Goal: Task Accomplishment & Management: Manage account settings

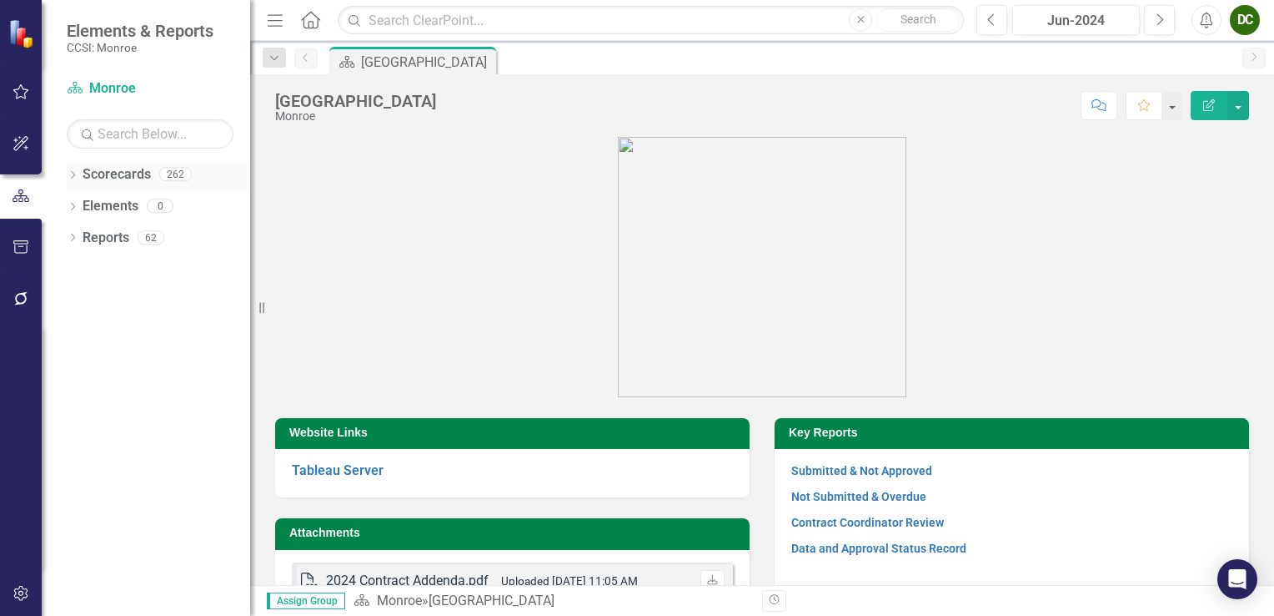
click at [70, 178] on icon "Dropdown" at bounding box center [73, 176] width 12 height 9
click at [77, 205] on icon "Dropdown" at bounding box center [81, 205] width 13 height 10
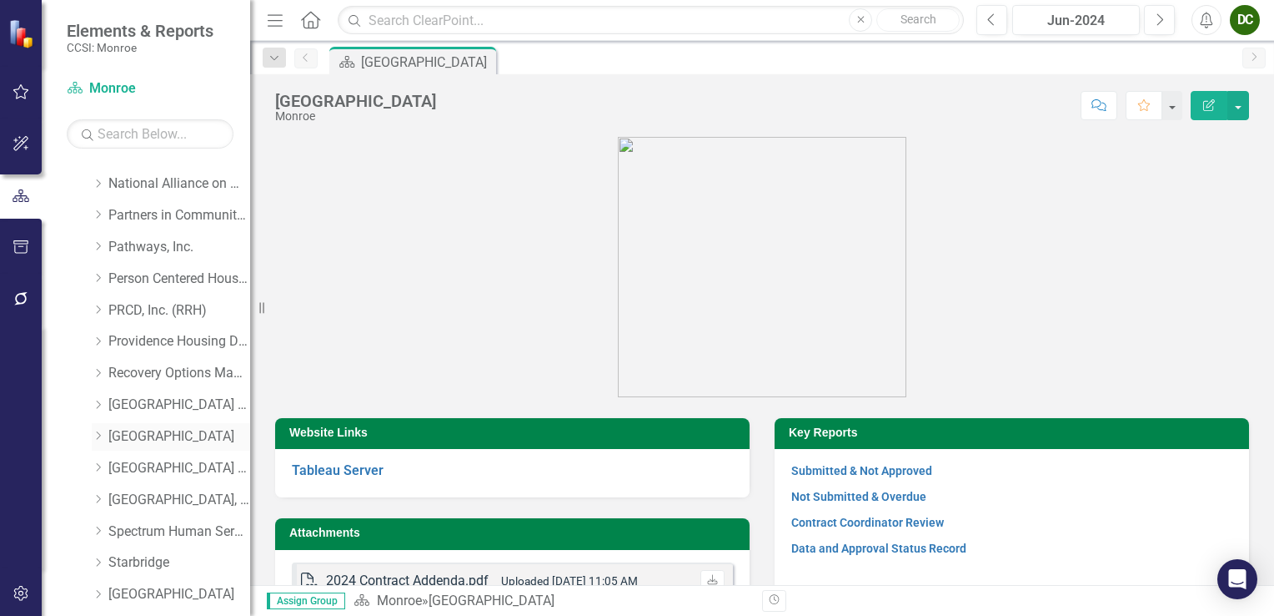
scroll to position [834, 0]
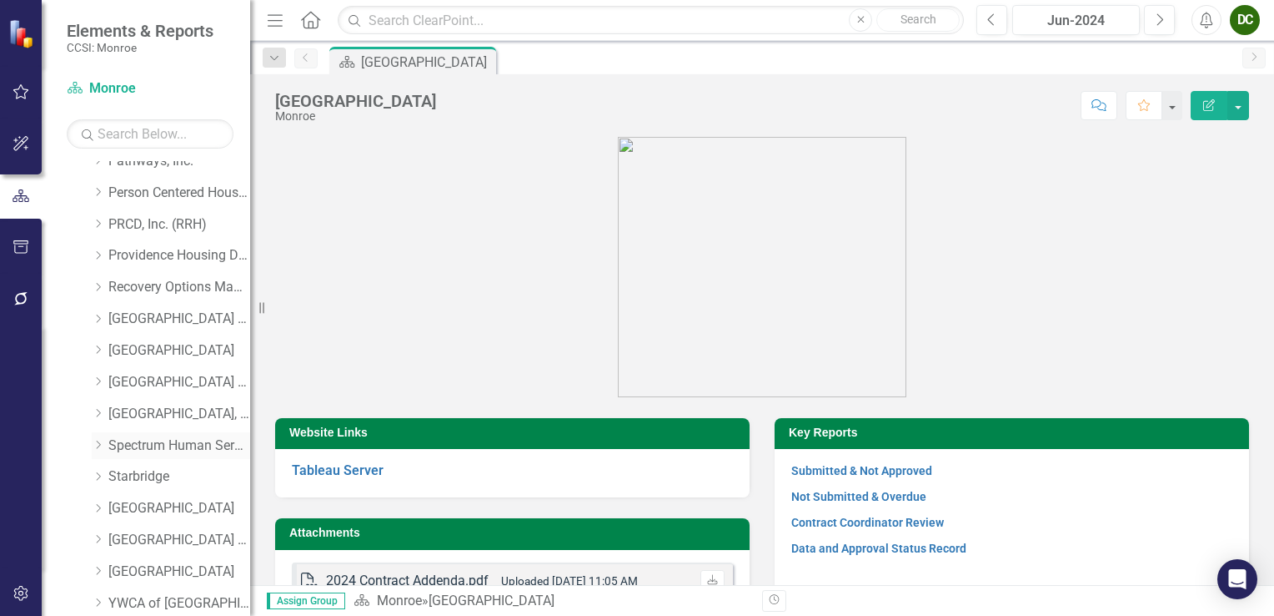
click at [96, 444] on icon "Dropdown" at bounding box center [98, 445] width 13 height 10
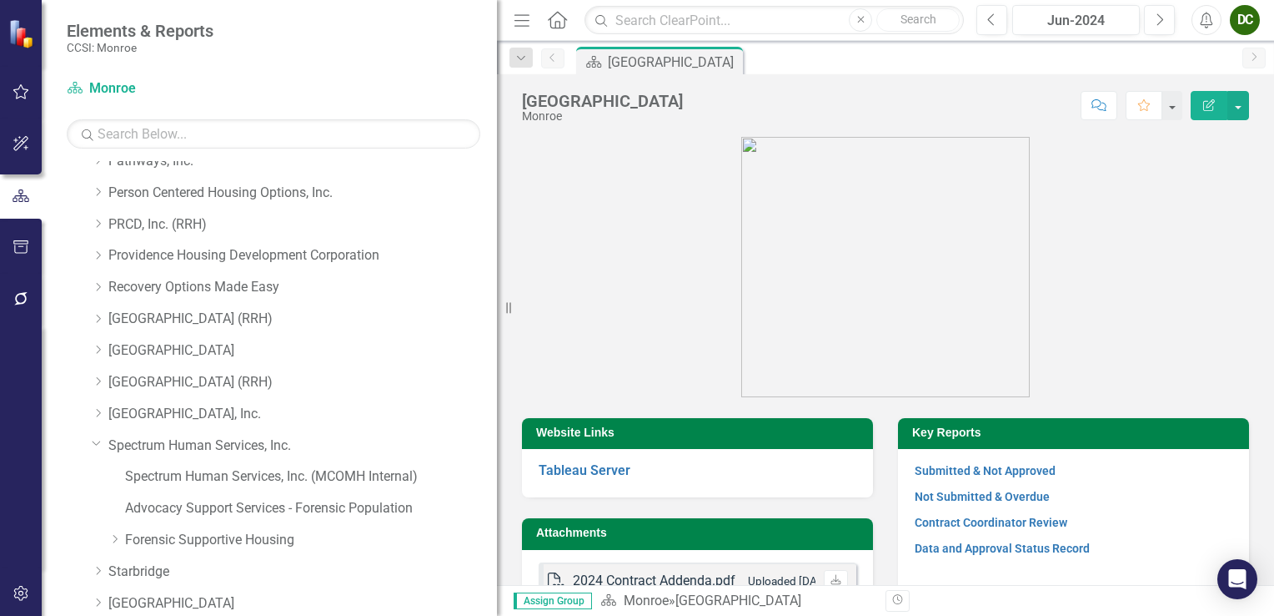
drag, startPoint x: 257, startPoint y: 335, endPoint x: 540, endPoint y: 330, distance: 282.8
click at [540, 330] on div "Elements & Reports CCSI: Monroe Scorecard Monroe Search Dropdown Scorecards 262…" at bounding box center [637, 308] width 1274 height 616
click at [116, 540] on icon at bounding box center [115, 539] width 4 height 8
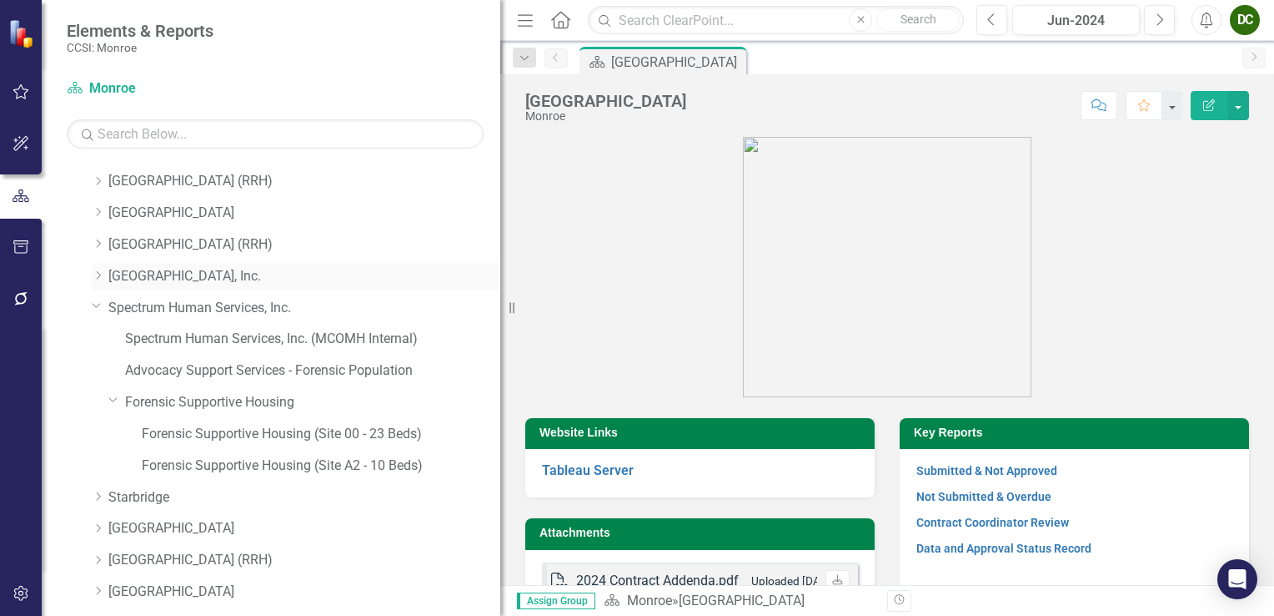
scroll to position [1001, 0]
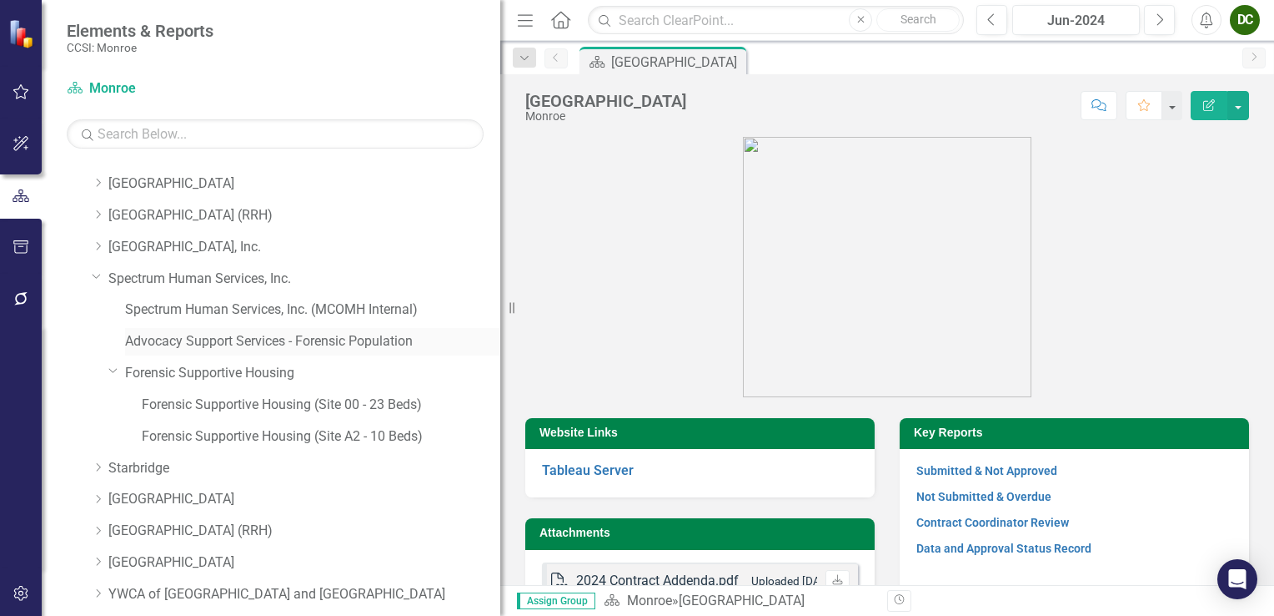
click at [267, 338] on link "Advocacy Support Services - Forensic Population" at bounding box center [312, 341] width 375 height 19
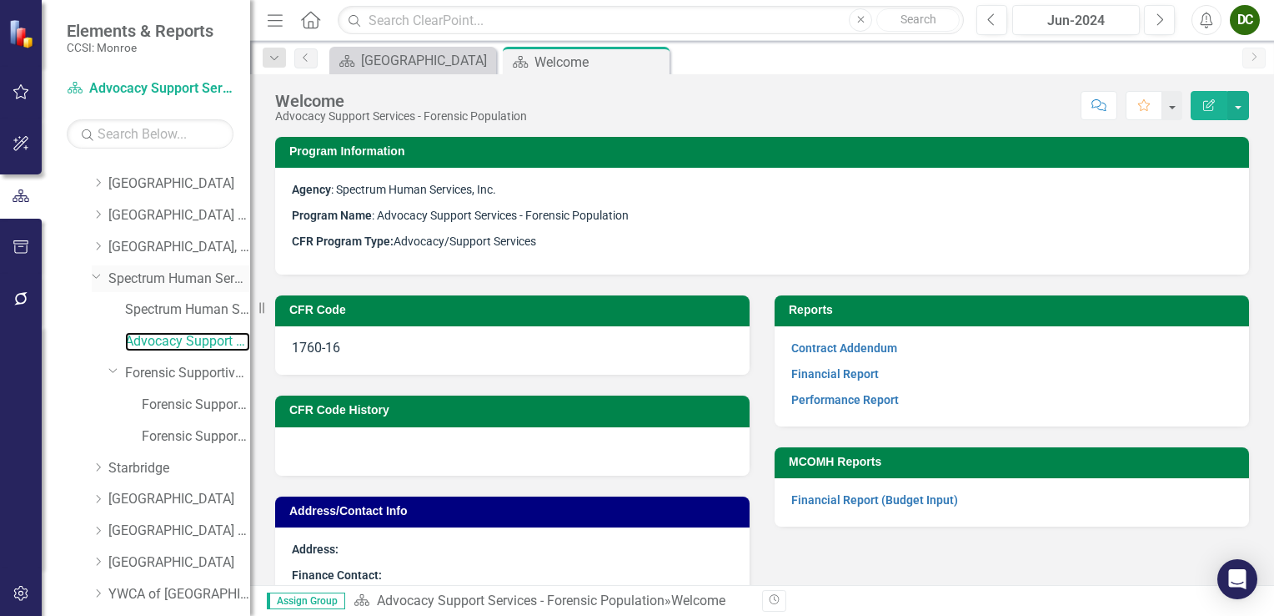
drag, startPoint x: 504, startPoint y: 301, endPoint x: 177, endPoint y: 286, distance: 327.3
click at [93, 279] on div "Elements & Reports CCSI: Monroe Scorecard Advocacy Support Services - Forensic …" at bounding box center [125, 308] width 250 height 616
click at [812, 372] on link "Financial Report" at bounding box center [835, 373] width 88 height 13
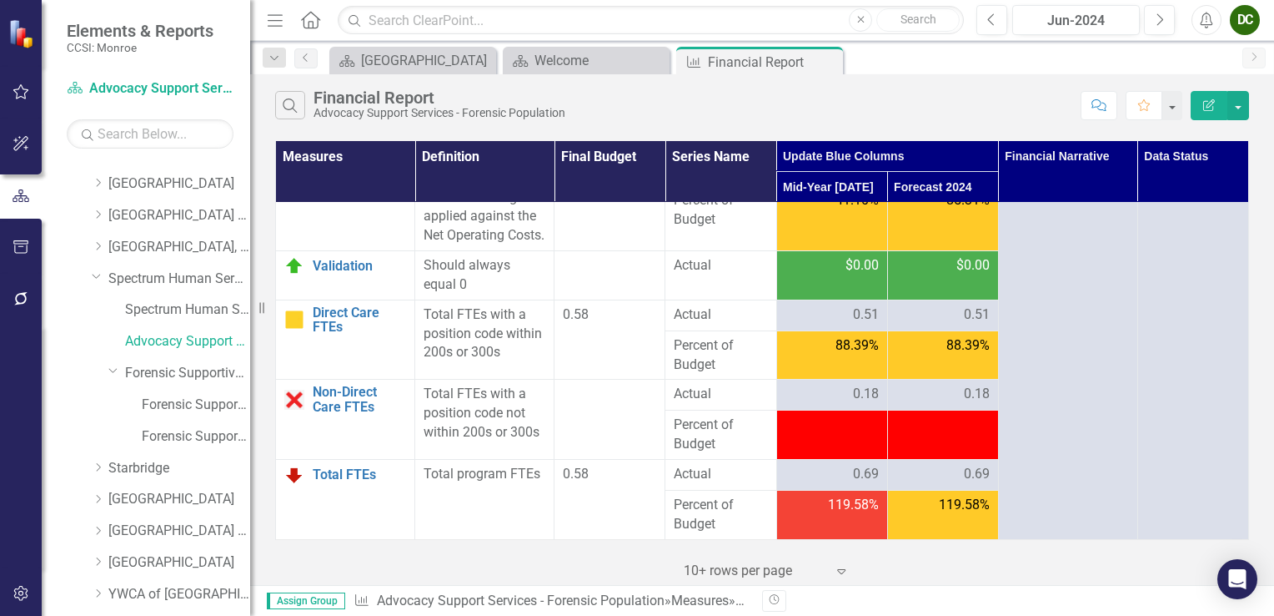
scroll to position [3658, 0]
click at [586, 65] on div "Welcome" at bounding box center [590, 60] width 110 height 21
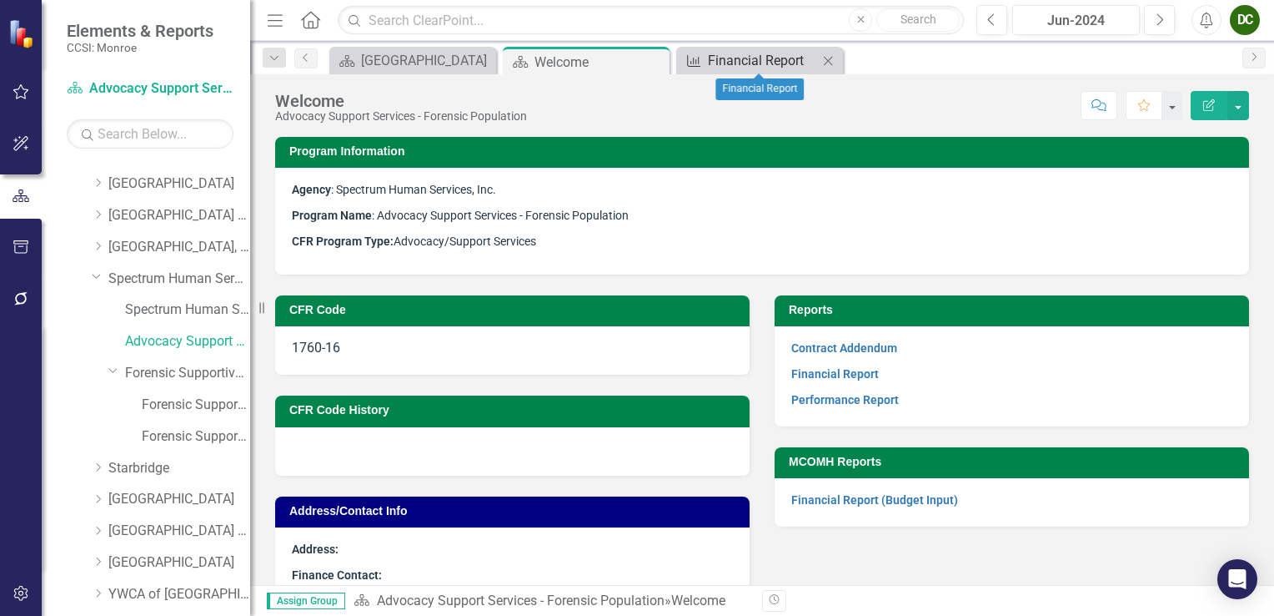
click at [715, 65] on div "Financial Report" at bounding box center [763, 60] width 110 height 21
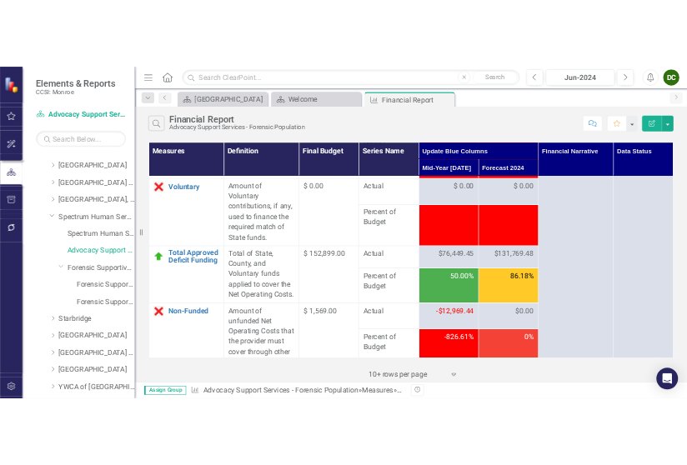
scroll to position [3658, 0]
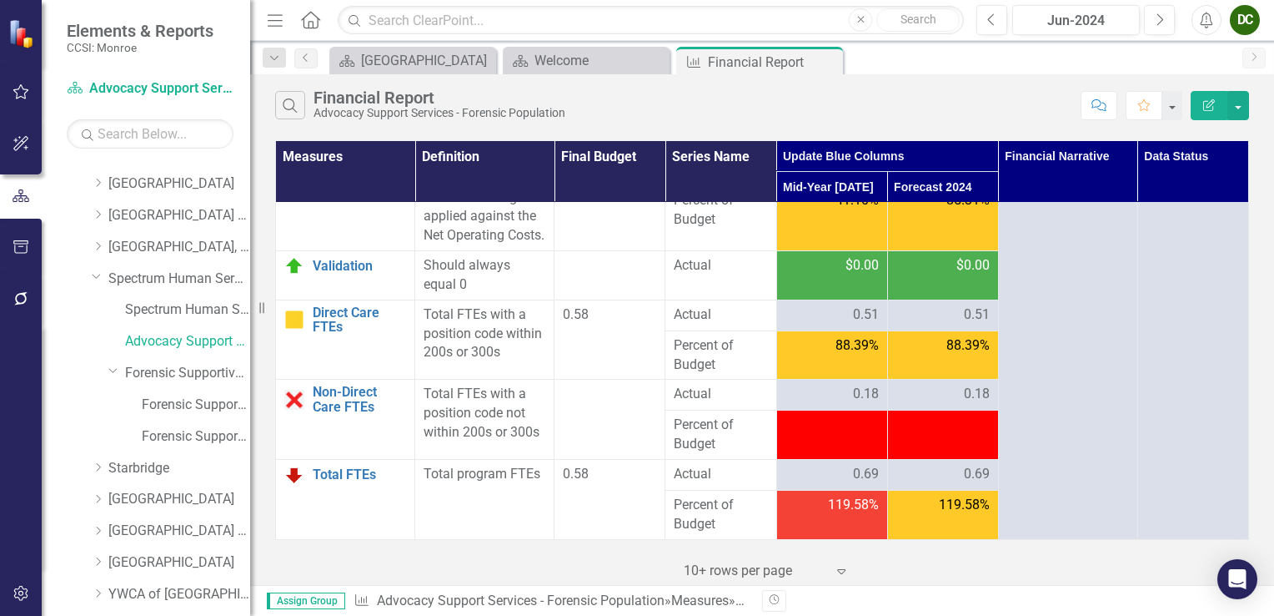
click at [1151, 59] on div "Scorecard [GEOGRAPHIC_DATA] Close Scorecard Welcome Close Measure Financial Rep…" at bounding box center [780, 60] width 908 height 27
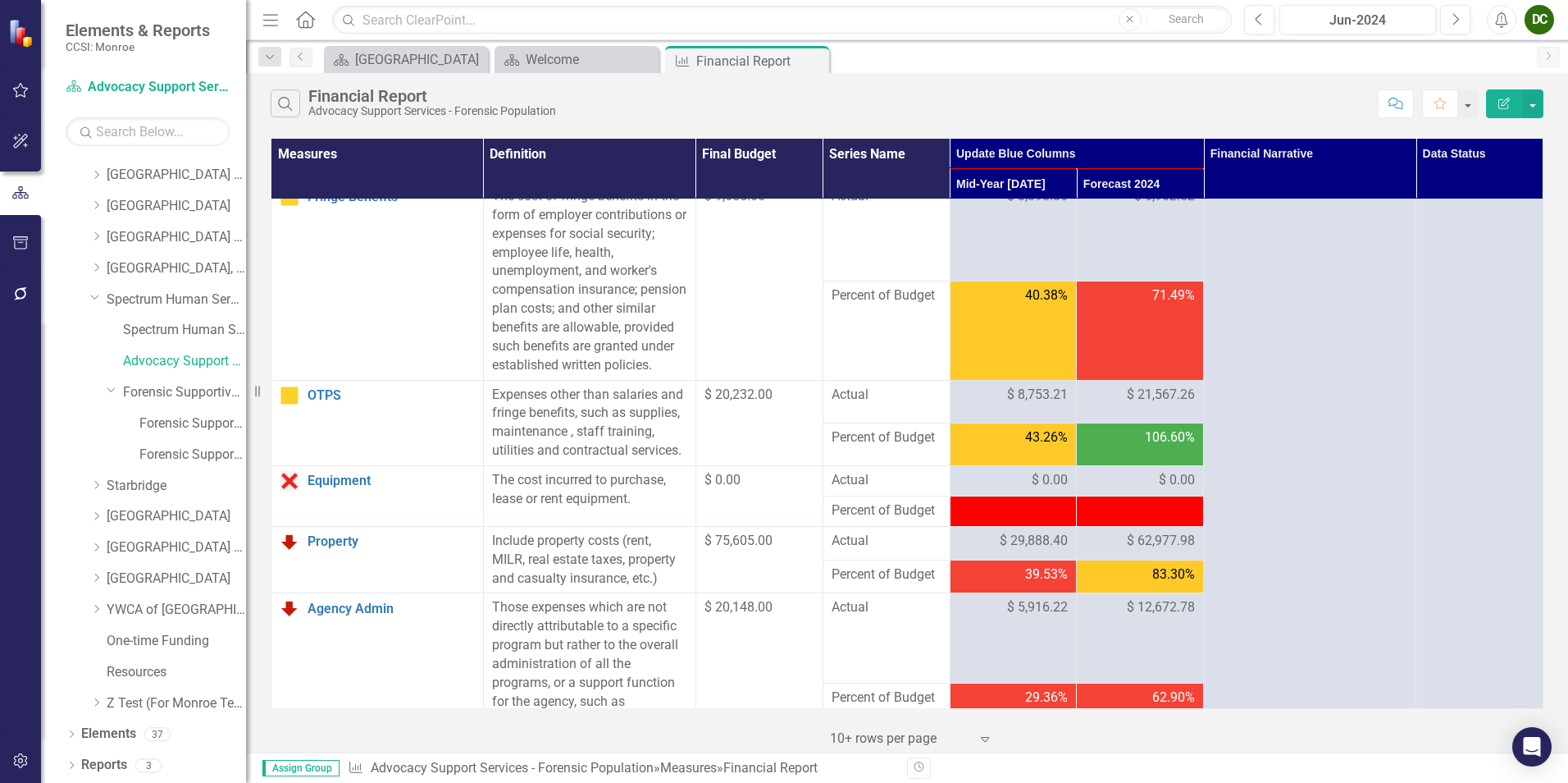
scroll to position [0, 0]
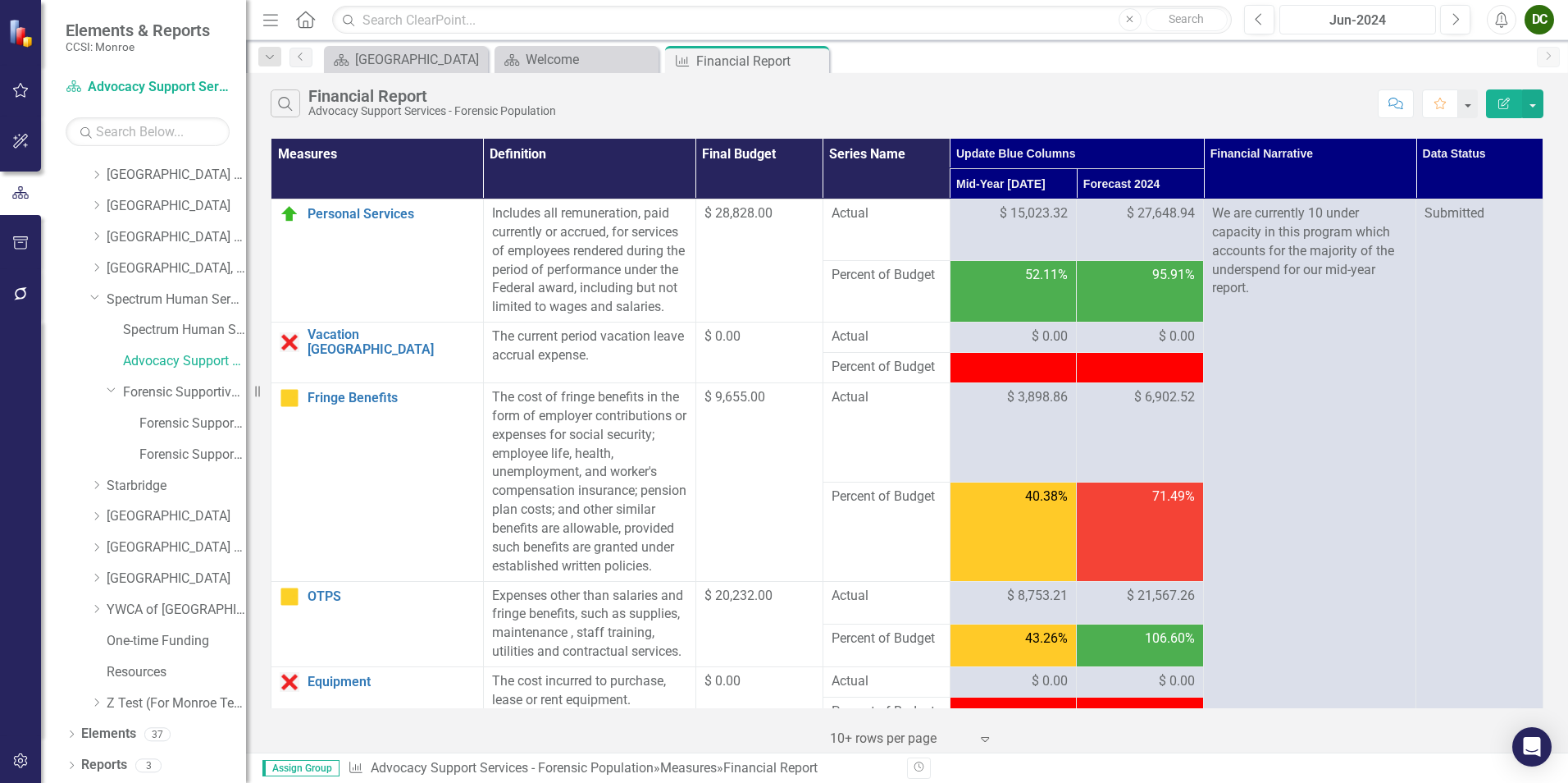
click at [1252, 18] on div "Jun-2024" at bounding box center [1358, 21] width 145 height 20
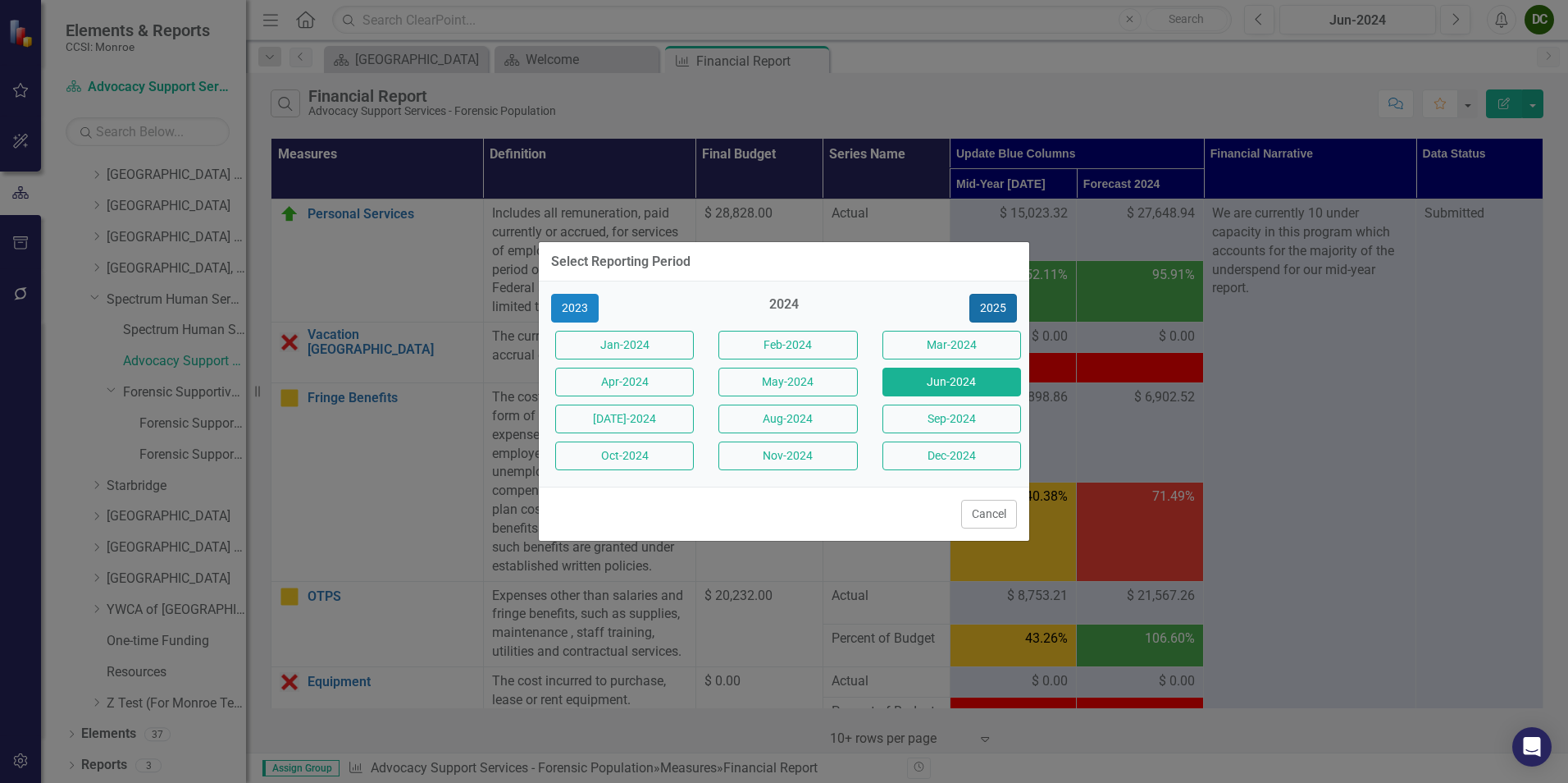
click at [996, 306] on button "2025" at bounding box center [993, 308] width 47 height 29
click at [639, 429] on button "[DATE]-2025" at bounding box center [624, 418] width 139 height 29
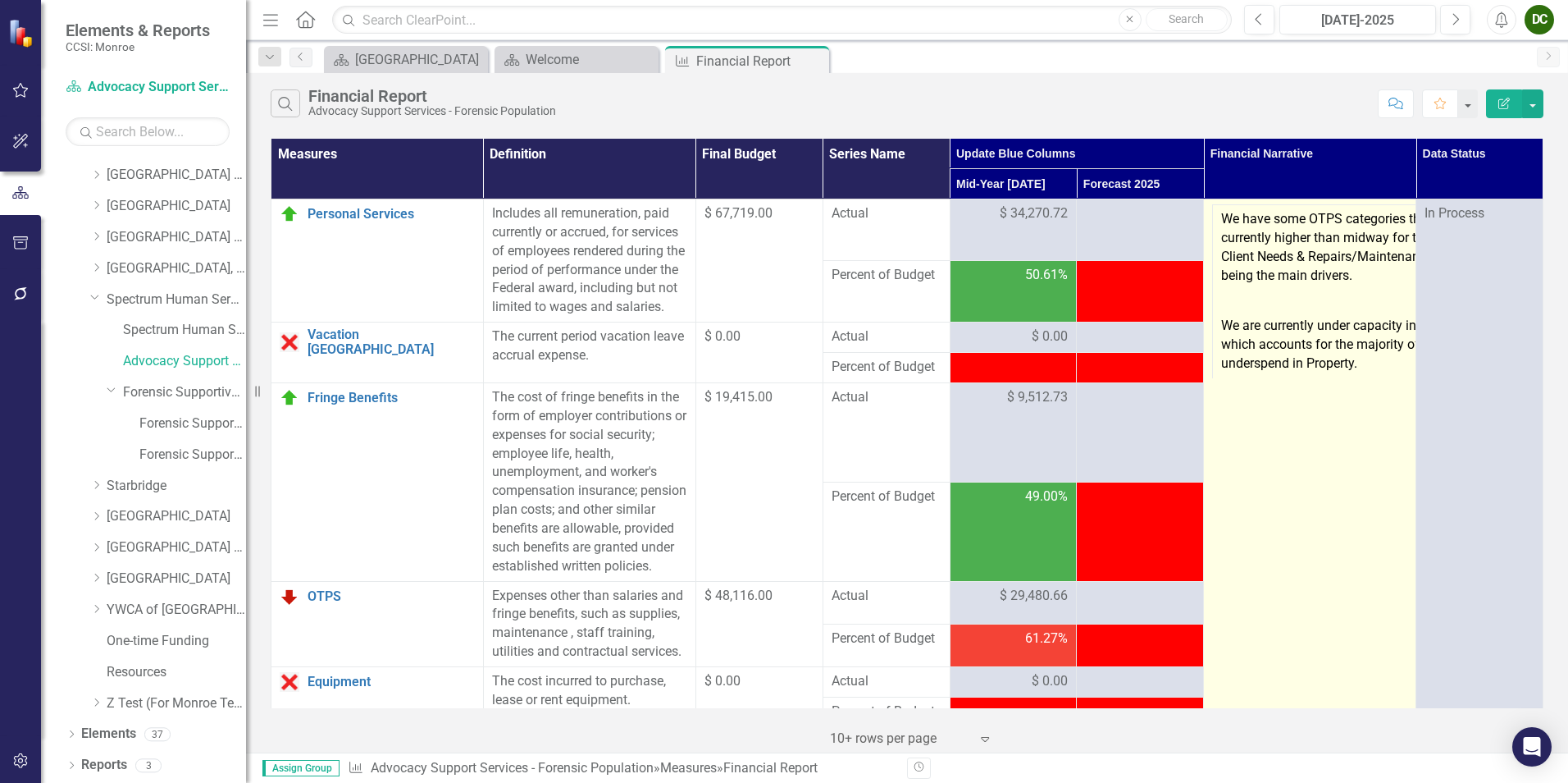
click at [1252, 319] on p "We are currently under capacity in this program which accounts for the majority…" at bounding box center [1358, 343] width 273 height 60
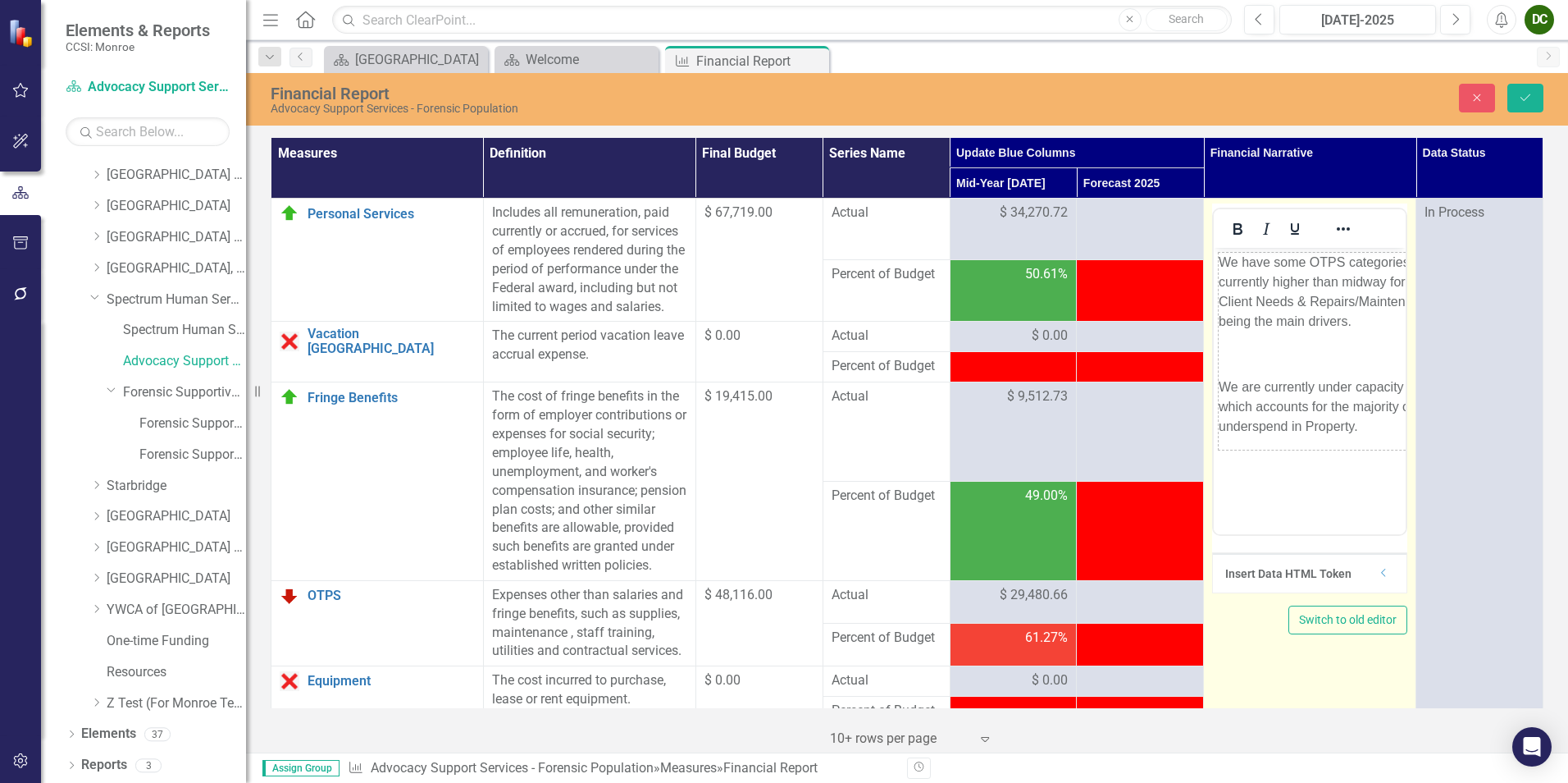
click at [1252, 333] on td "We have some OTPS categories that are currently higher than midway for the year…" at bounding box center [1363, 351] width 290 height 198
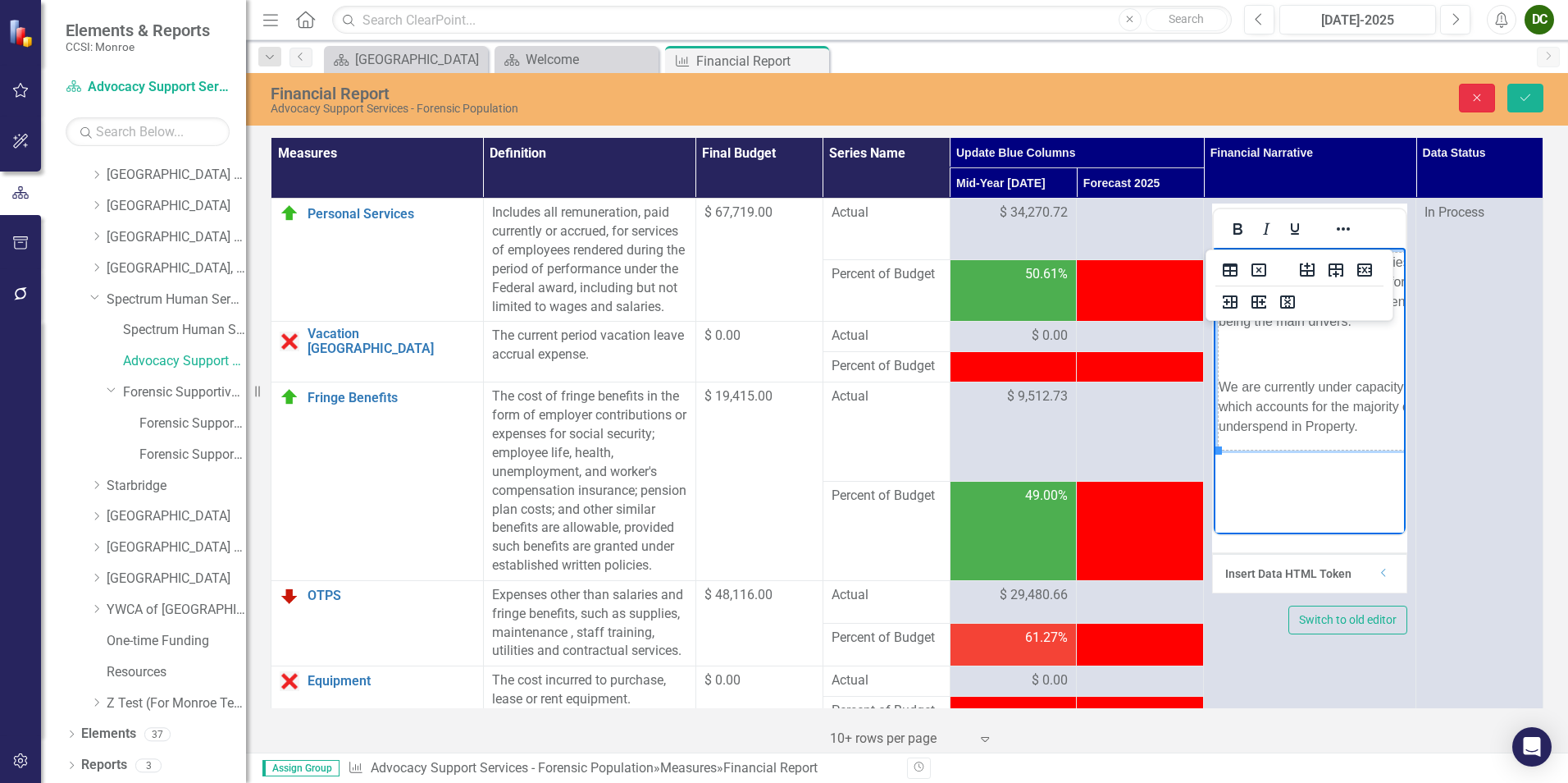
click at [1252, 96] on icon "Close" at bounding box center [1477, 97] width 15 height 12
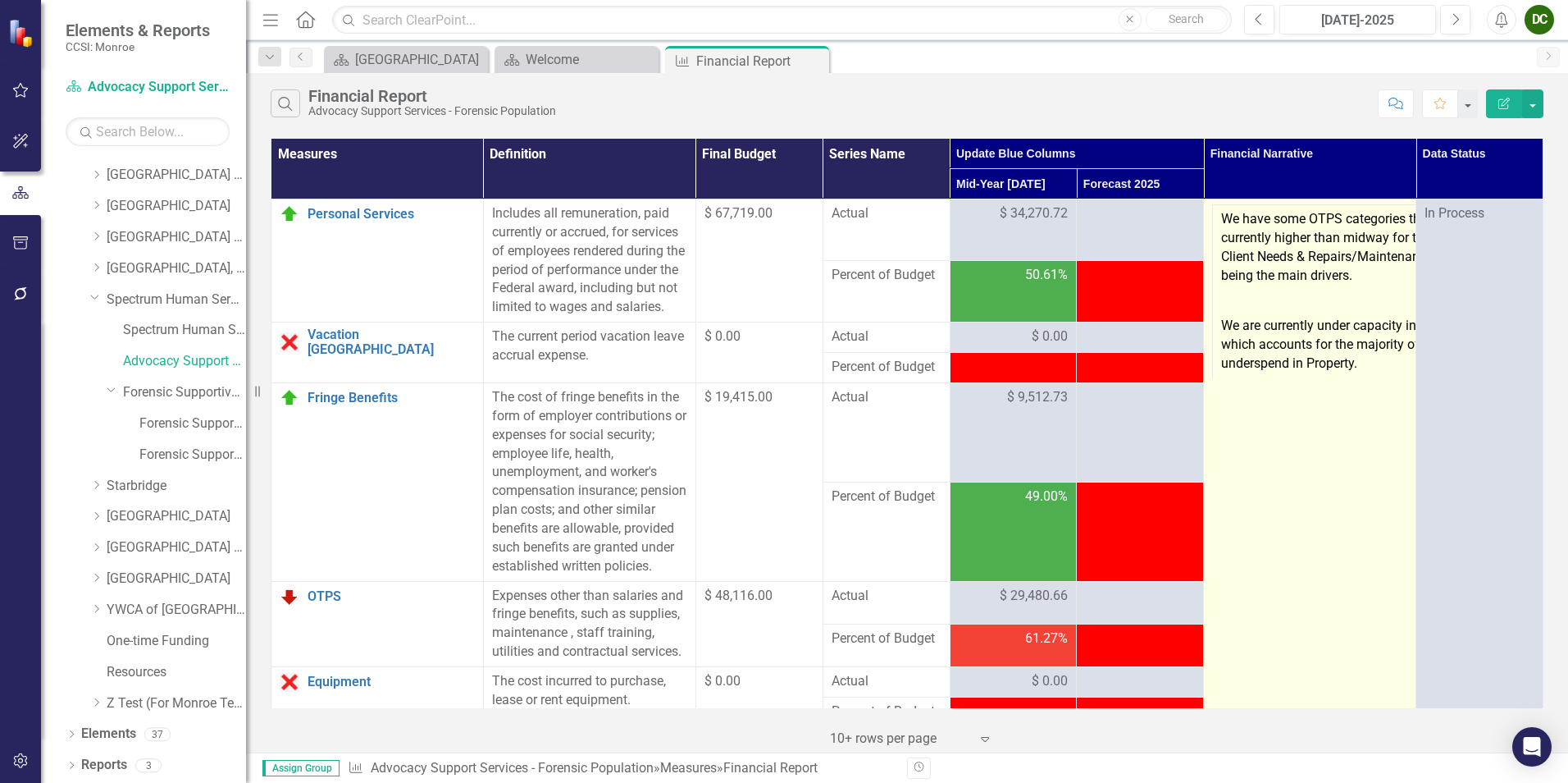
click at [1252, 318] on p "We are currently under capacity in this program which accounts for the majority…" at bounding box center [1358, 343] width 273 height 60
click at [1252, 324] on p "We are currently under capacity in this program which accounts for the majority…" at bounding box center [1358, 343] width 273 height 60
click at [1252, 348] on p "We are currently under capacity in this program which accounts for the majority…" at bounding box center [1358, 343] width 273 height 60
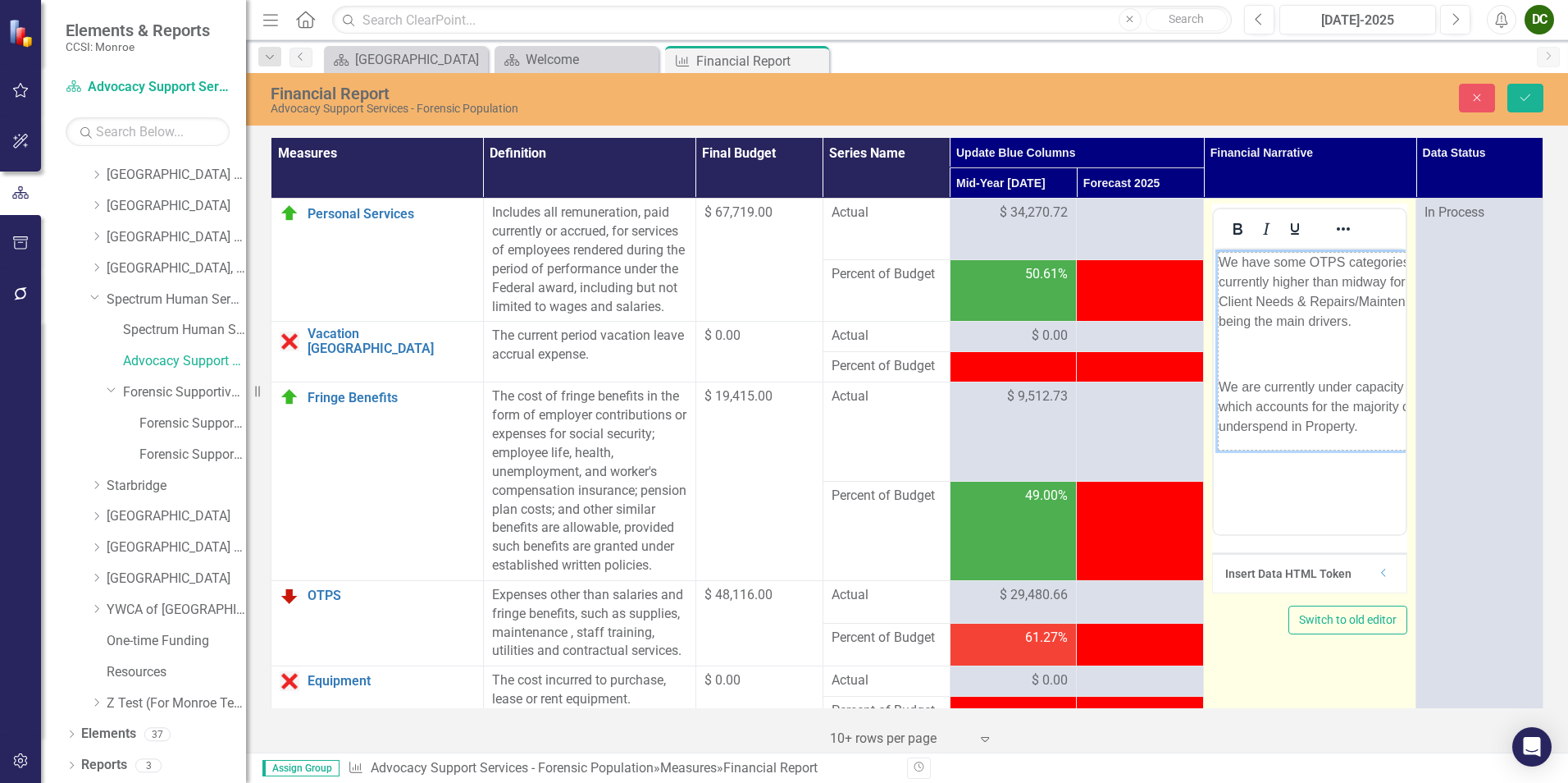
drag, startPoint x: 2562, startPoint y: 596, endPoint x: 1346, endPoint y: 428, distance: 1227.6
click at [1252, 428] on p "We are currently under capacity in this program which accounts for the majority…" at bounding box center [1363, 407] width 289 height 59
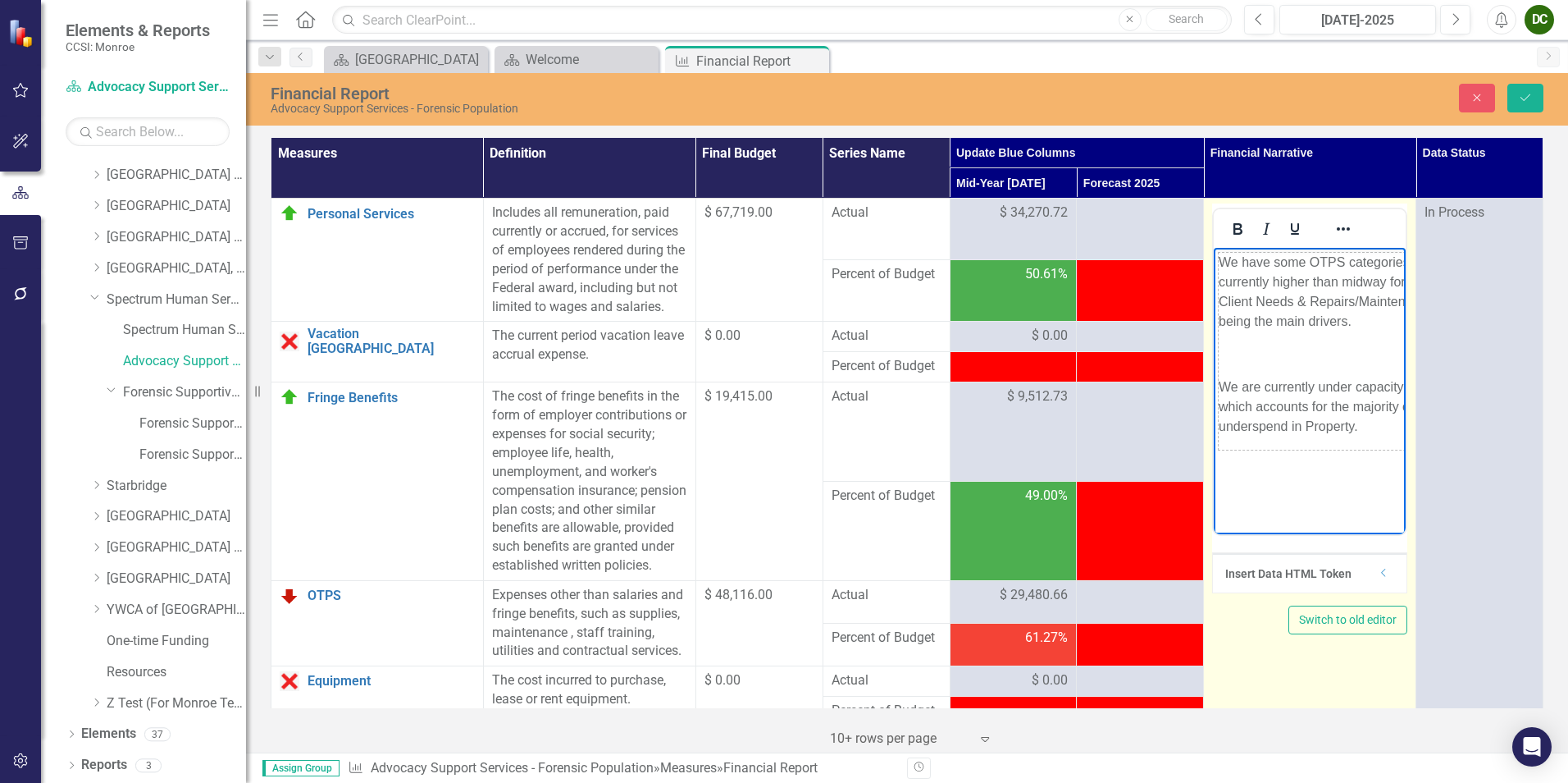
drag, startPoint x: 1362, startPoint y: 426, endPoint x: 1208, endPoint y: 309, distance: 193.4
click at [1213, 309] on html "We have some OTPS categories that are currently higher than midway for the year…" at bounding box center [1308, 371] width 192 height 246
copy table "We have some OTPS categories that are currently higher than midway for the year…"
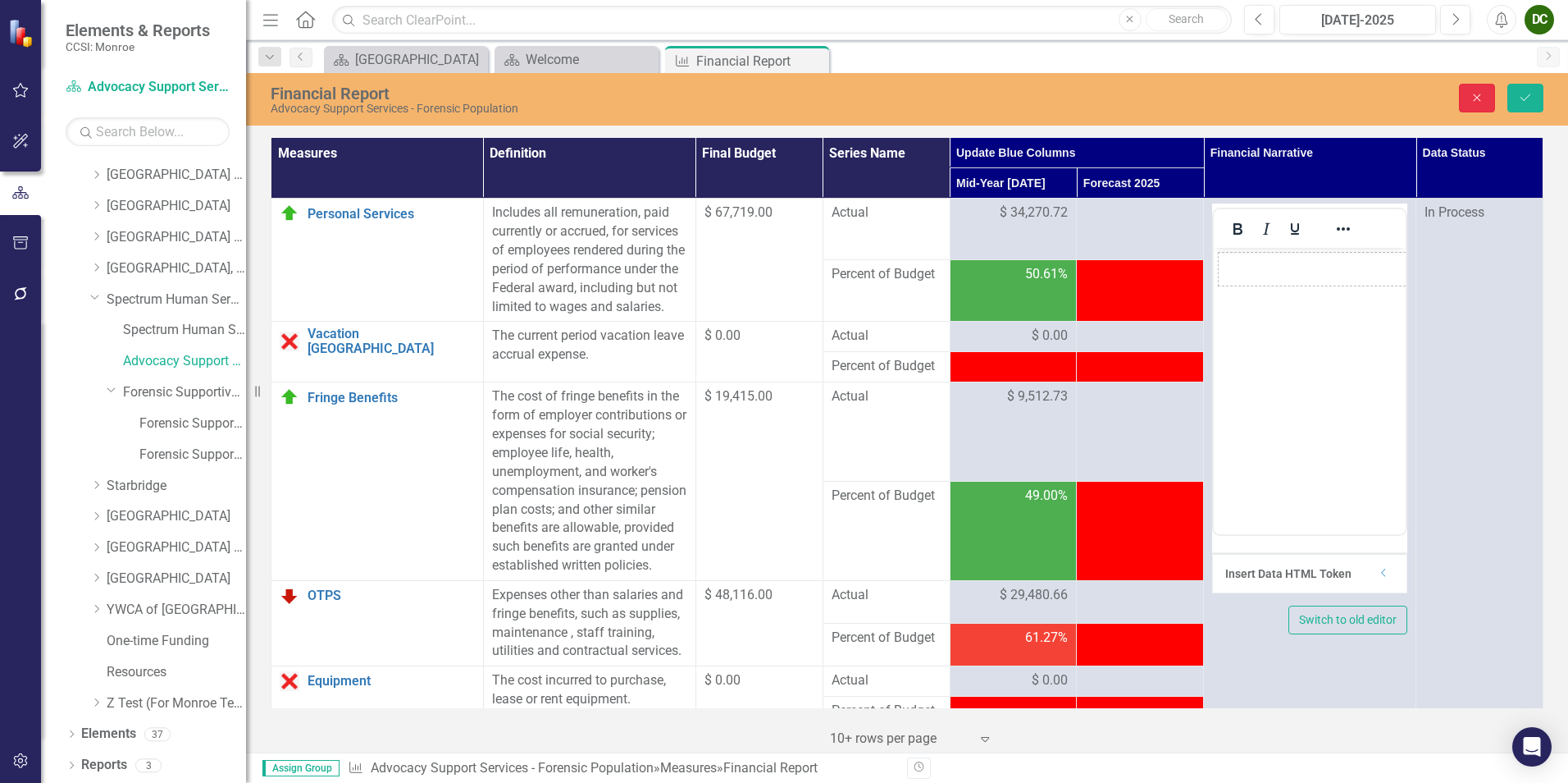
click at [1252, 94] on icon "Close" at bounding box center [1477, 97] width 15 height 12
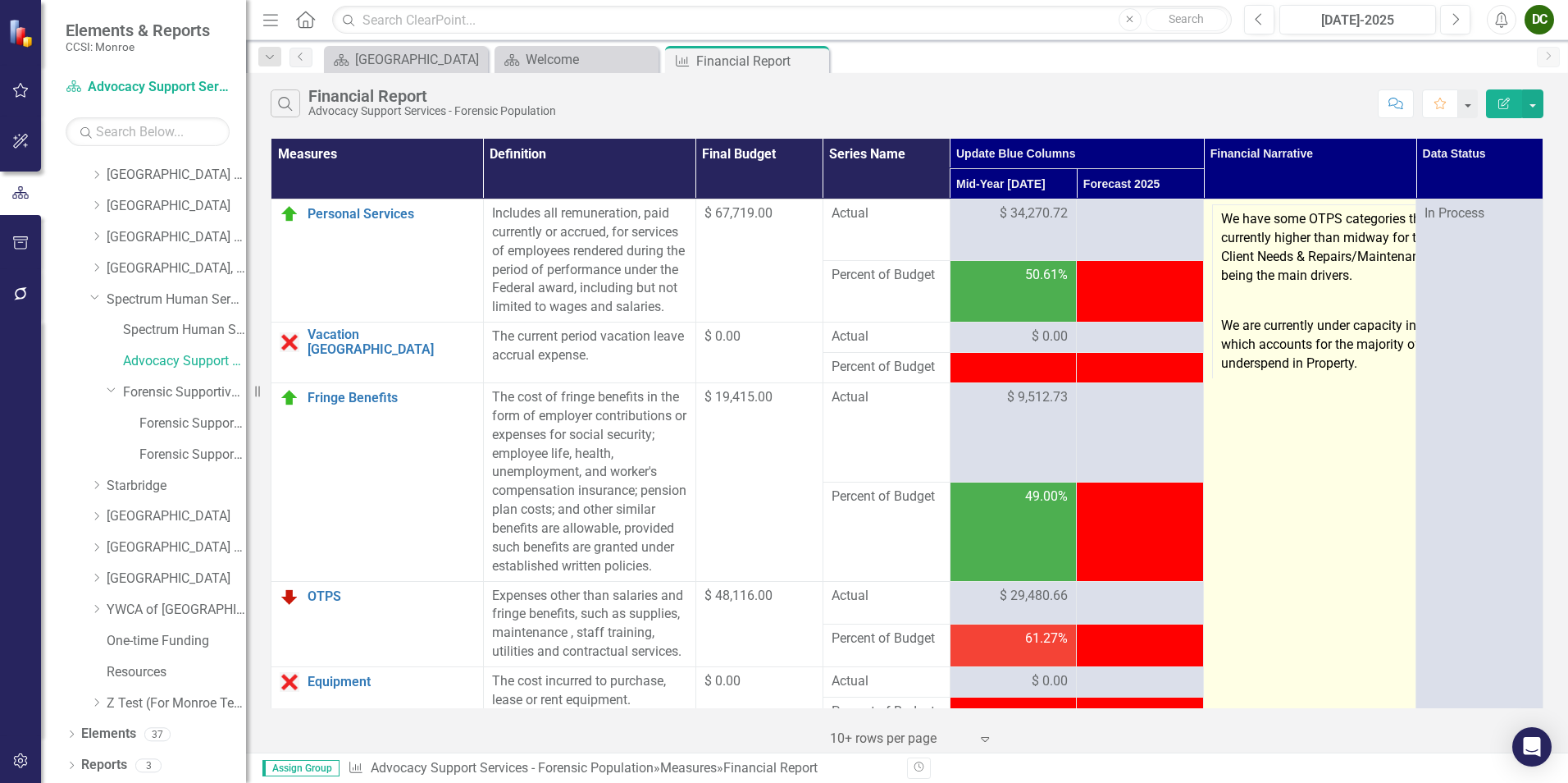
click at [1241, 344] on p "We are currently under capacity in this program which accounts for the majority…" at bounding box center [1358, 343] width 273 height 60
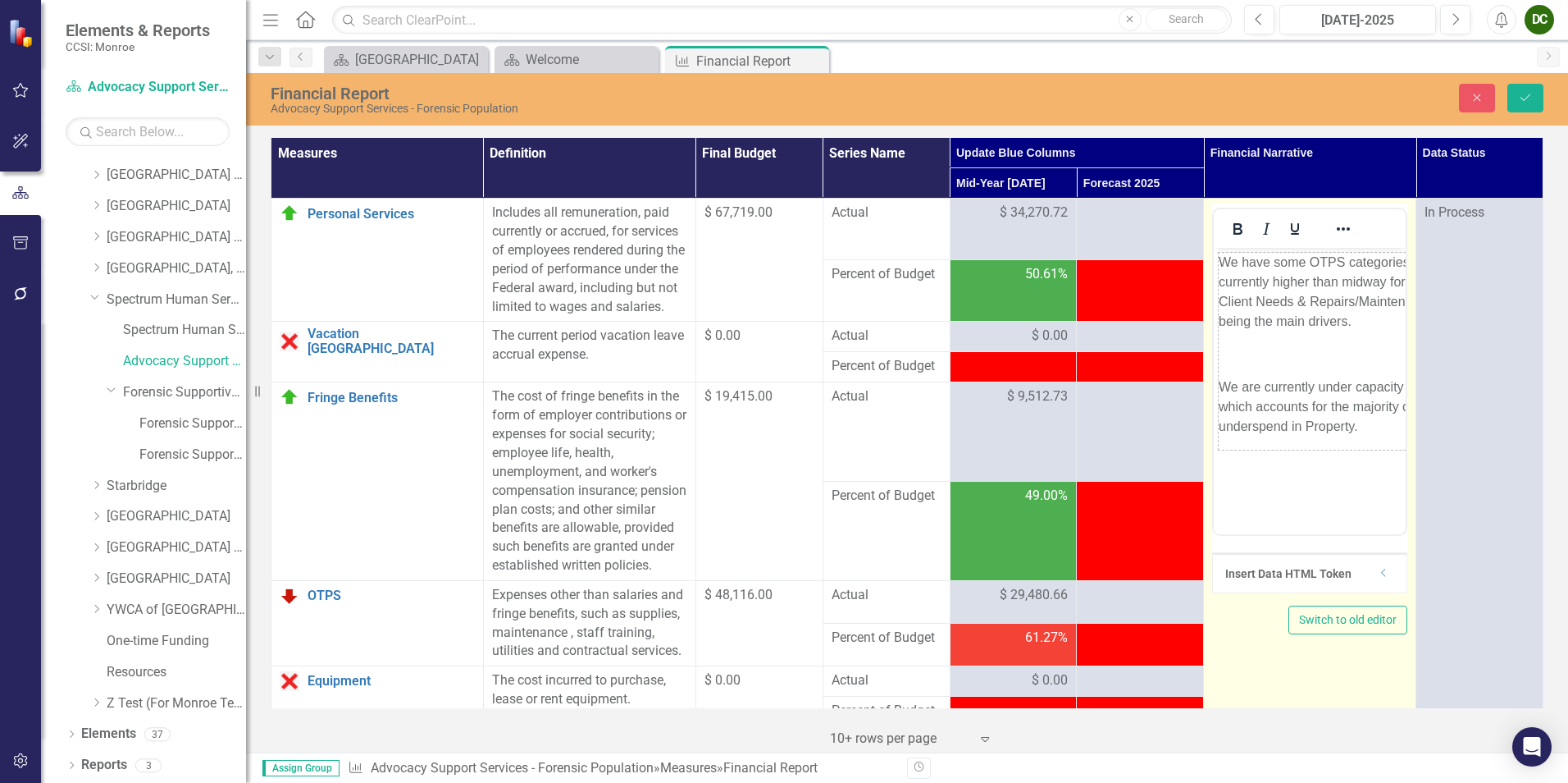
drag, startPoint x: 2454, startPoint y: 592, endPoint x: 1365, endPoint y: 396, distance: 1106.5
click at [1252, 392] on p "We are currently under capacity in this program which accounts for the majority…" at bounding box center [1363, 407] width 289 height 59
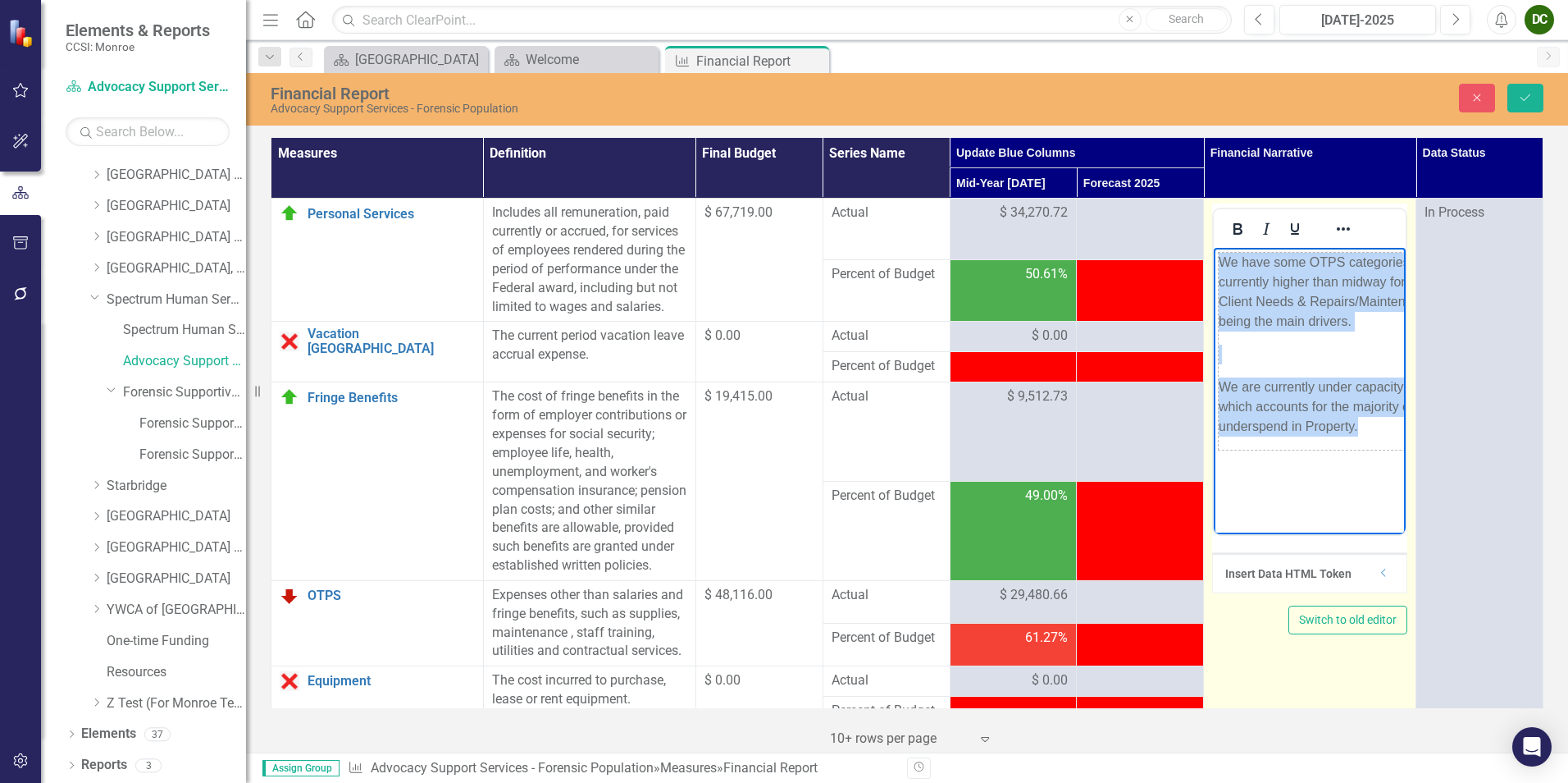
drag, startPoint x: 1358, startPoint y: 425, endPoint x: 2412, endPoint y: 529, distance: 1059.1
click at [1213, 279] on html "We have some OTPS categories that are currently higher than midway for the year…" at bounding box center [1308, 371] width 192 height 246
copy table "We have some OTPS categories that are currently higher than midway for the year…"
click at [1244, 427] on p "We are currently under capacity in this program which accounts for the majority…" at bounding box center [1363, 407] width 289 height 59
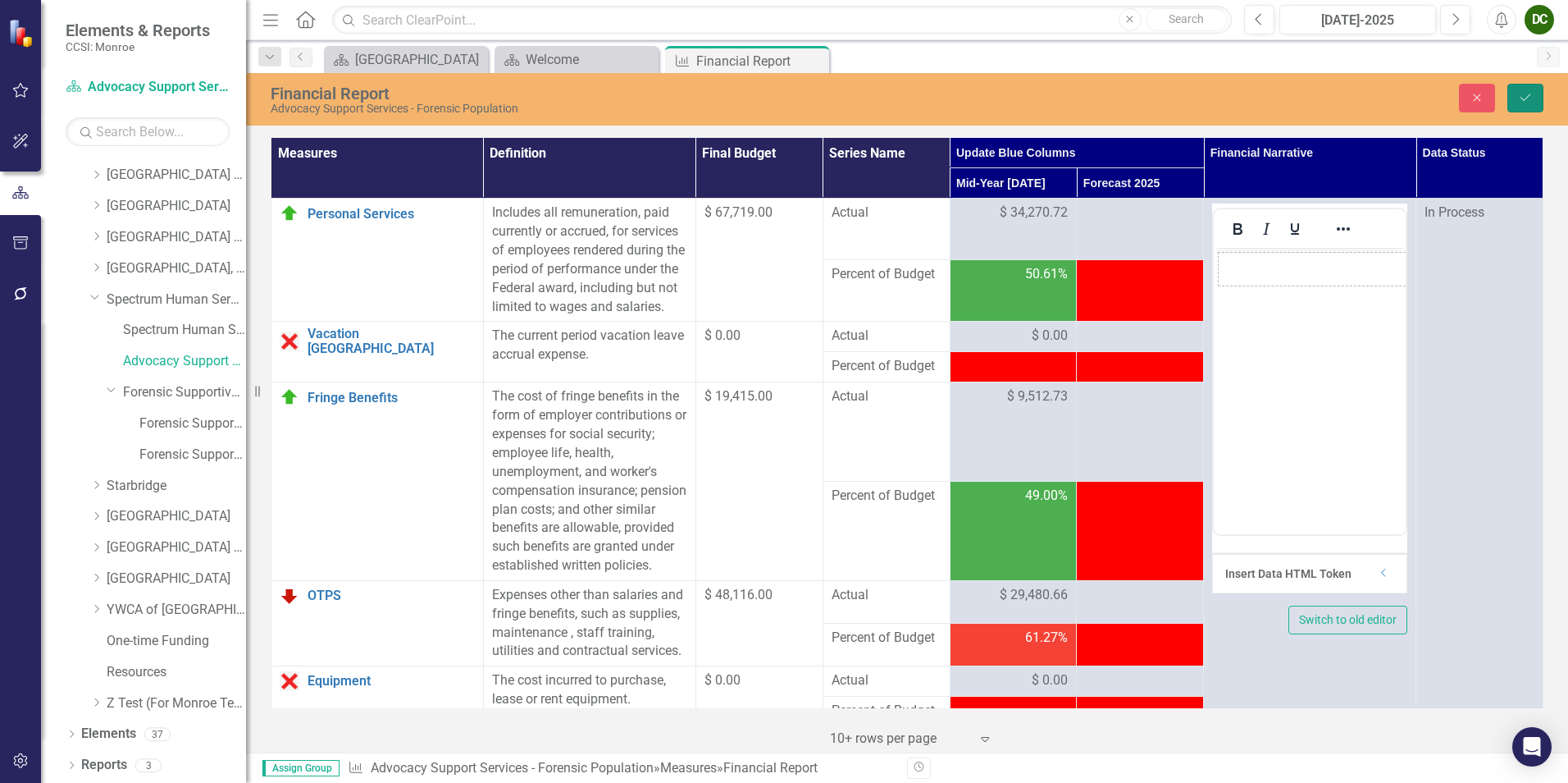
click at [1252, 95] on icon "Save" at bounding box center [1525, 97] width 15 height 12
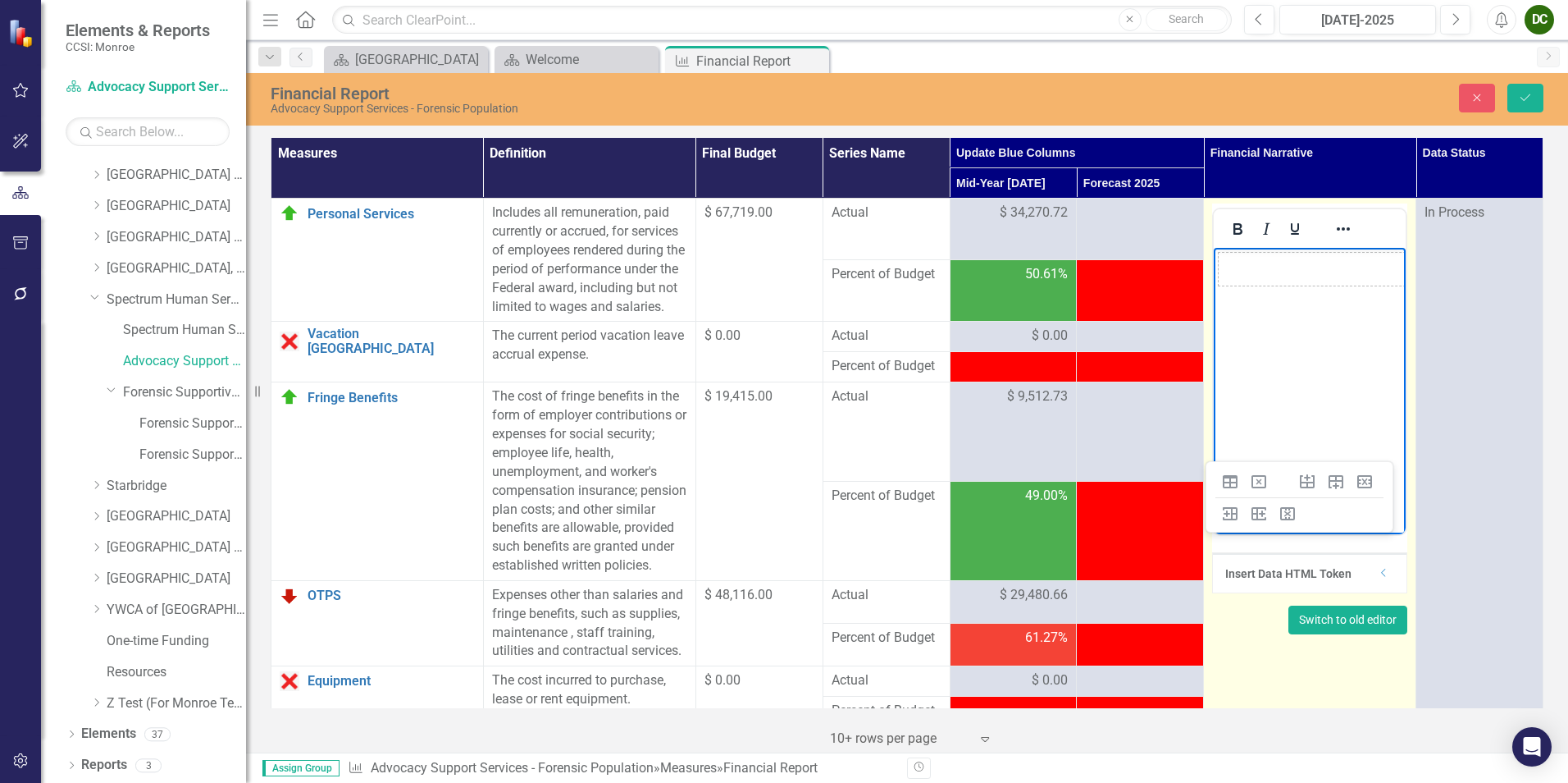
click at [1252, 605] on button "Switch to old editor" at bounding box center [1347, 620] width 119 height 29
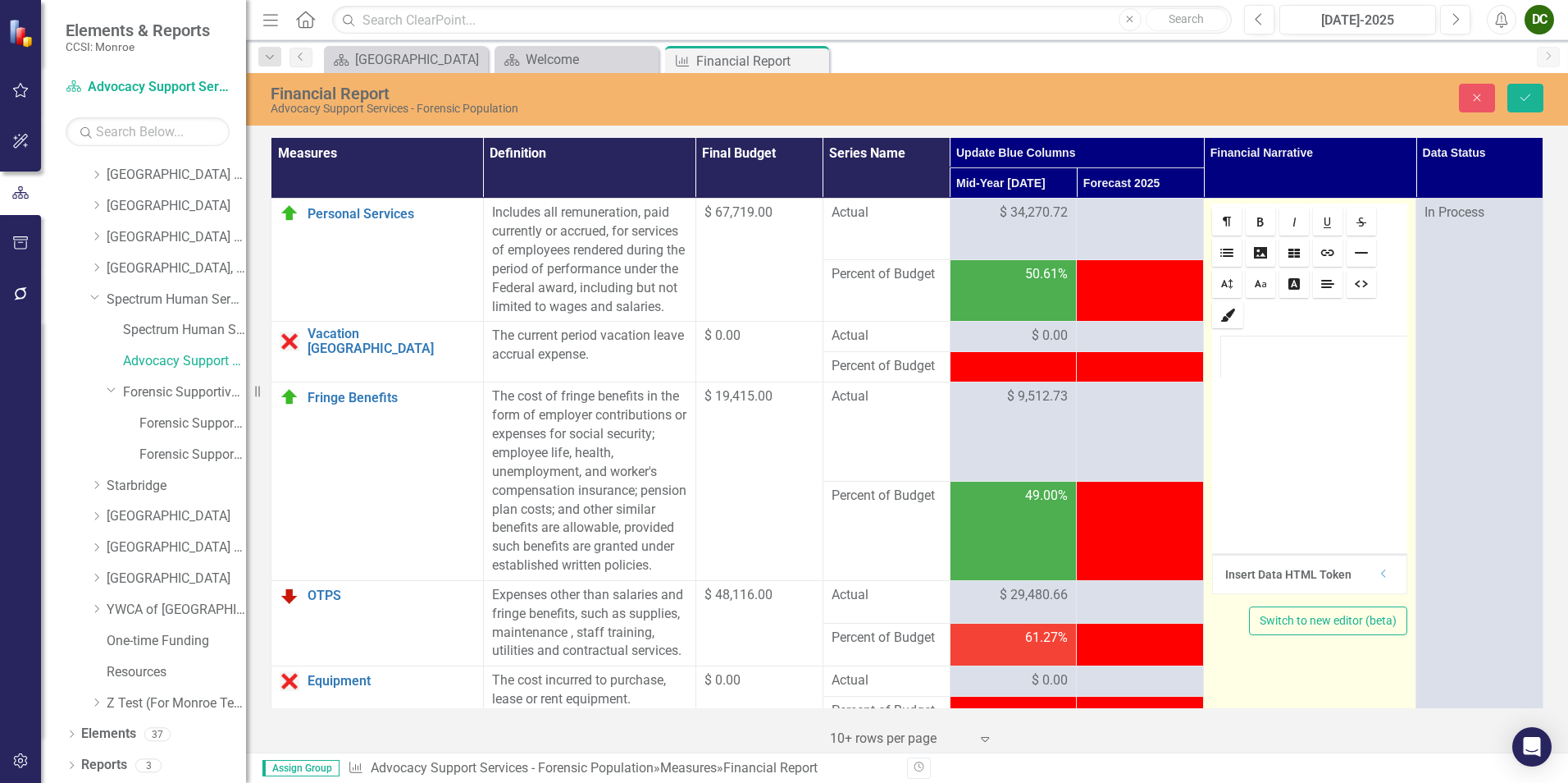
click at [1252, 373] on td at bounding box center [1365, 357] width 290 height 42
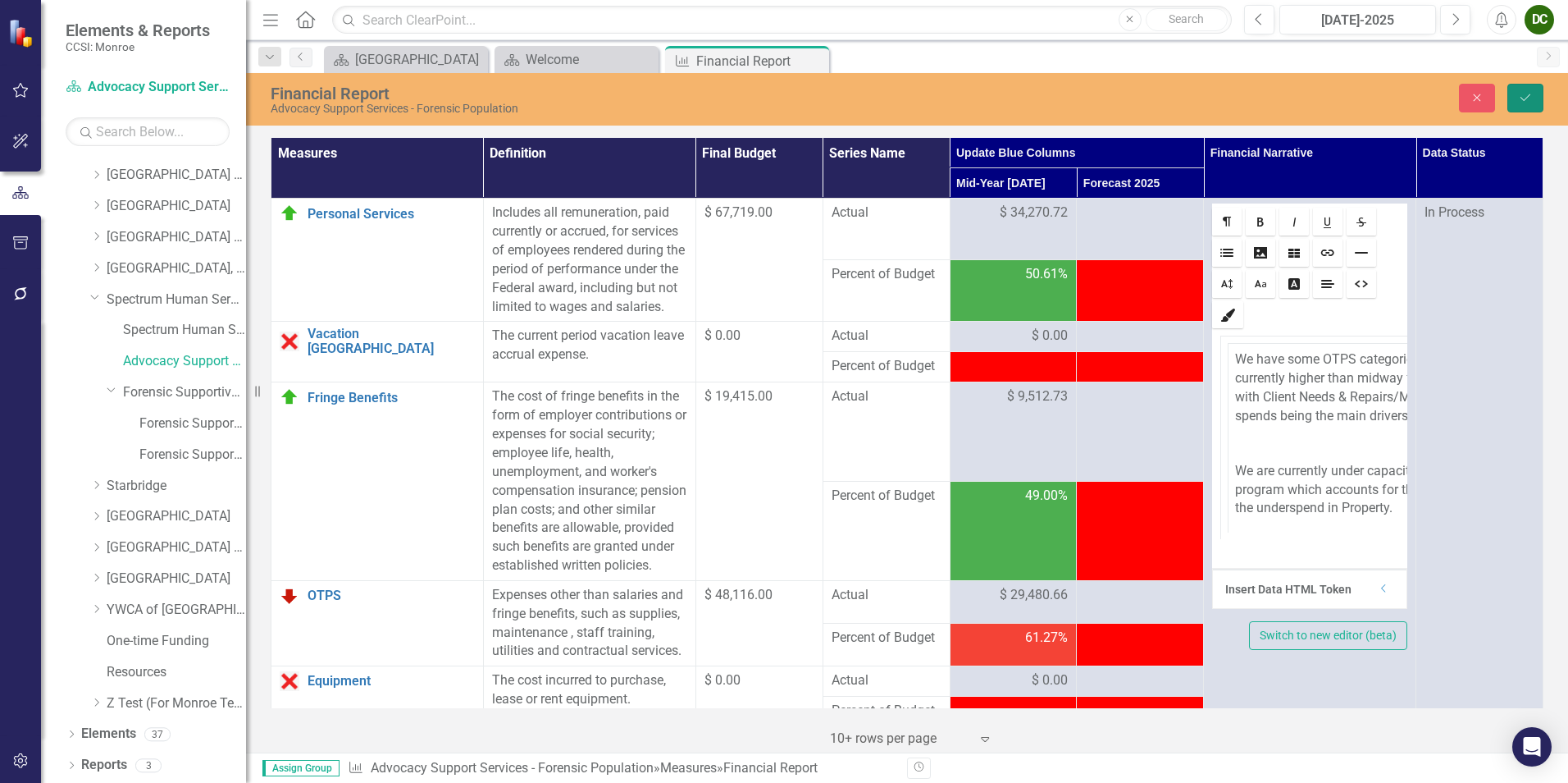
click at [1252, 98] on icon "Save" at bounding box center [1525, 97] width 15 height 12
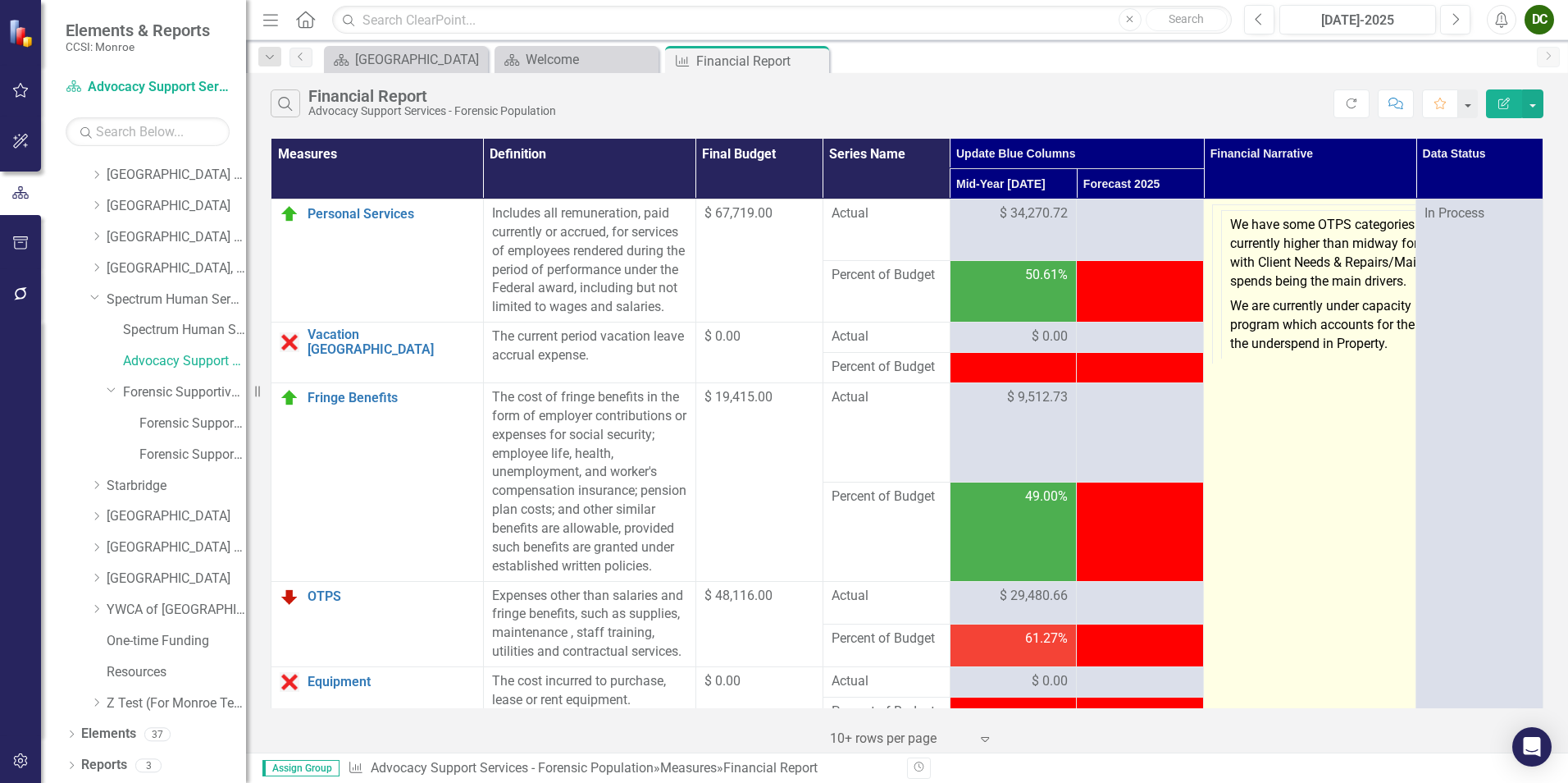
click at [1231, 239] on p "We have some OTPS categories that are currently higher than midway for the year…" at bounding box center [1357, 254] width 255 height 78
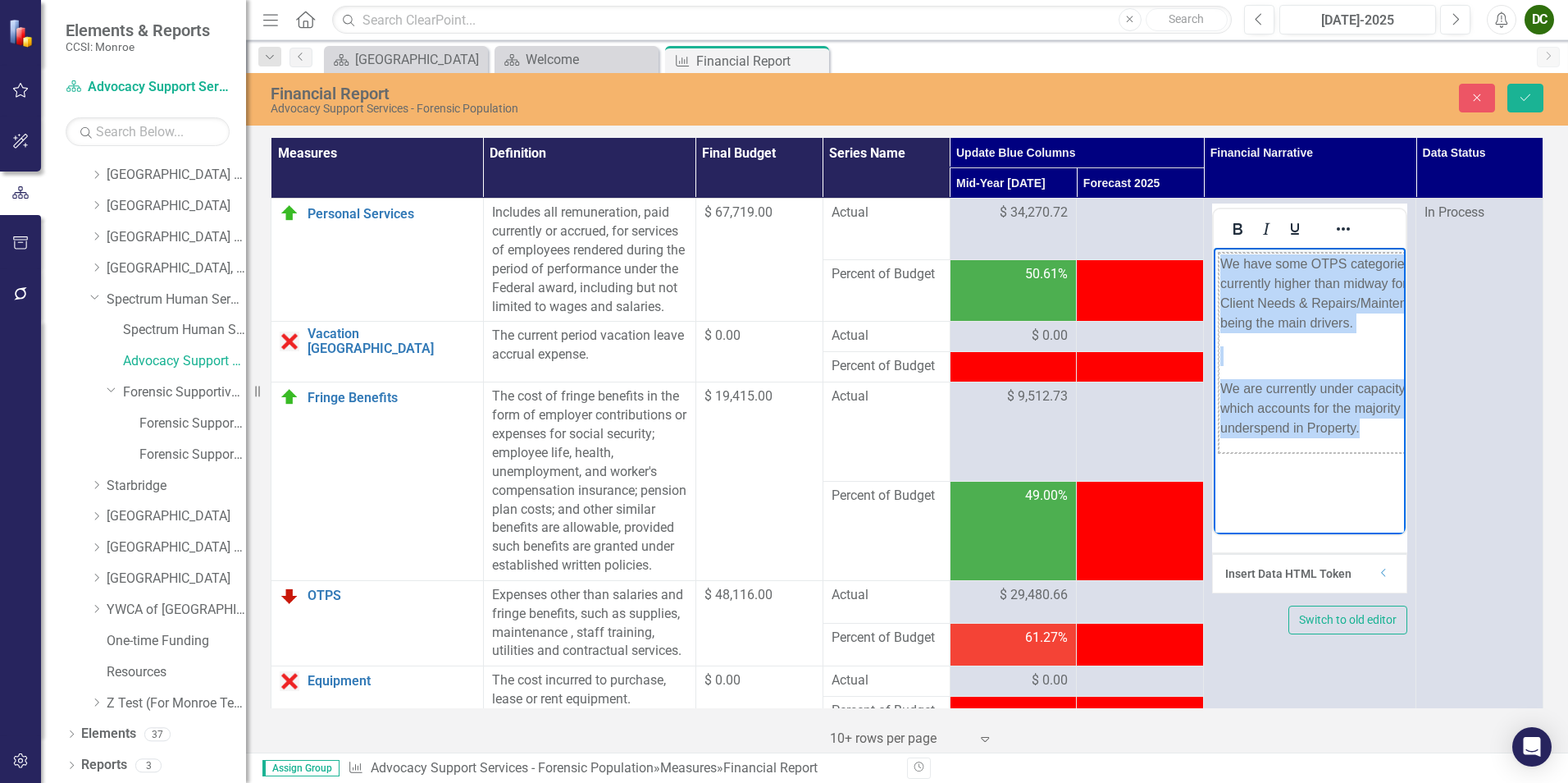
drag, startPoint x: 1367, startPoint y: 425, endPoint x: 1209, endPoint y: 324, distance: 187.5
click at [1213, 324] on html "We have some OTPS categories that are currently higher than midway for the year…" at bounding box center [1308, 371] width 192 height 246
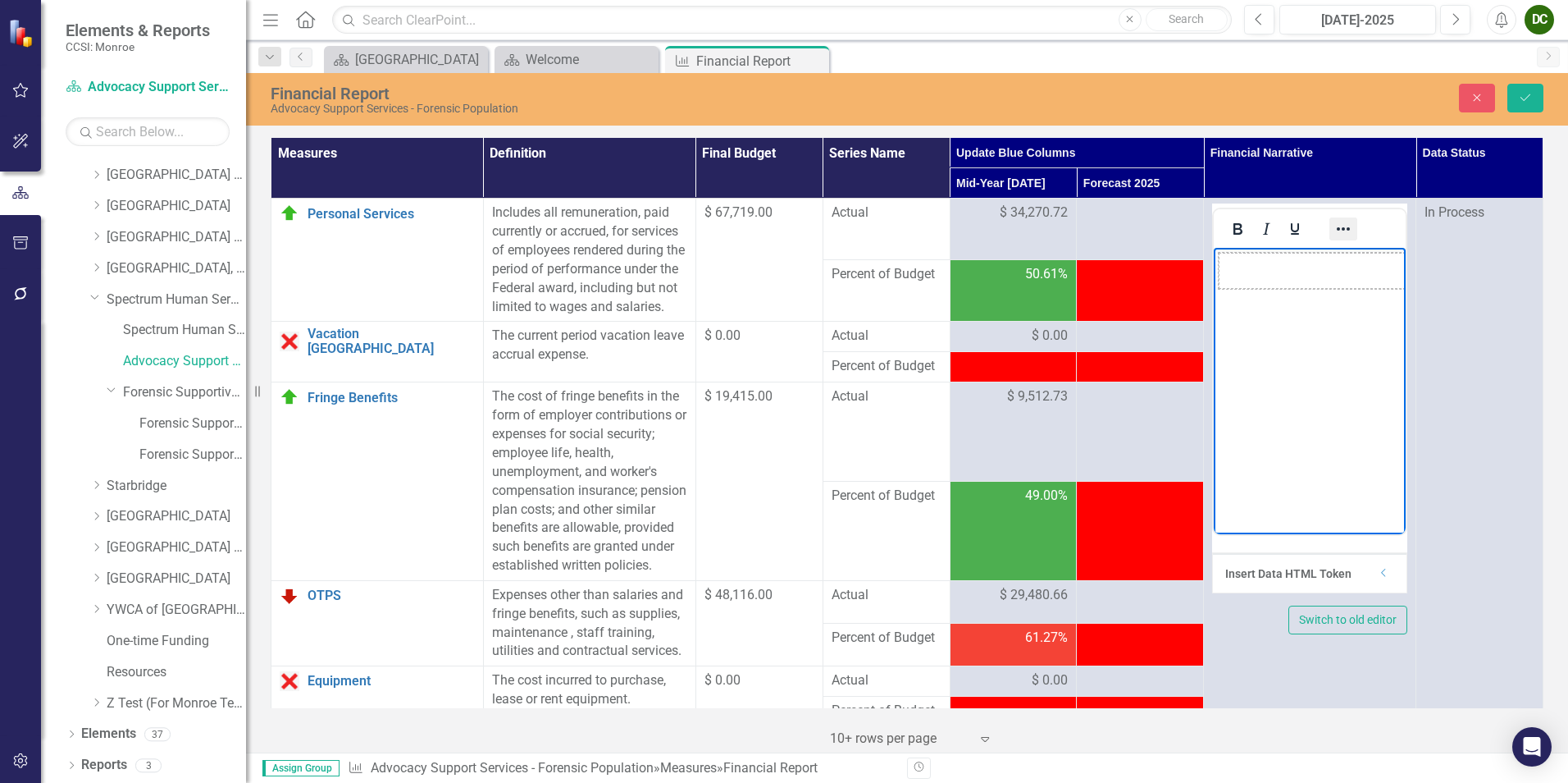
click at [1252, 230] on icon "Reveal or hide additional toolbar items" at bounding box center [1343, 229] width 20 height 20
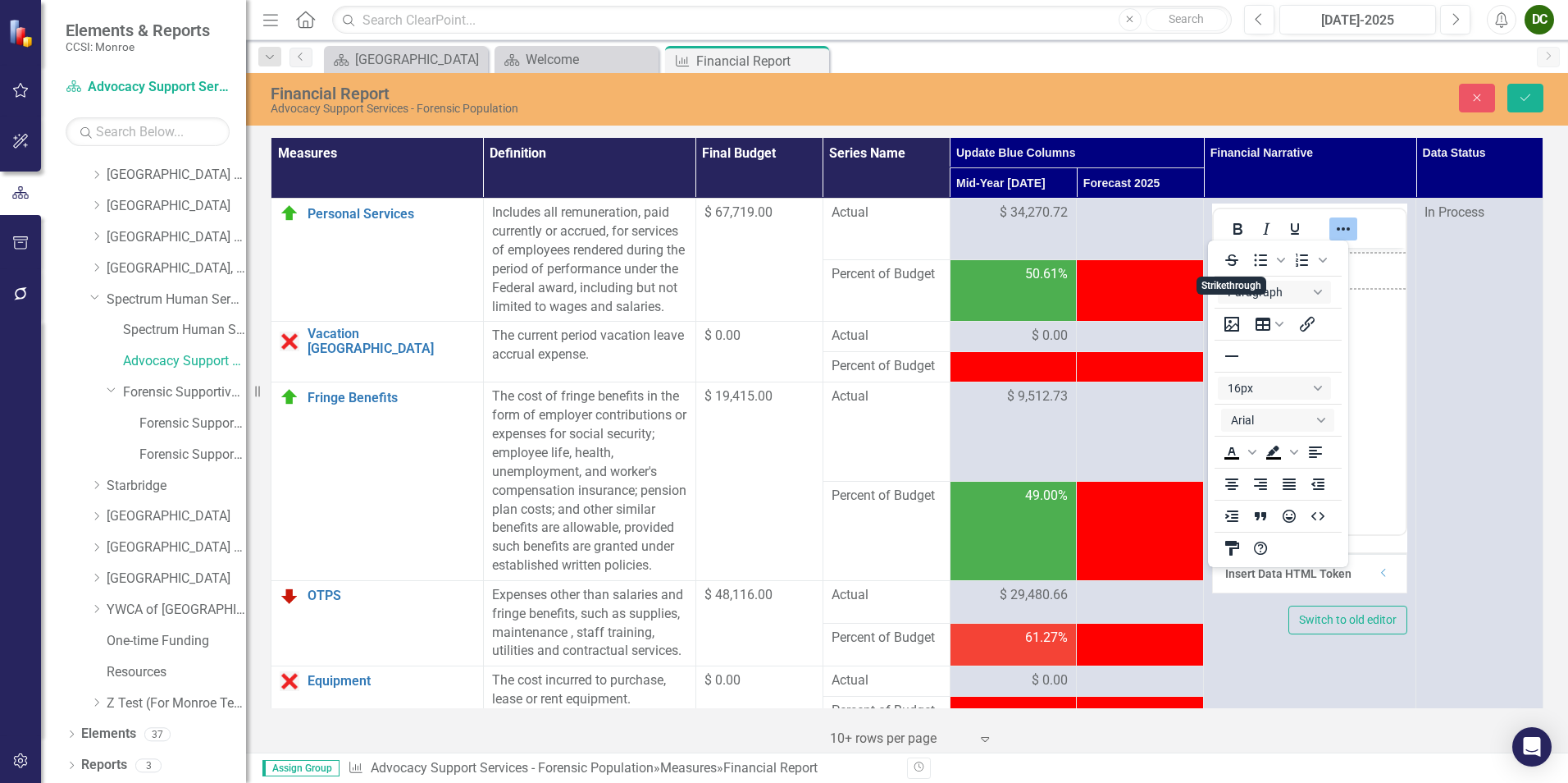
click at [1252, 393] on body "Rich Text Area. Press ALT-0 for help." at bounding box center [1308, 371] width 192 height 246
click at [1252, 577] on icon "Dropdown" at bounding box center [1383, 572] width 13 height 10
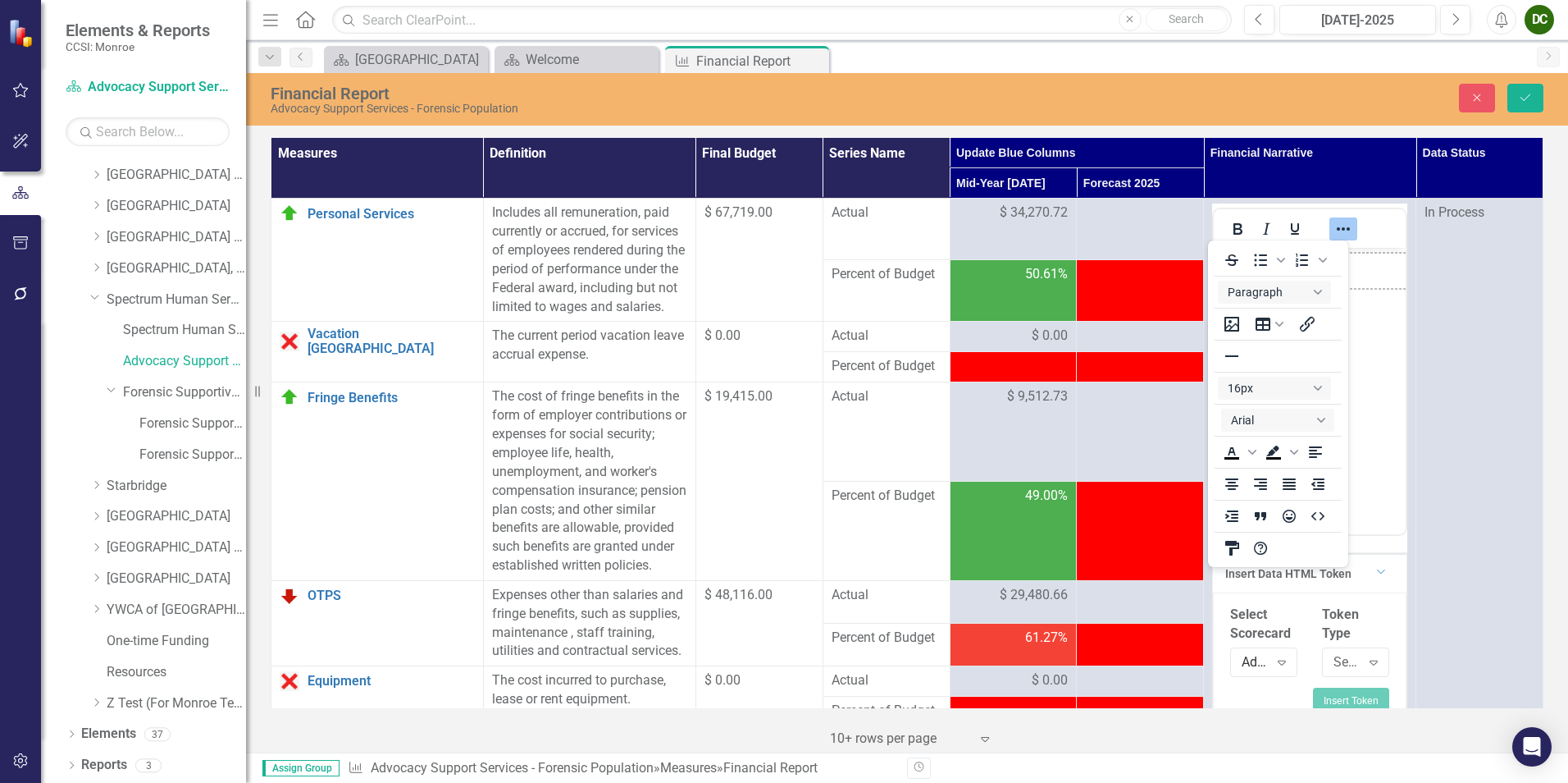
click at [1252, 574] on icon "Dropdown" at bounding box center [1380, 571] width 10 height 13
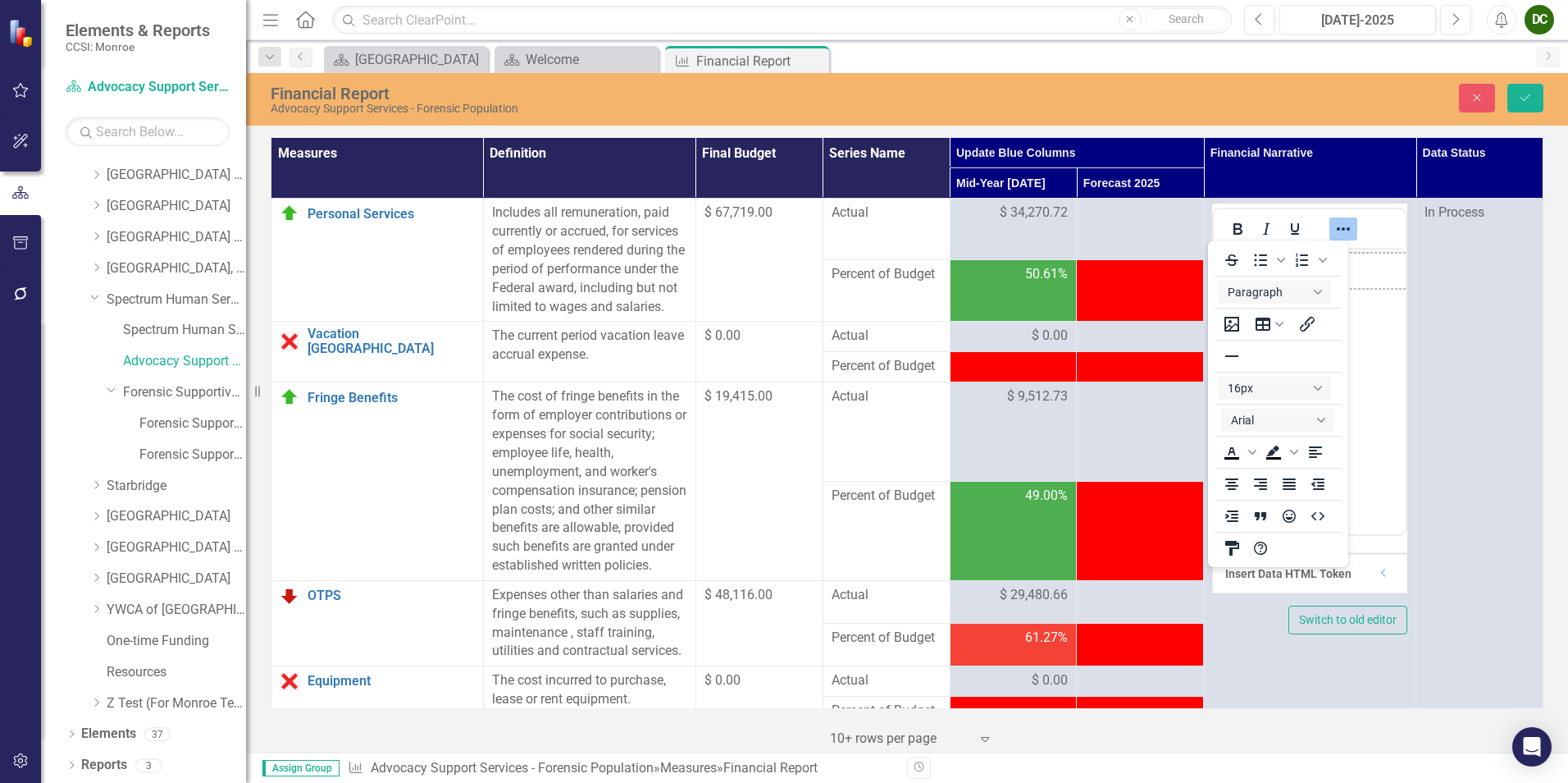
click at [1252, 363] on body "Rich Text Area. Press ALT-0 for help." at bounding box center [1308, 371] width 192 height 246
click at [1252, 94] on icon "Close" at bounding box center [1477, 97] width 15 height 12
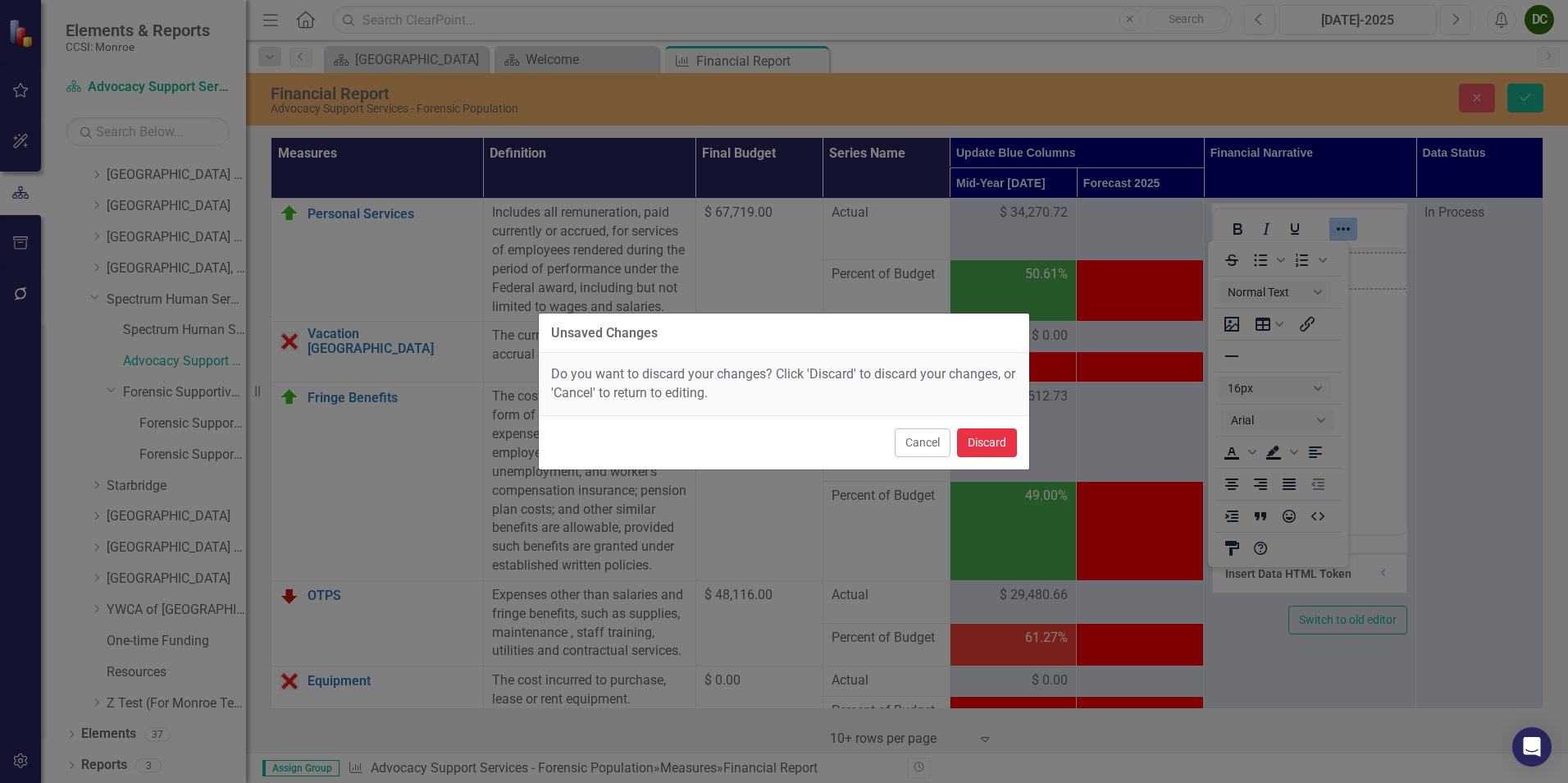
click at [1006, 438] on button "Discard" at bounding box center [986, 442] width 60 height 29
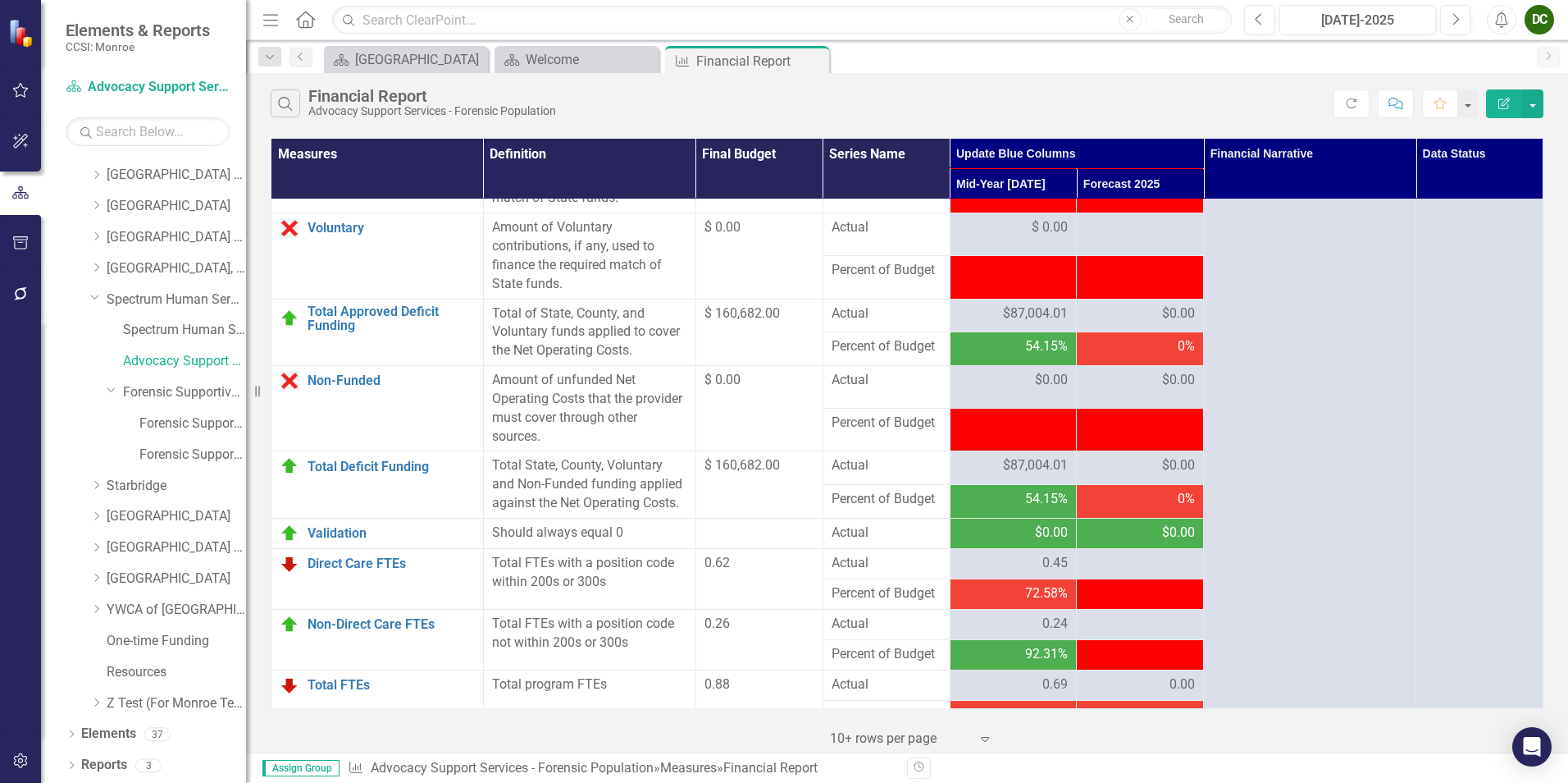
scroll to position [2033, 0]
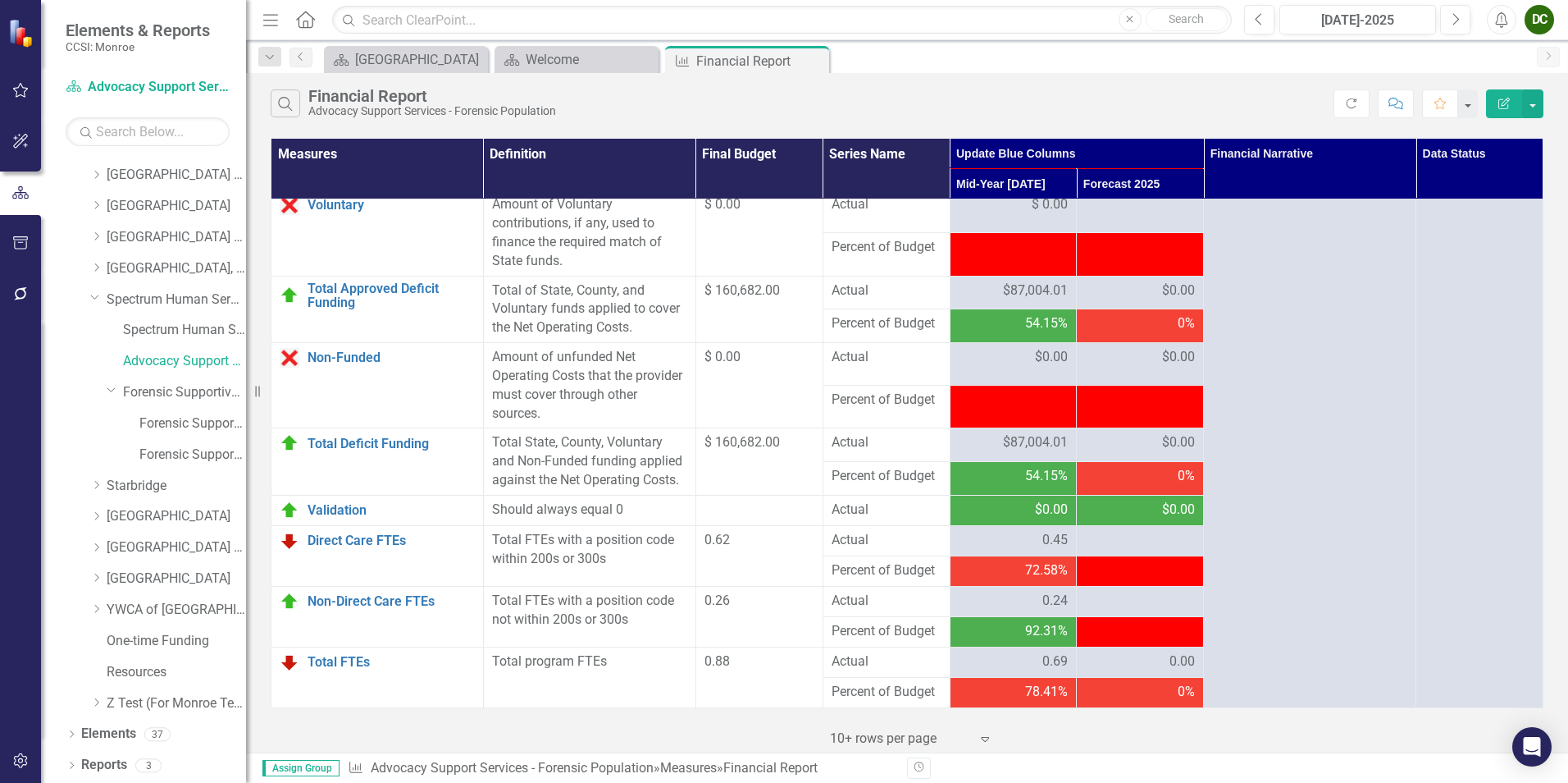
click at [1014, 561] on div "72.58%" at bounding box center [1014, 570] width 110 height 19
click at [1016, 571] on div "72.58%" at bounding box center [1014, 570] width 110 height 19
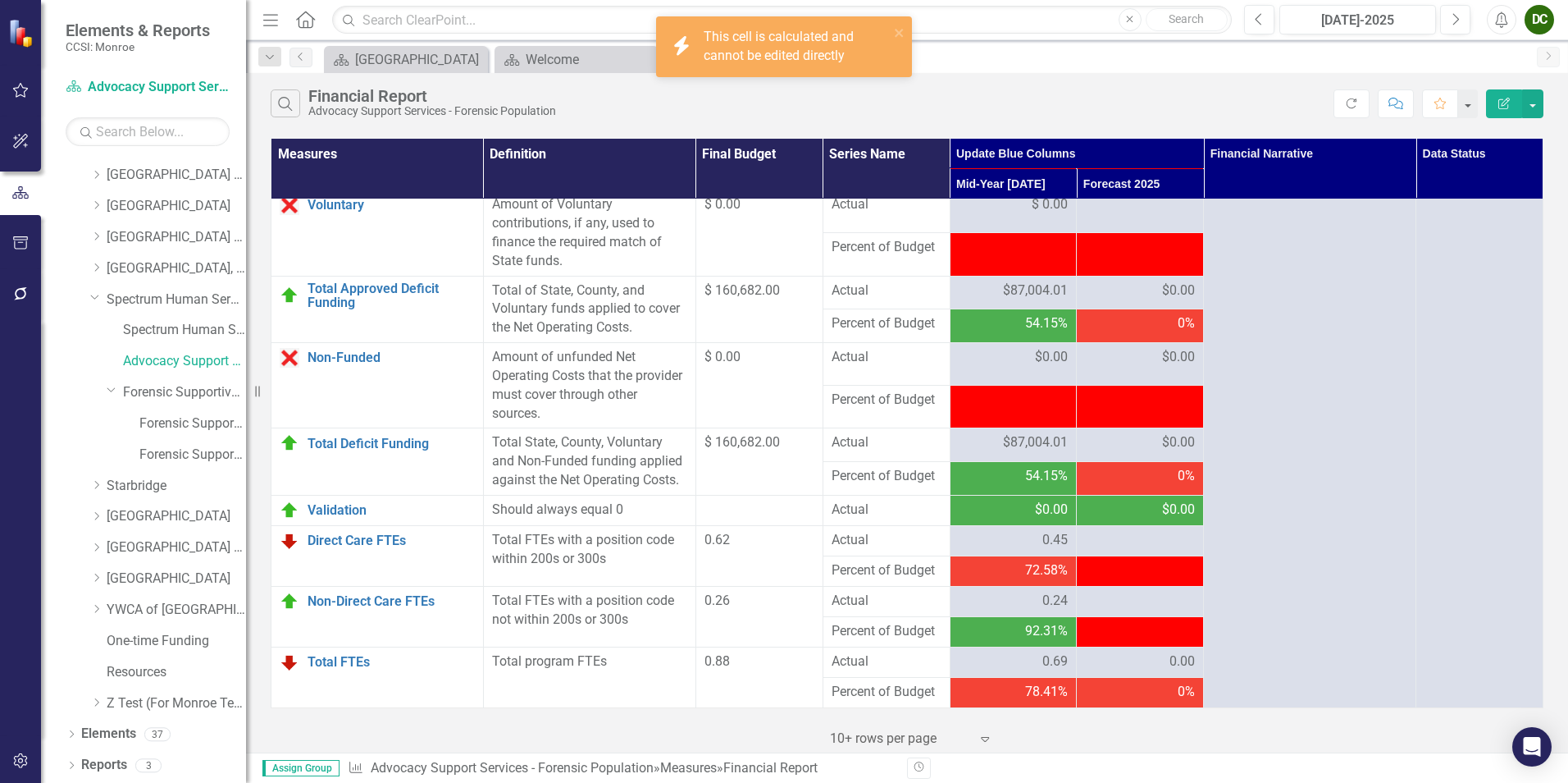
click at [892, 29] on div "icon.bolt This cell is calculated and cannot be edited directly" at bounding box center [778, 46] width 231 height 47
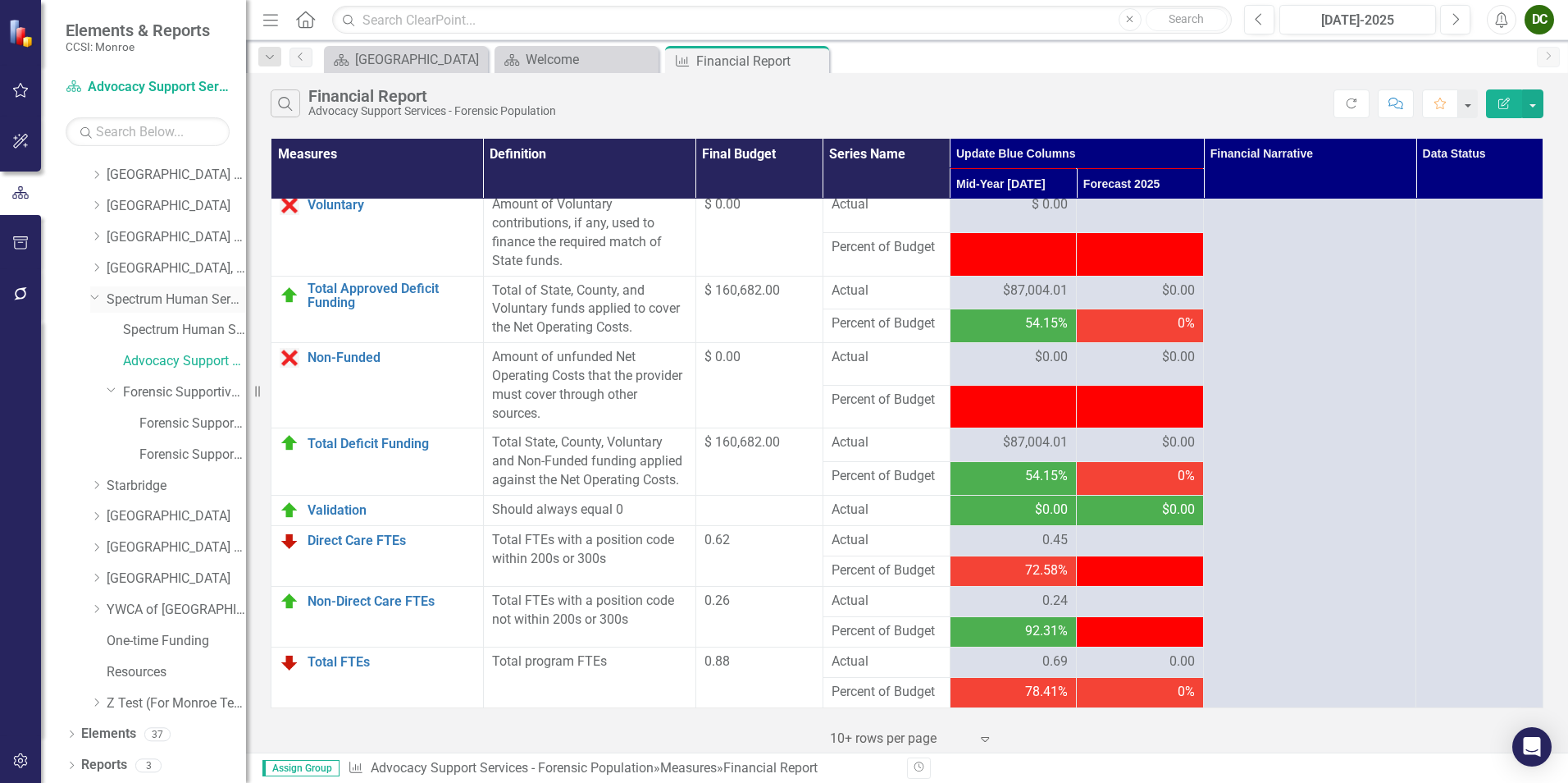
click at [175, 300] on link "Spectrum Human Services, Inc." at bounding box center [176, 299] width 140 height 19
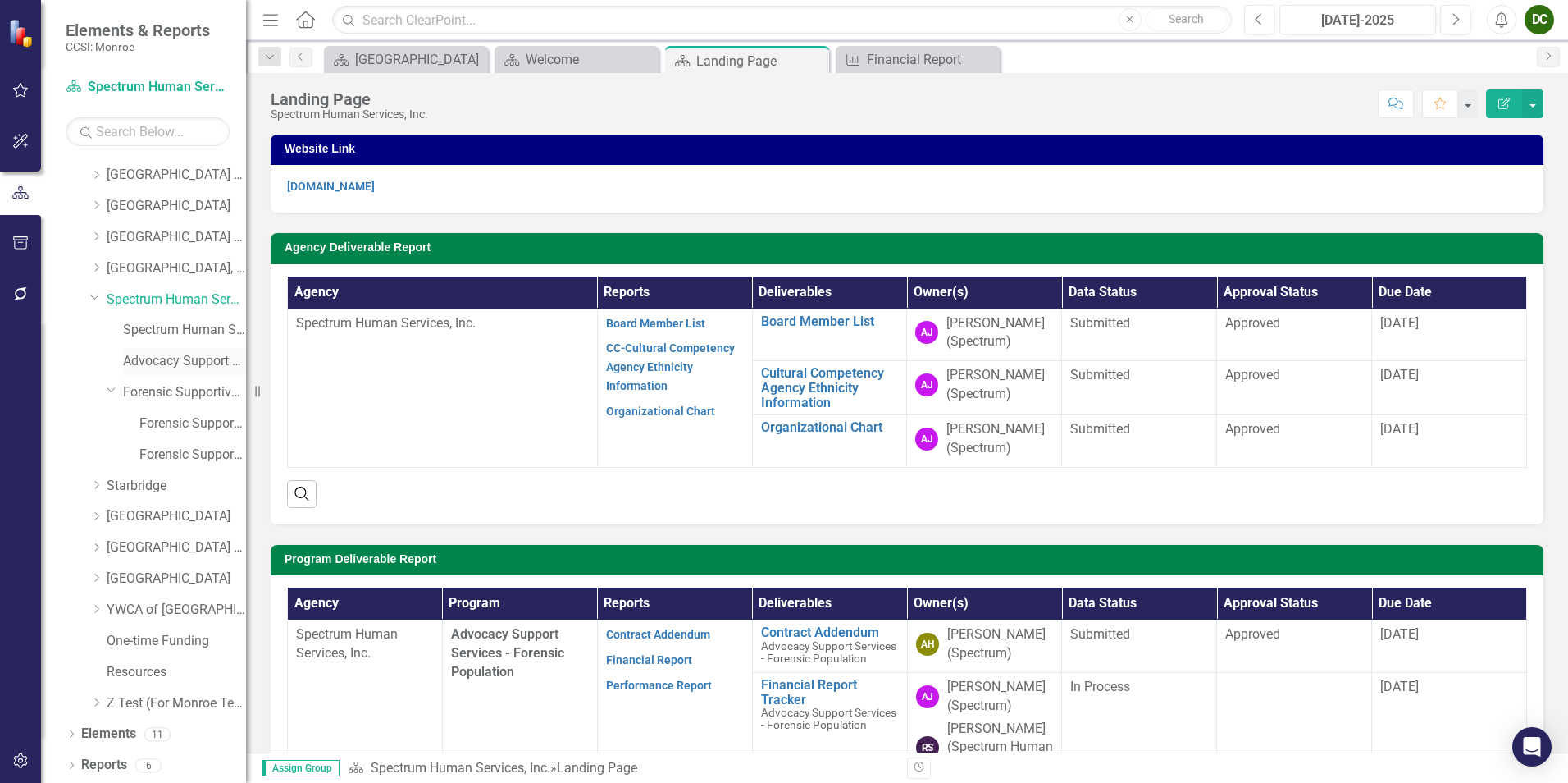
click at [176, 356] on link "Advocacy Support Services - Forensic Population" at bounding box center [184, 361] width 123 height 19
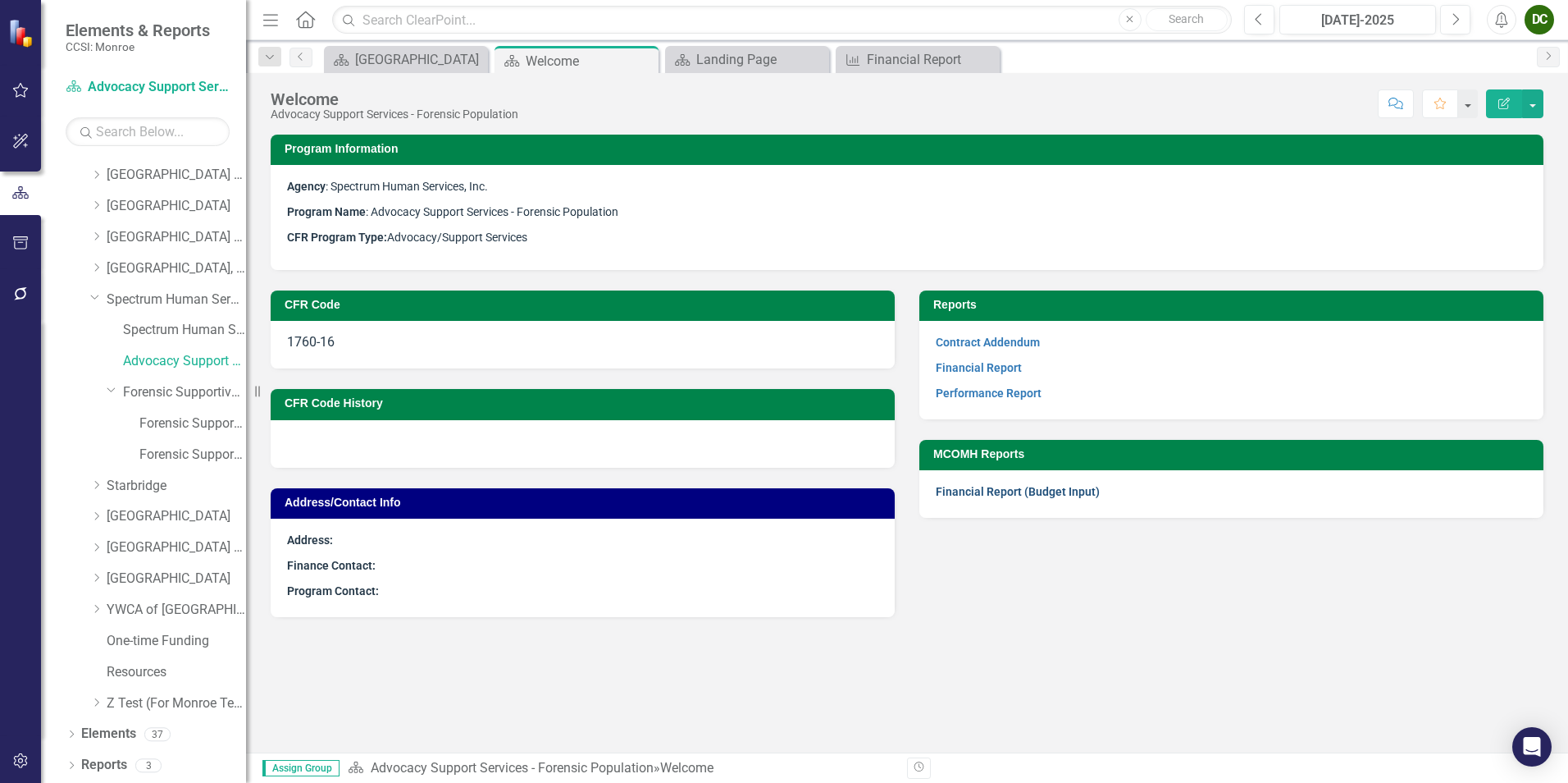
click at [1021, 490] on link "Financial Report (Budget Input)" at bounding box center [1017, 491] width 164 height 13
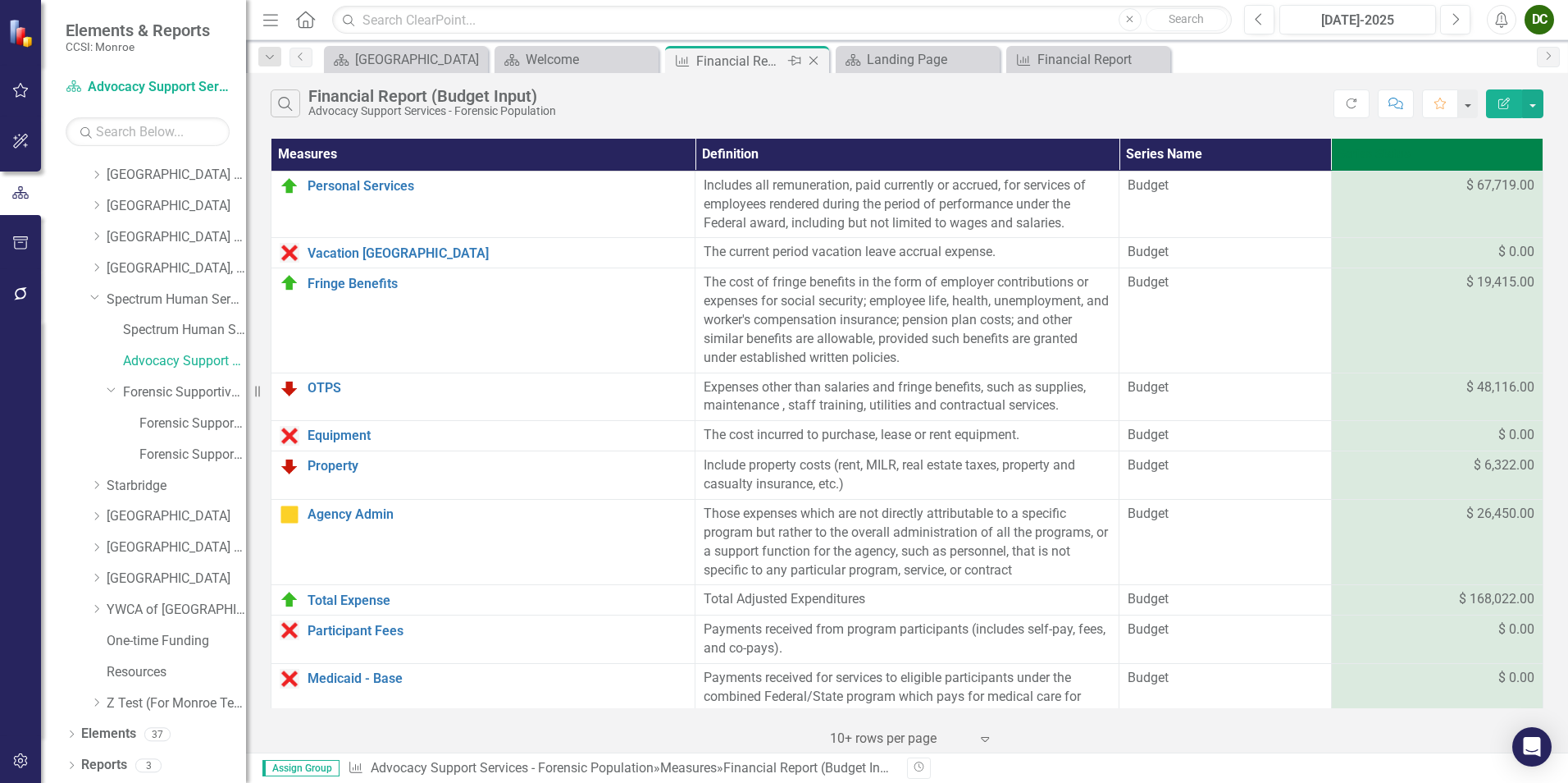
click at [820, 60] on icon "Close" at bounding box center [813, 60] width 17 height 13
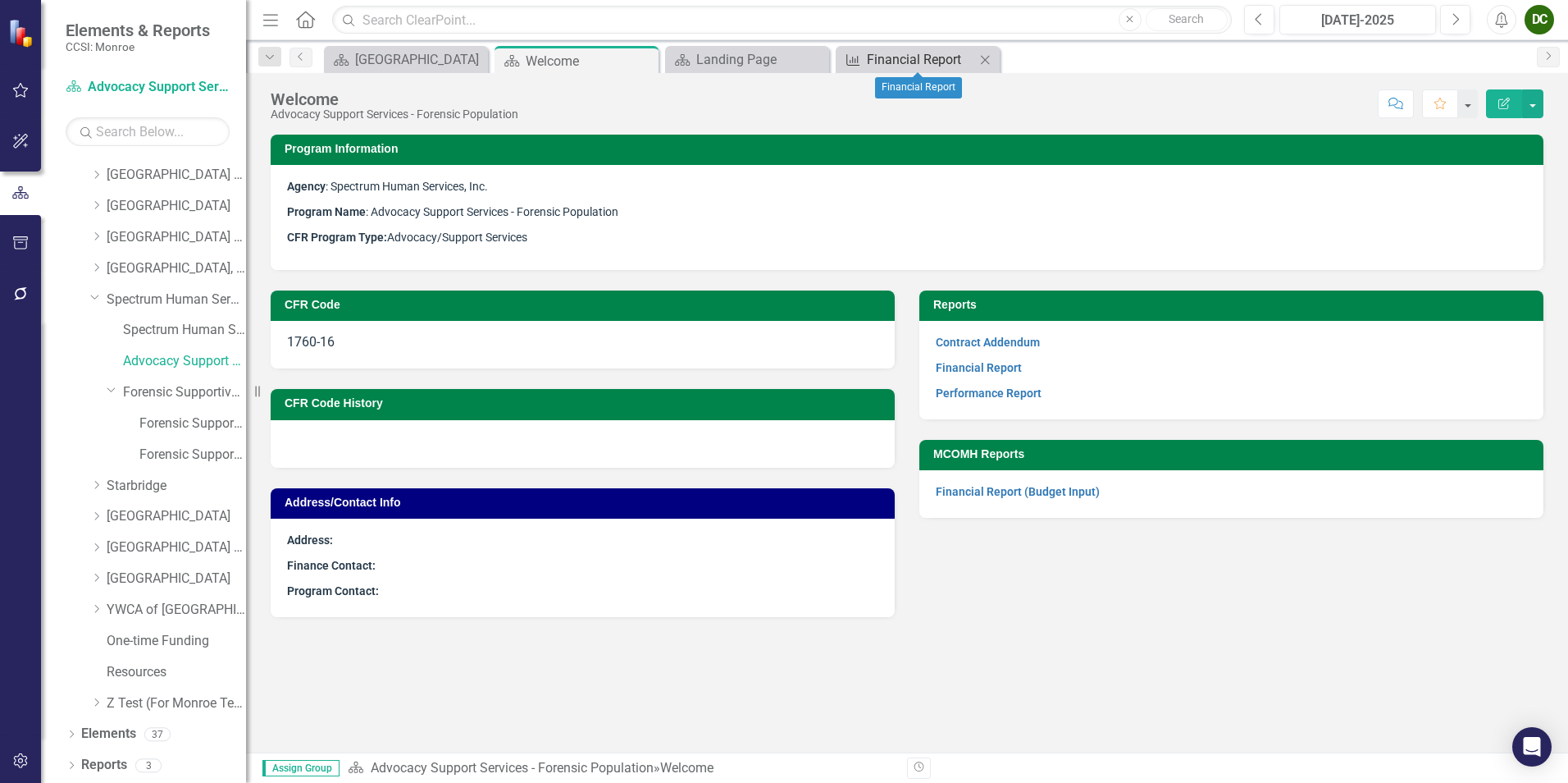
click at [856, 57] on icon "Measure" at bounding box center [852, 59] width 17 height 13
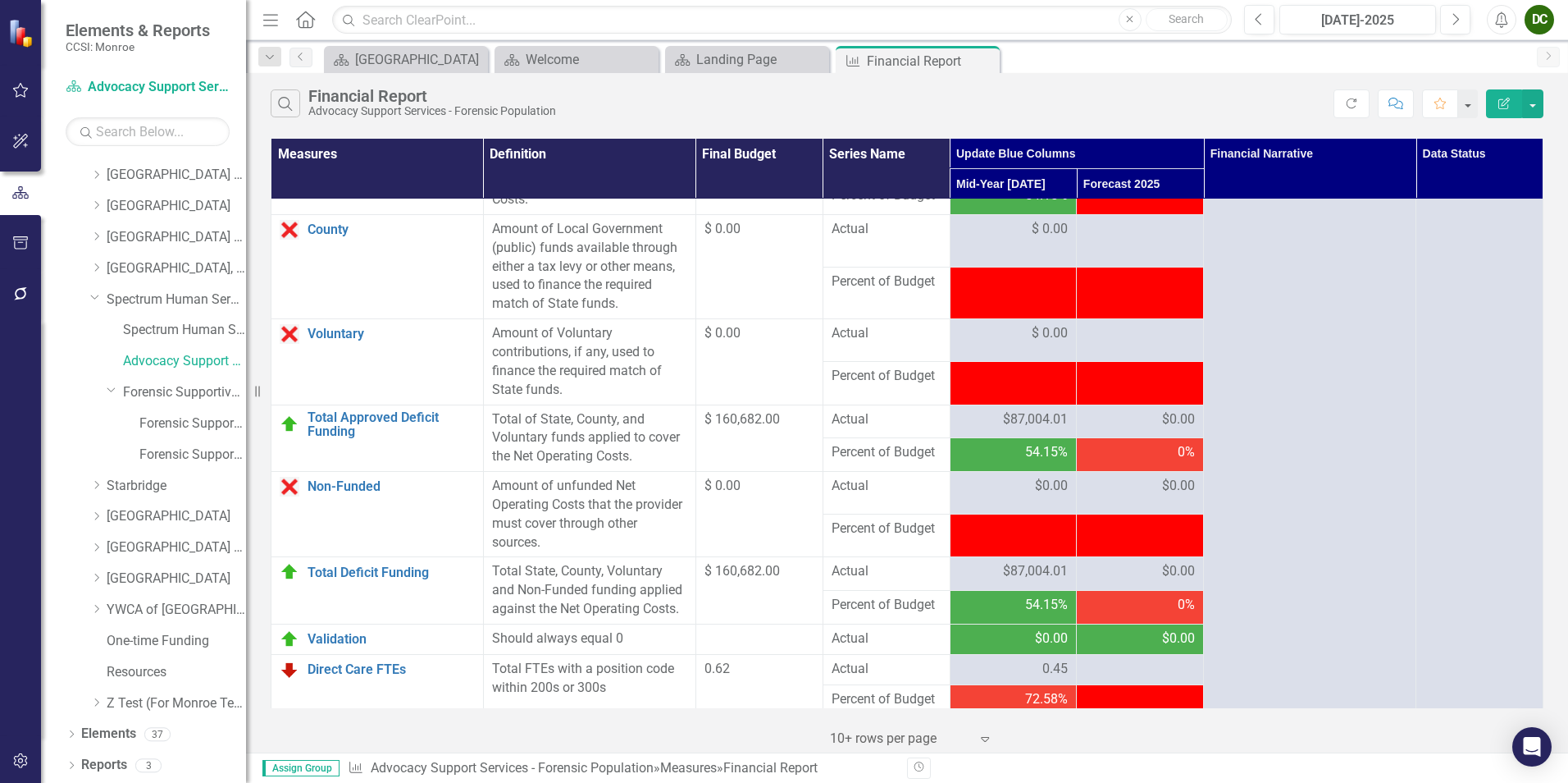
scroll to position [2033, 0]
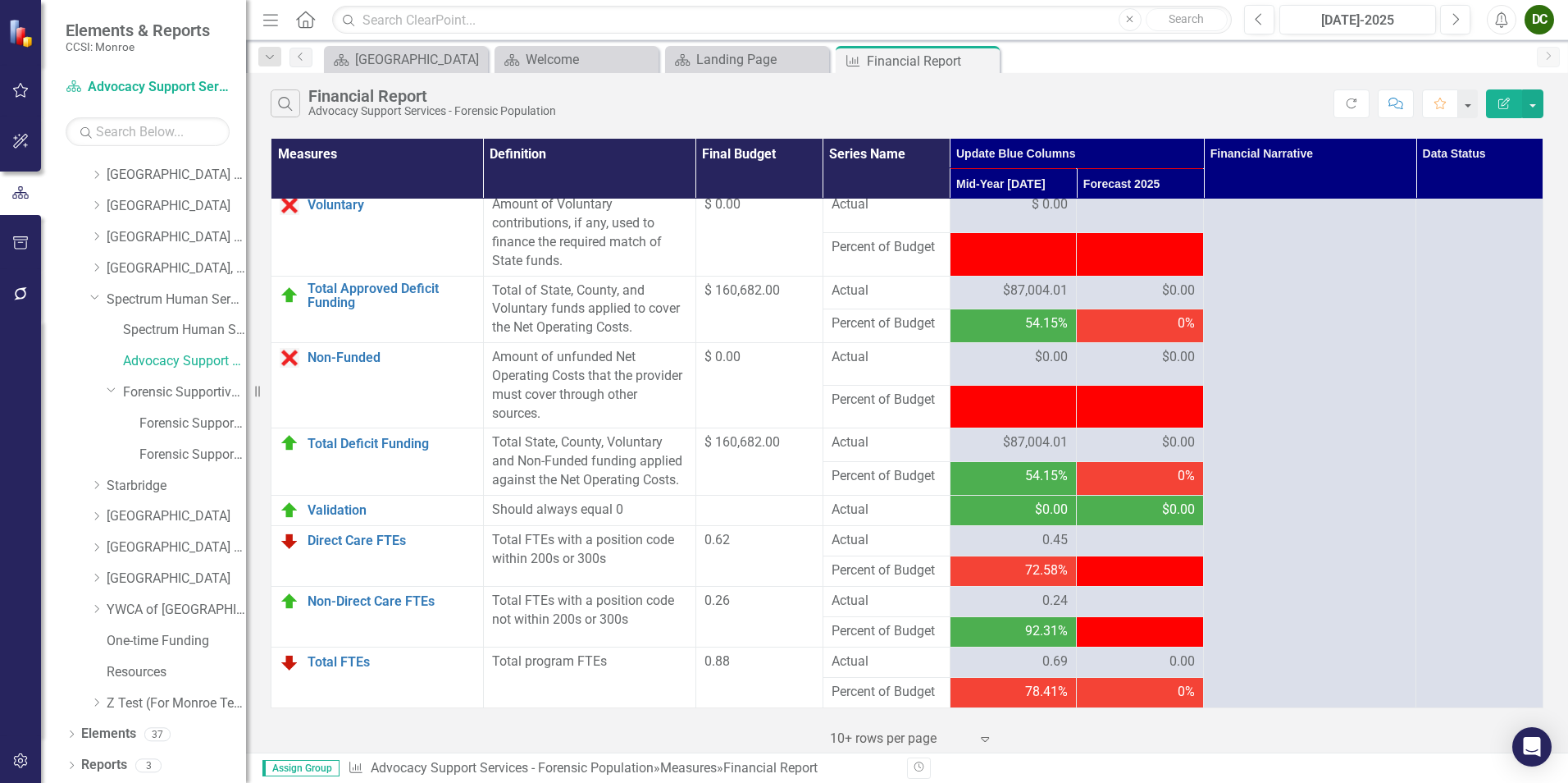
click at [1033, 566] on span "72.58%" at bounding box center [1046, 570] width 42 height 19
drag, startPoint x: 1033, startPoint y: 566, endPoint x: 1208, endPoint y: 102, distance: 495.9
click at [1208, 102] on div "Search Financial Report Advocacy Support Services - Forensic Population" at bounding box center [801, 103] width 1063 height 28
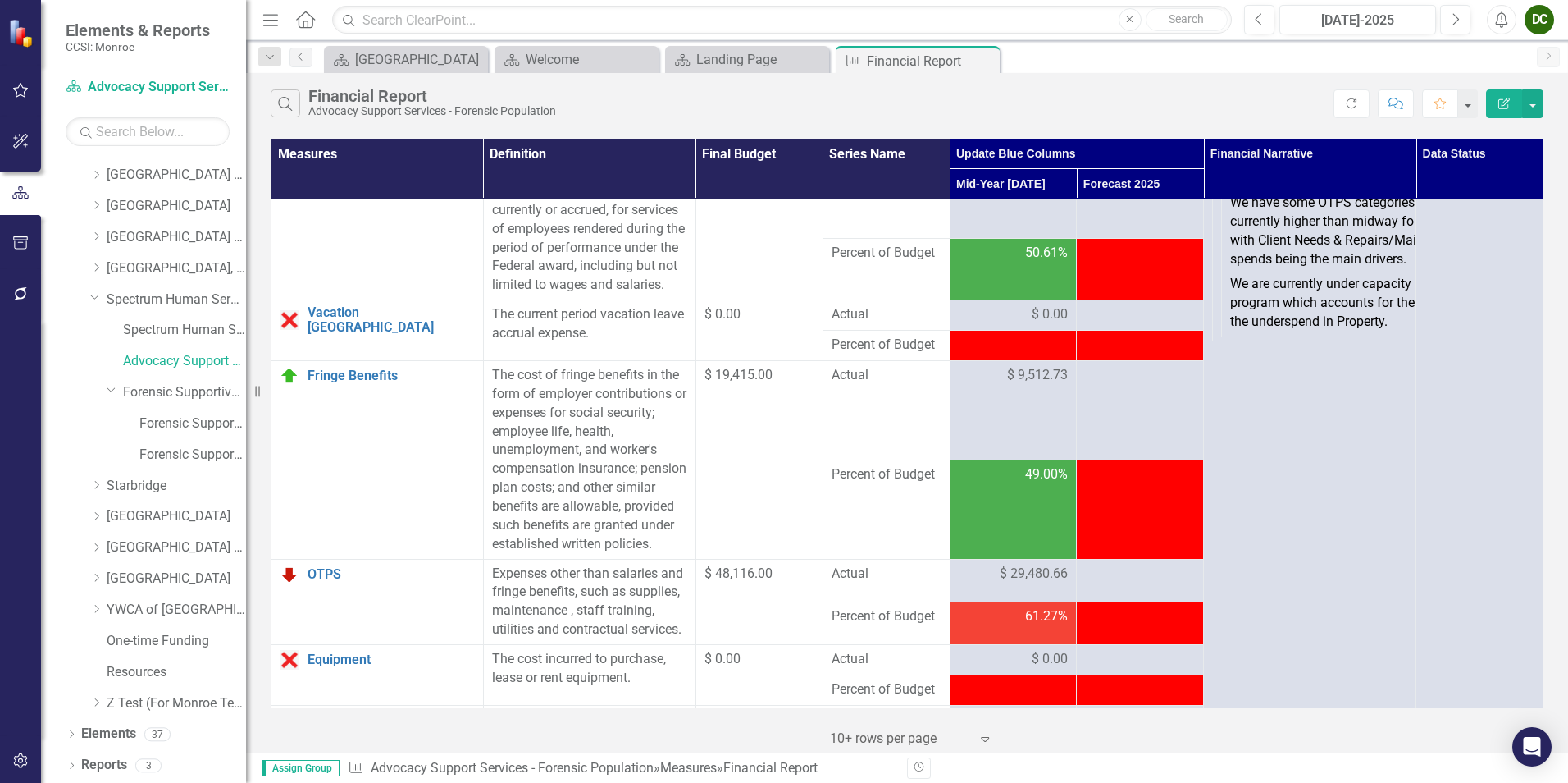
scroll to position [0, 0]
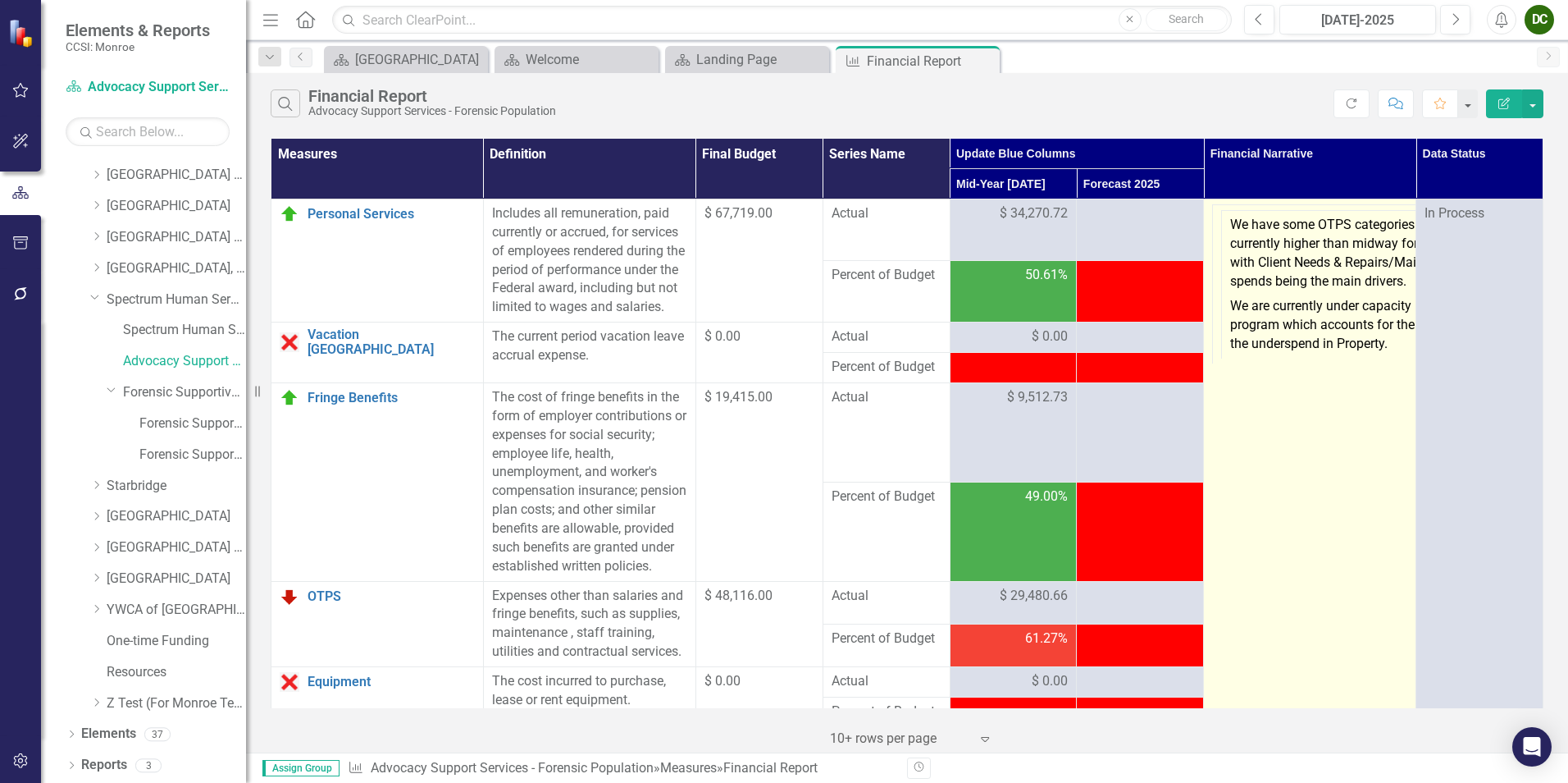
drag, startPoint x: 1206, startPoint y: 235, endPoint x: 1246, endPoint y: 225, distance: 41.2
click at [1246, 225] on p "We have some OTPS categories that are currently higher than midway for the year…" at bounding box center [1357, 254] width 255 height 78
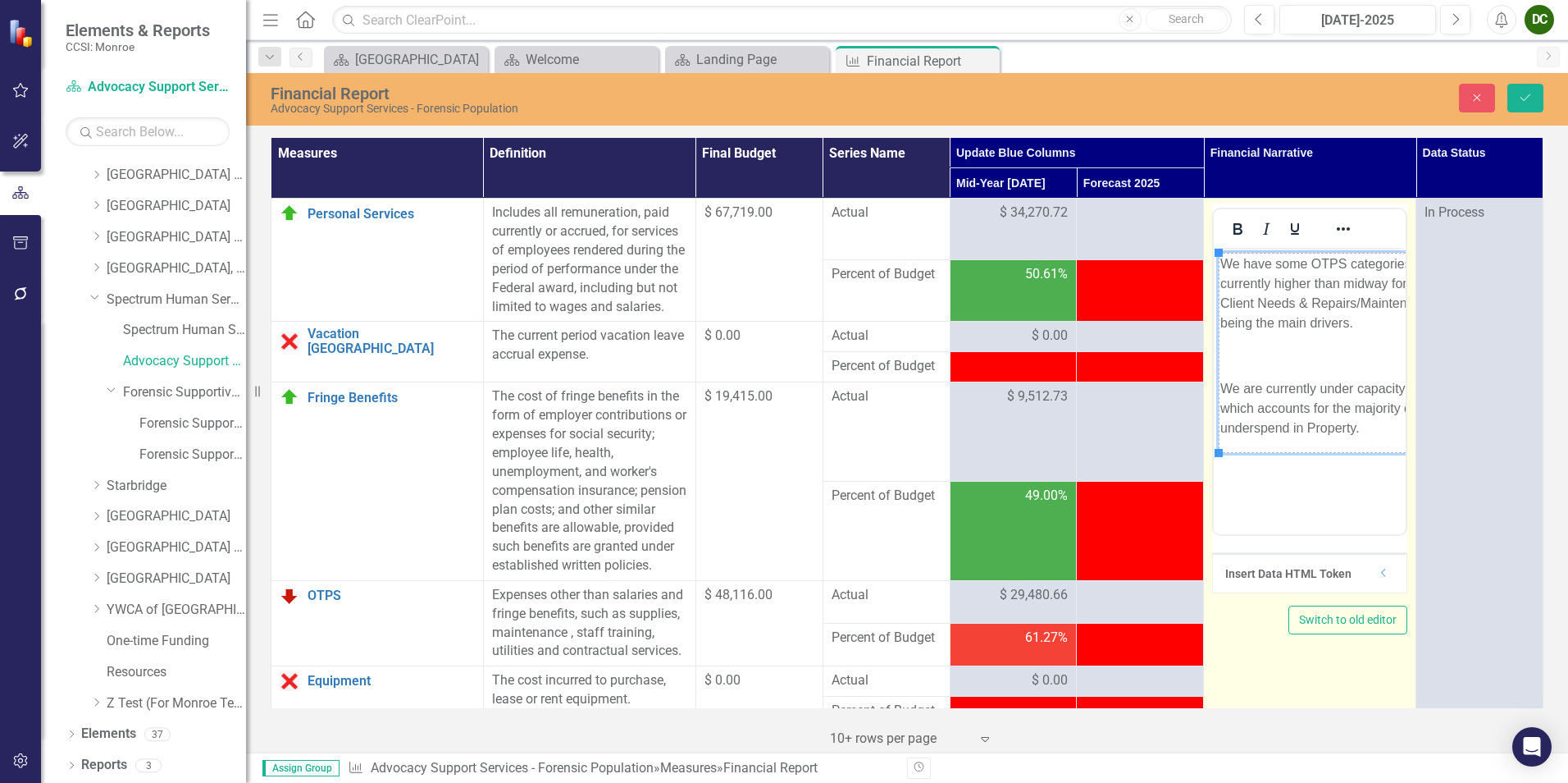
drag, startPoint x: 2459, startPoint y: 473, endPoint x: 1302, endPoint y: 433, distance: 1157.7
click at [1252, 433] on p "We are currently under capacity in this program which accounts for the majority…" at bounding box center [1363, 408] width 286 height 59
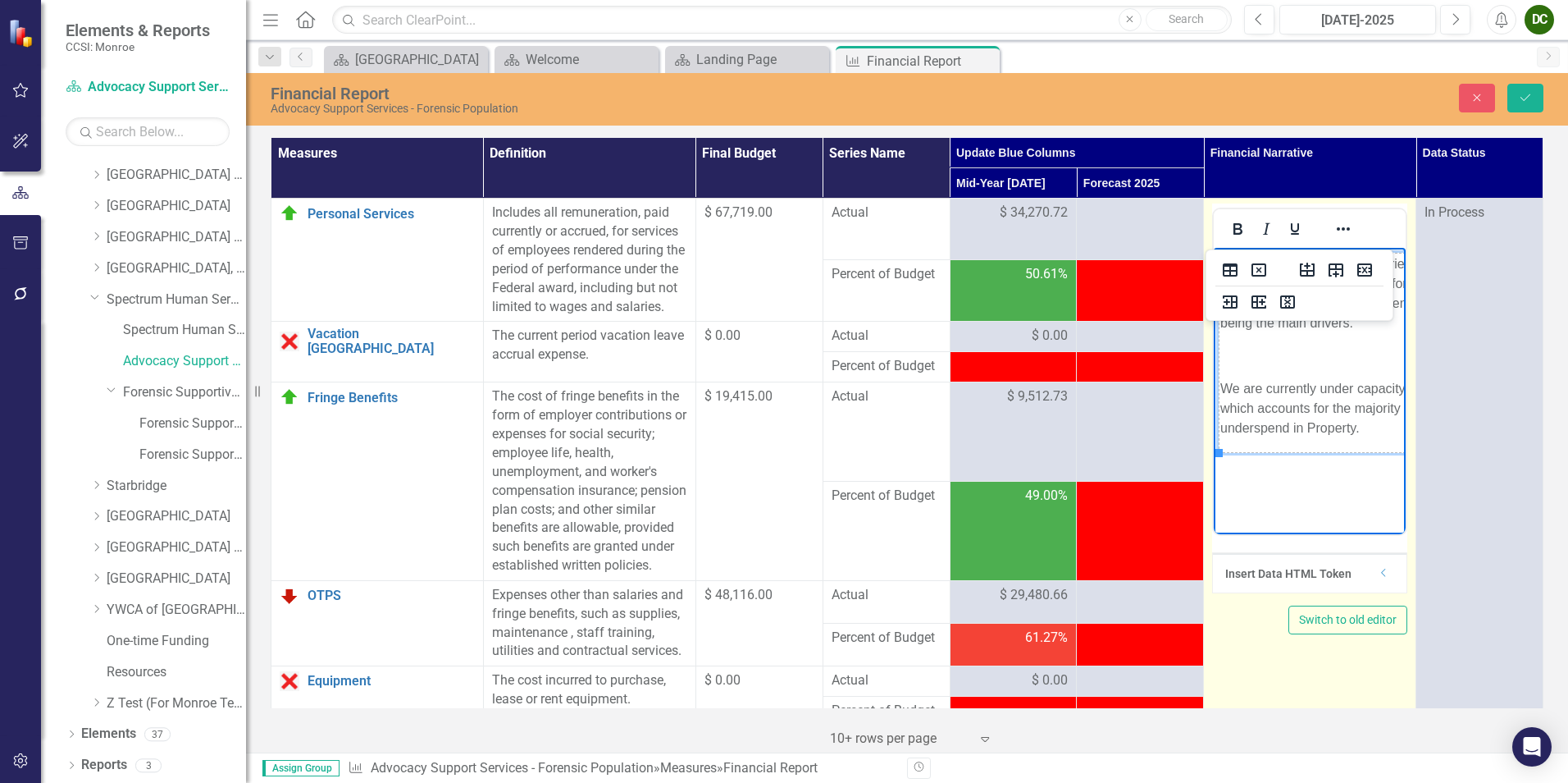
drag, startPoint x: 1294, startPoint y: 452, endPoint x: 1279, endPoint y: 398, distance: 56.0
click at [1252, 398] on p "We are currently under capacity in this program which accounts for the majority…" at bounding box center [1363, 408] width 286 height 59
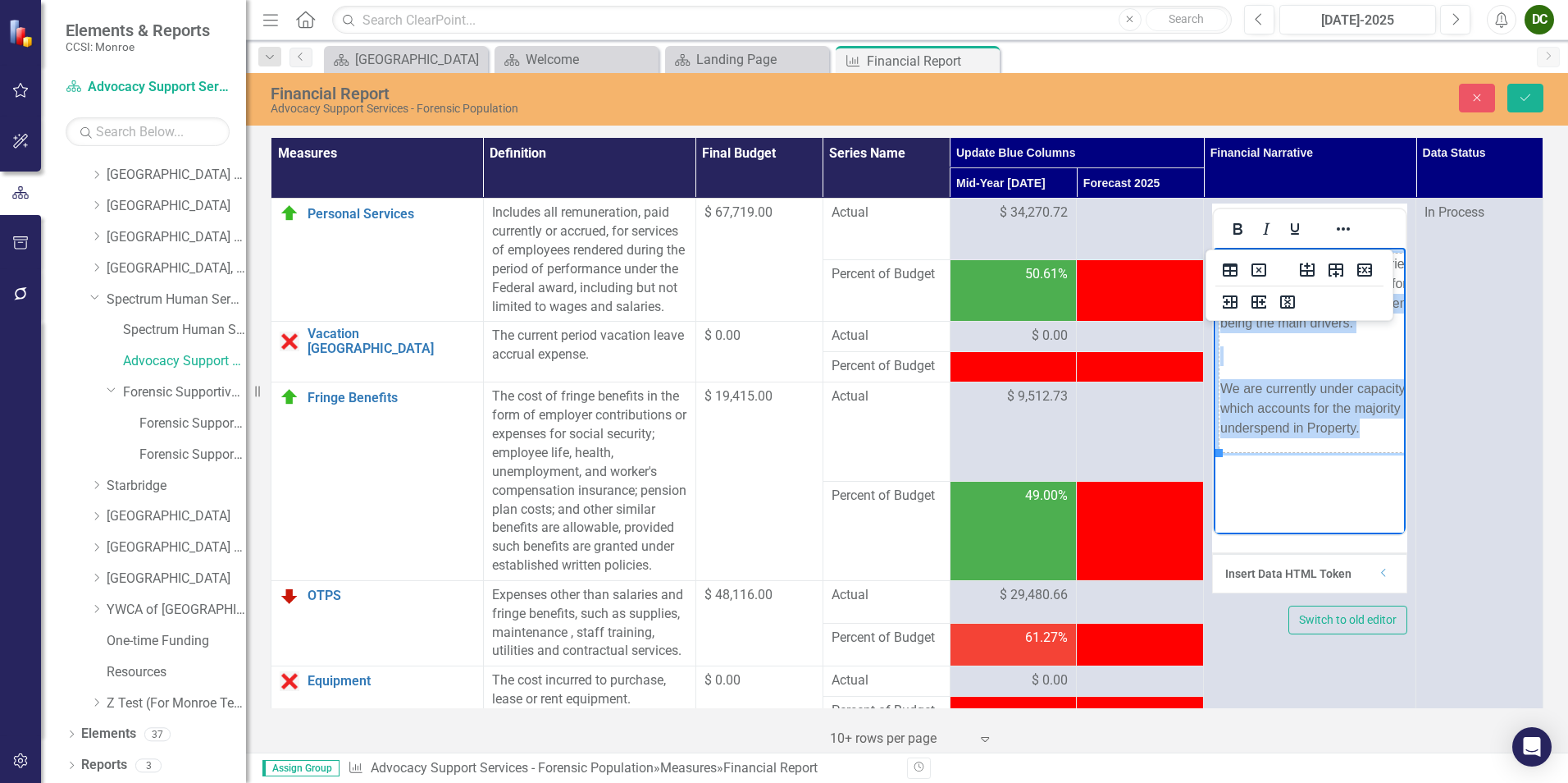
drag, startPoint x: 1357, startPoint y: 431, endPoint x: 1226, endPoint y: 309, distance: 179.0
click at [1226, 309] on td "We have some OTPS categories that are currently higher than midway for the year…" at bounding box center [1364, 353] width 289 height 200
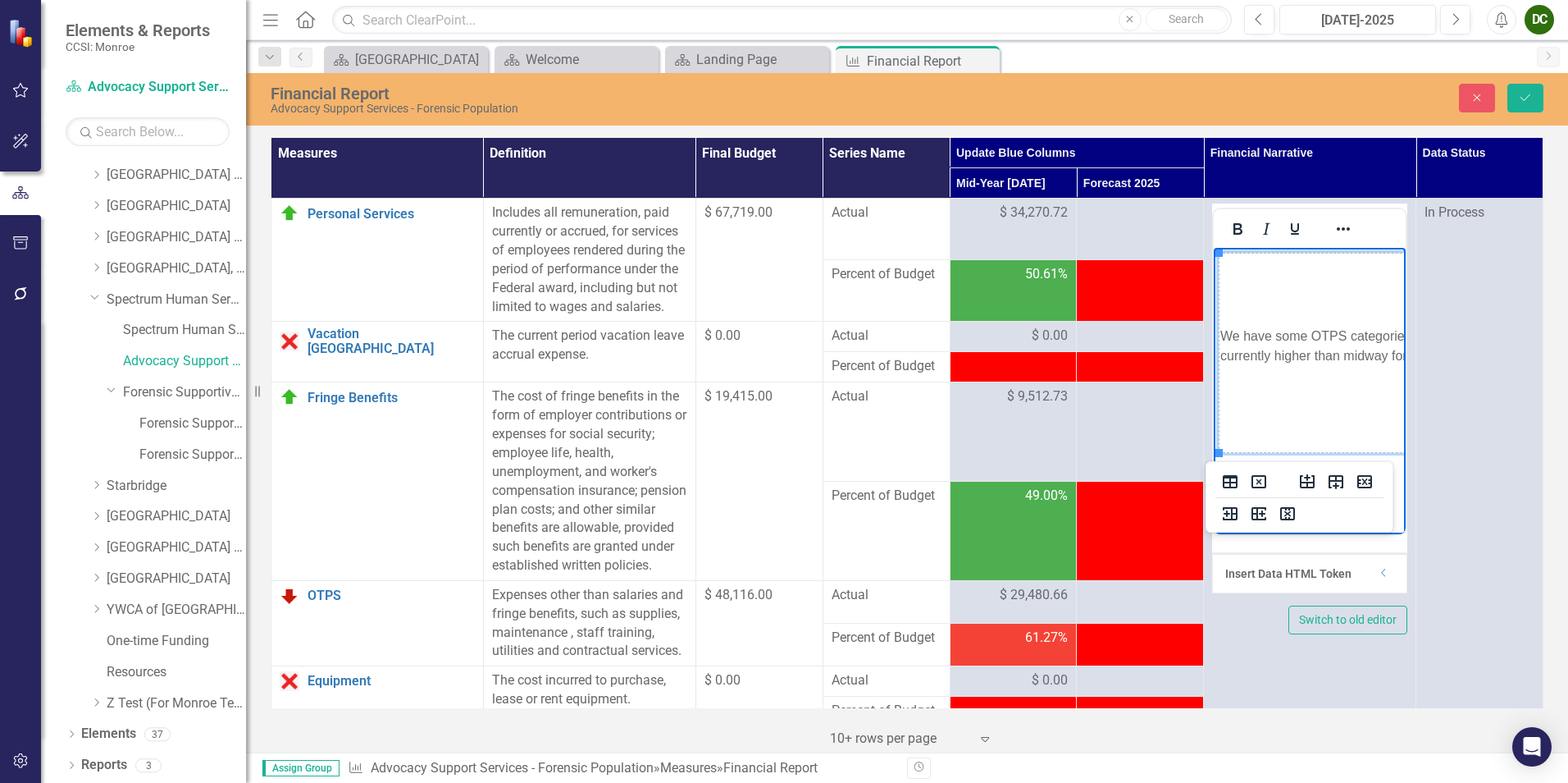
scroll to position [0, 87]
click at [1252, 364] on p "We have some OTPS categories that are currently higher than midway for the year…" at bounding box center [1277, 346] width 287 height 39
click at [1252, 384] on td "We have some OTPS categories that are currently higher than midway for the year…" at bounding box center [1278, 353] width 289 height 200
drag, startPoint x: 1265, startPoint y: 369, endPoint x: 1331, endPoint y: 367, distance: 66.0
click at [1252, 367] on td "We have some OTPS categories that are currently higher than midway for the year…" at bounding box center [1278, 353] width 289 height 200
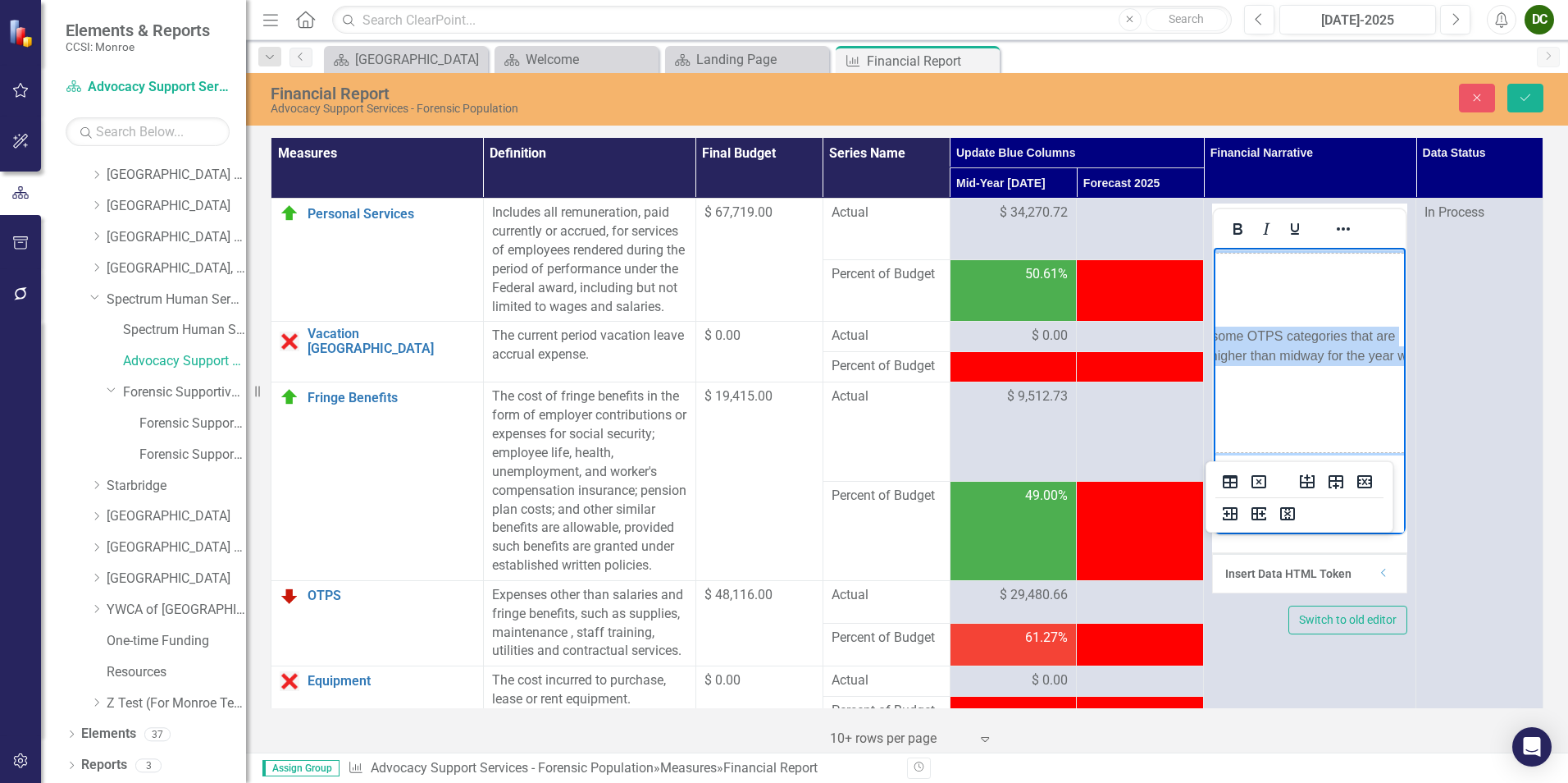
scroll to position [0, 0]
drag, startPoint x: 1395, startPoint y: 356, endPoint x: 1189, endPoint y: 319, distance: 209.3
click at [1213, 319] on html "We have some OTPS categories that are currently higher than midway for the year…" at bounding box center [1308, 371] width 192 height 246
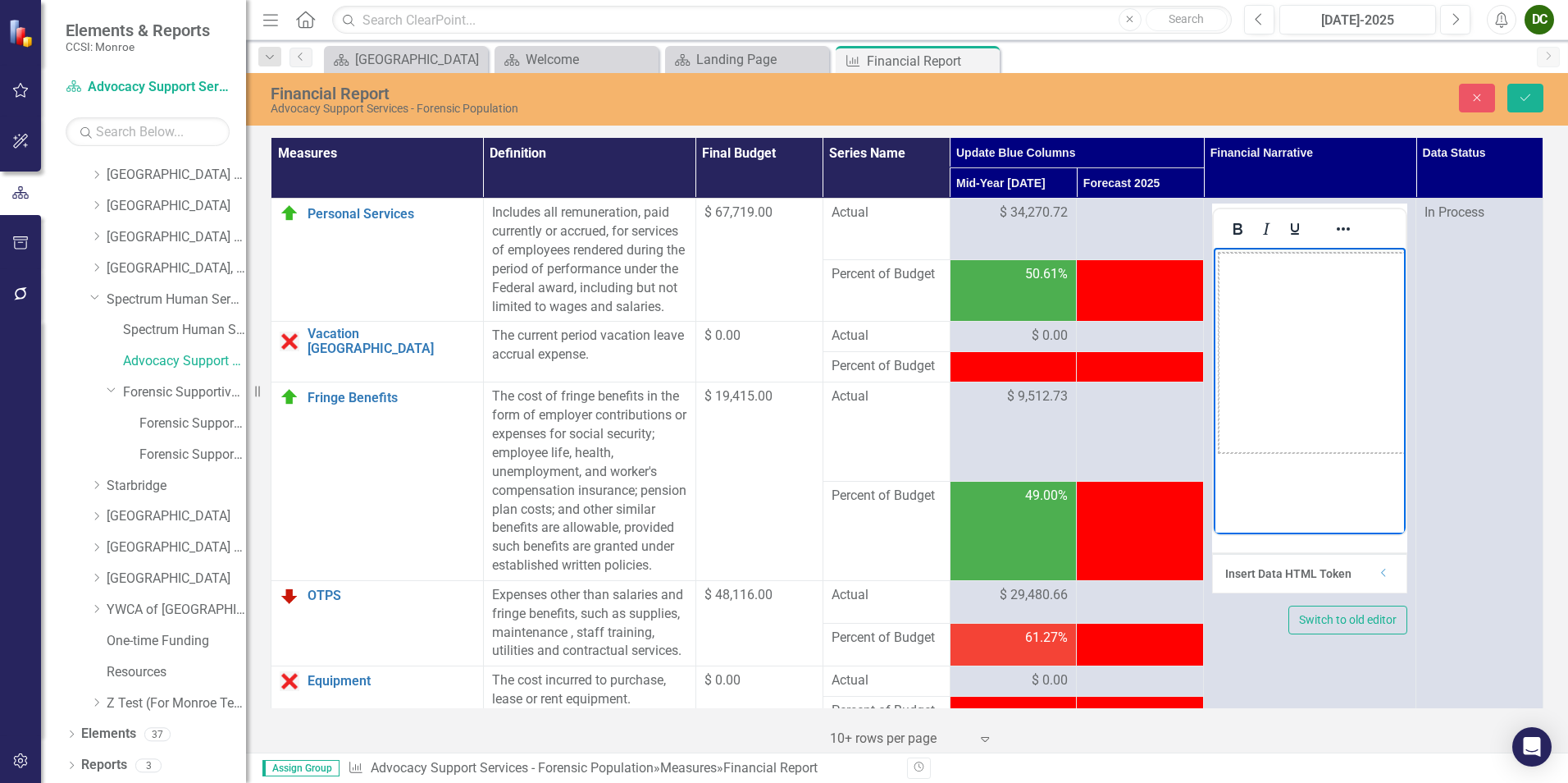
click at [1252, 474] on body "Rich Text Area. Press ALT-0 for help." at bounding box center [1308, 371] width 192 height 246
click at [1252, 469] on body "Rich Text Area. Press ALT-0 for help." at bounding box center [1308, 371] width 192 height 246
drag, startPoint x: 1247, startPoint y: 452, endPoint x: 1258, endPoint y: 245, distance: 207.3
click at [1252, 248] on html at bounding box center [1308, 371] width 192 height 246
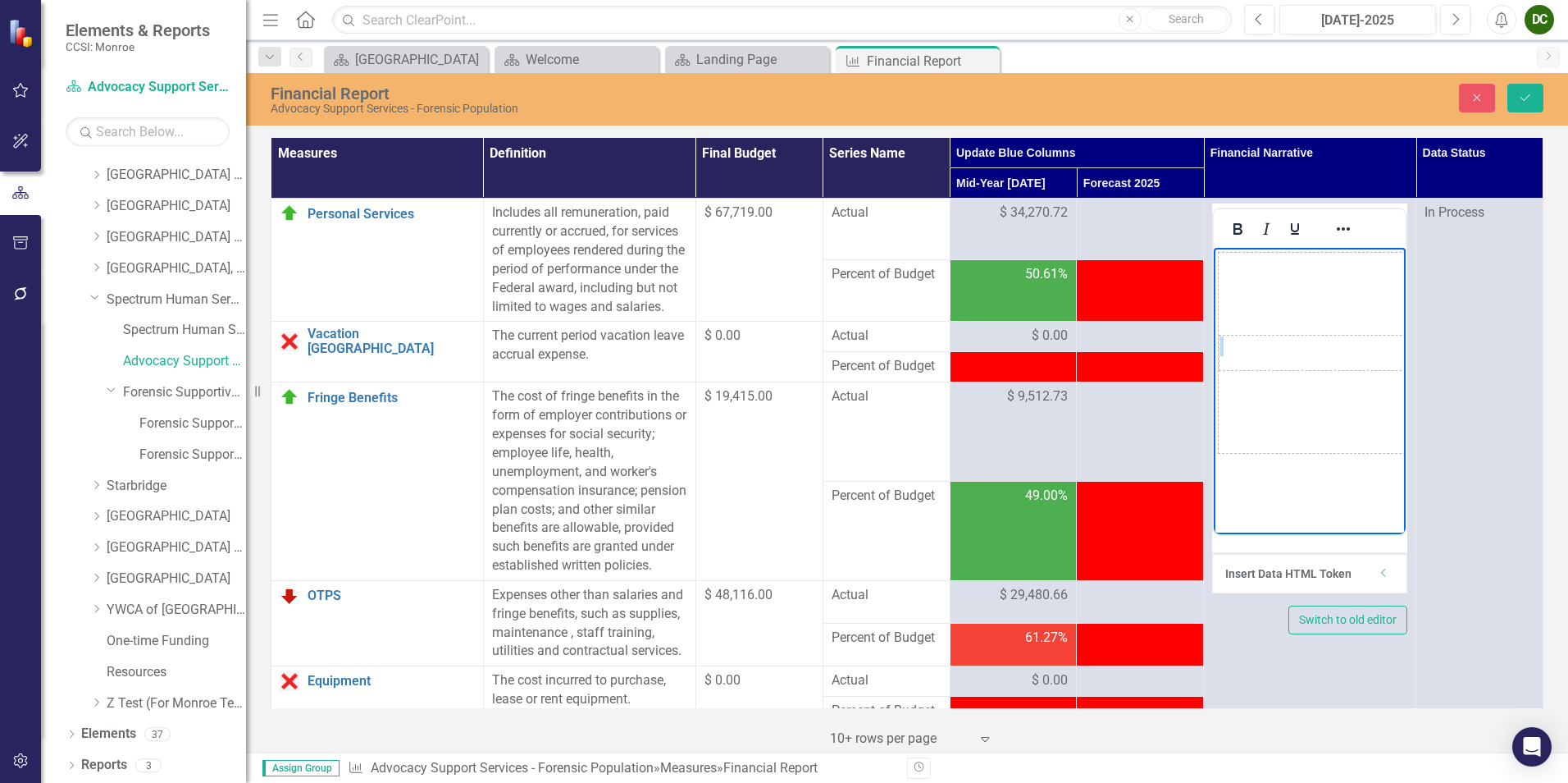
click at [1252, 338] on p "Rich Text Area. Press ALT-0 for help." at bounding box center [1364, 346] width 287 height 20
drag, startPoint x: 1257, startPoint y: 330, endPoint x: 1243, endPoint y: 352, distance: 26.1
click at [1243, 352] on p "Rich Text Area. Press ALT-0 for help." at bounding box center [1364, 346] width 287 height 20
drag, startPoint x: 1242, startPoint y: 352, endPoint x: 1257, endPoint y: 347, distance: 15.8
click at [1252, 347] on p "Rich Text Area. Press ALT-0 for help." at bounding box center [1364, 346] width 287 height 20
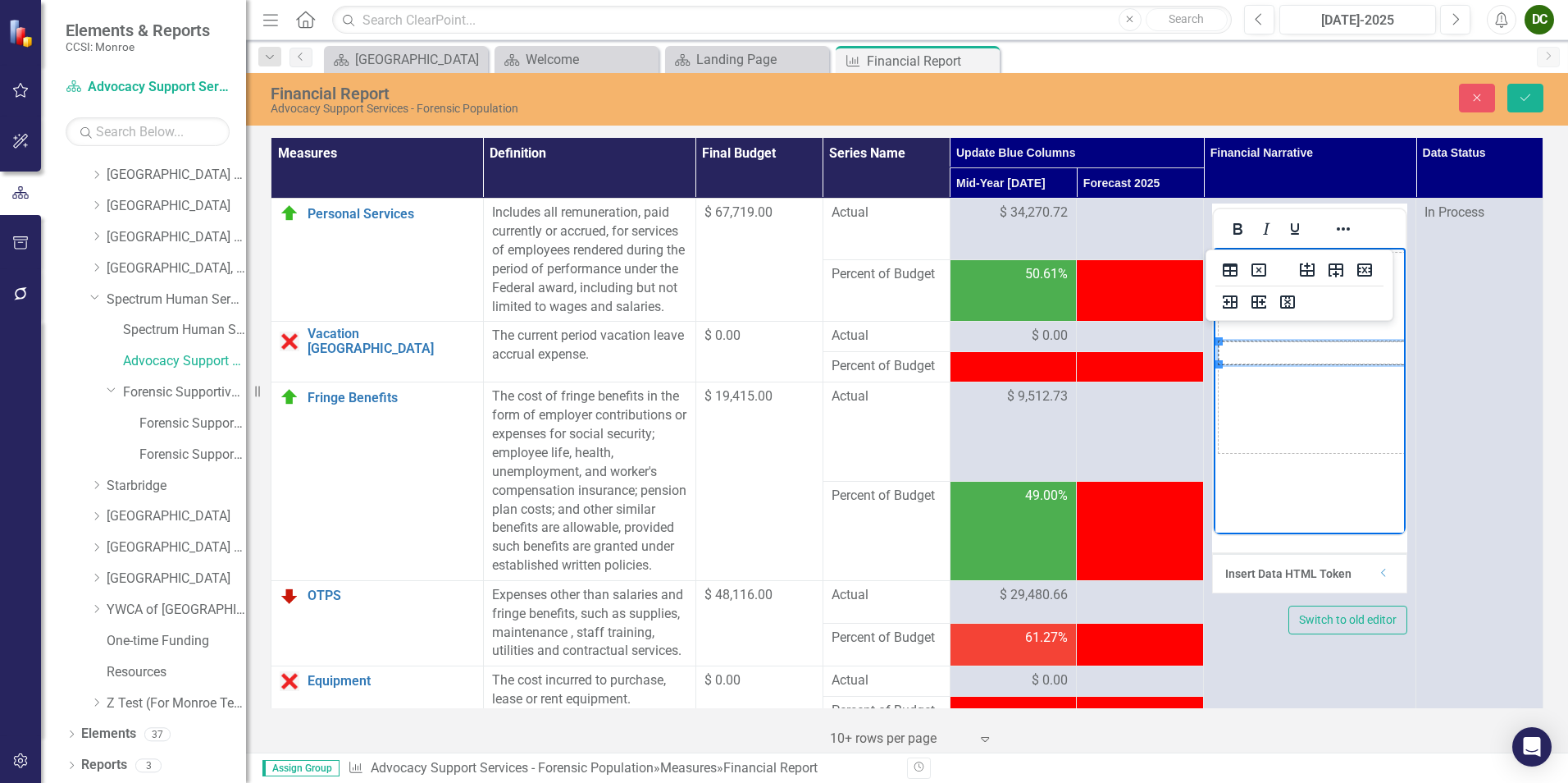
drag, startPoint x: 1221, startPoint y: 362, endPoint x: 1262, endPoint y: 332, distance: 50.8
click at [1227, 428] on td "Rich Text Area. Press ALT-0 for help." at bounding box center [1363, 353] width 290 height 201
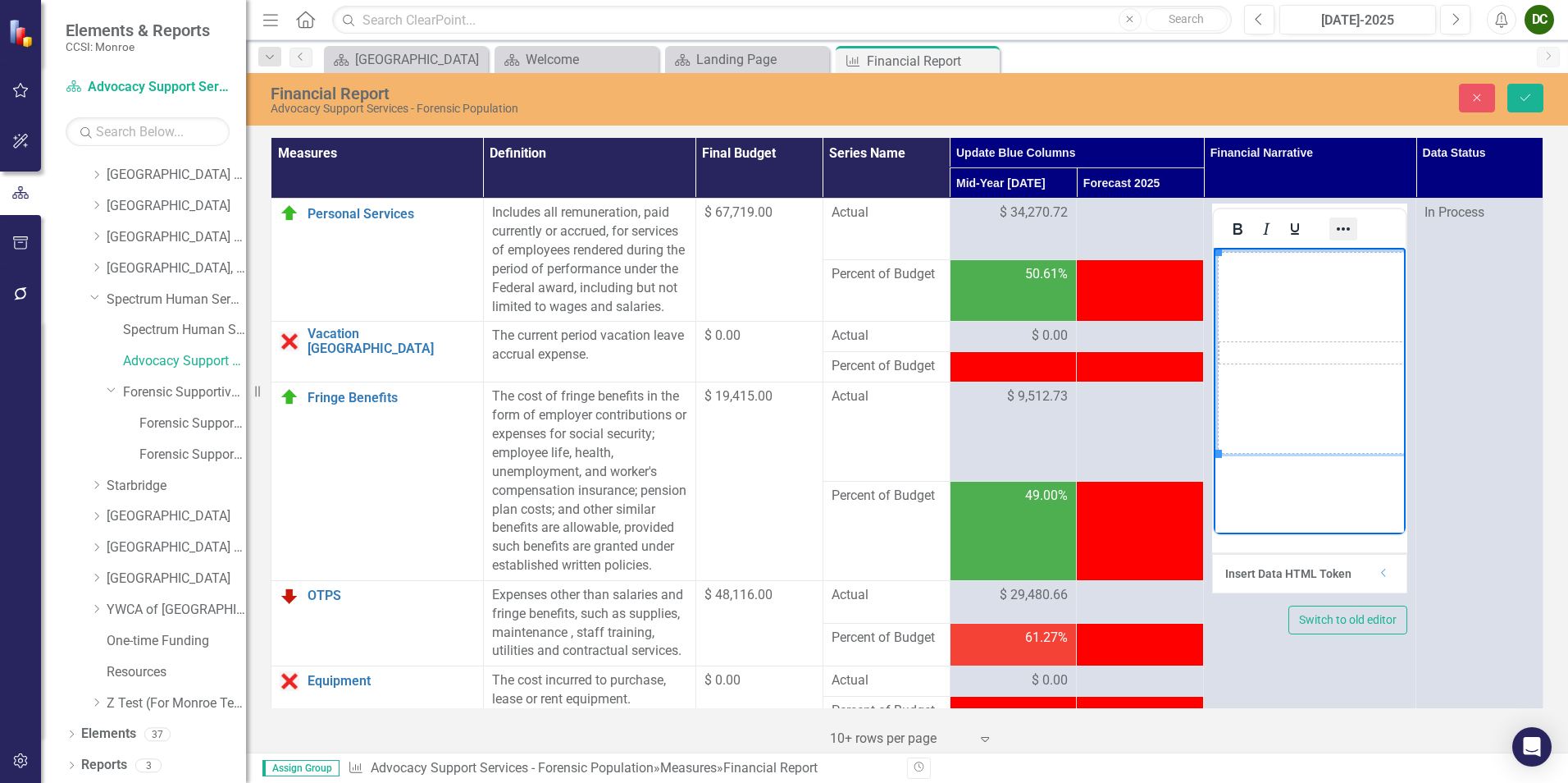
click at [1252, 228] on icon "Reveal or hide additional toolbar items" at bounding box center [1343, 229] width 20 height 20
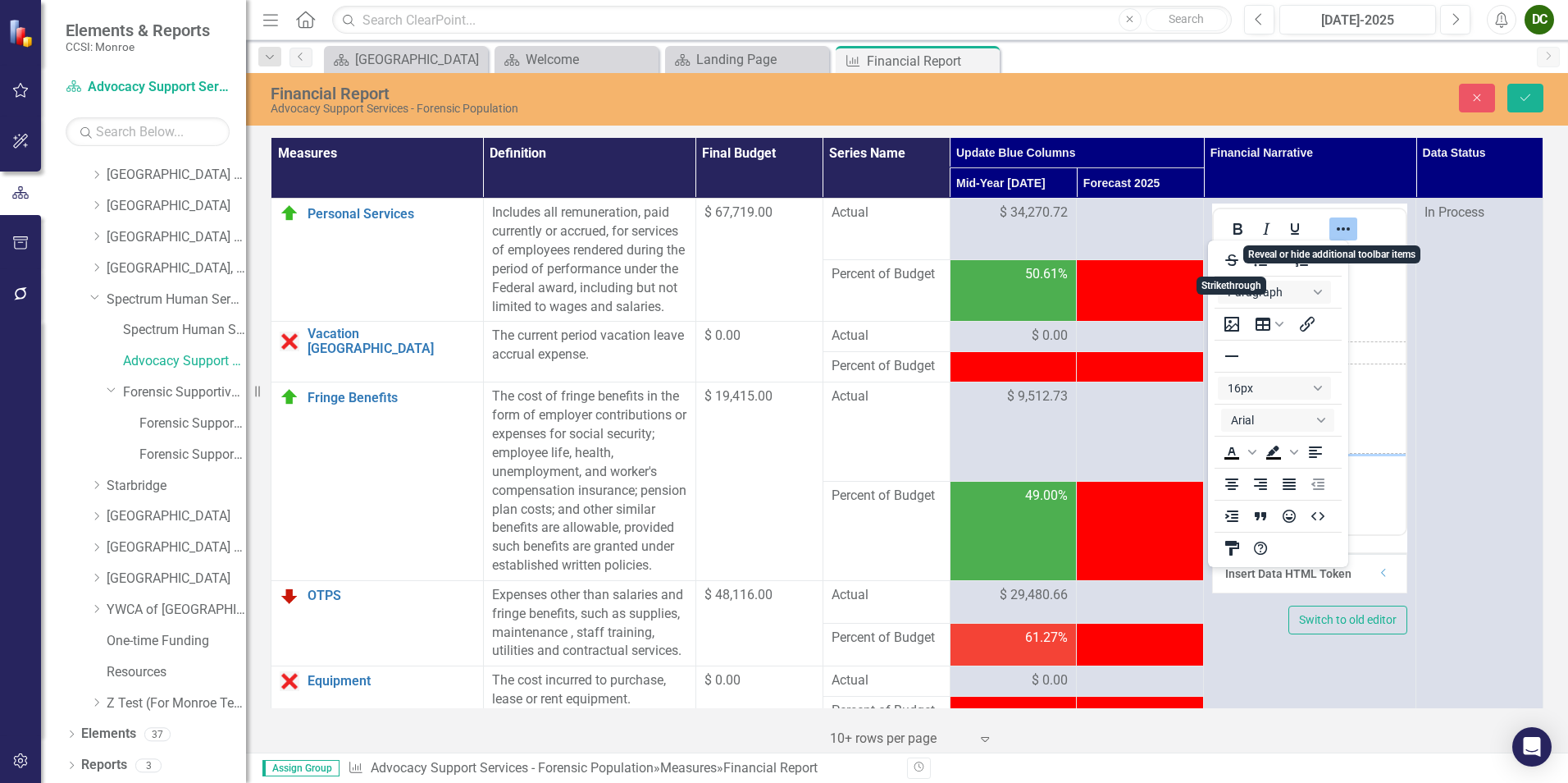
click at [1252, 228] on icon "Reveal or hide additional toolbar items" at bounding box center [1343, 229] width 20 height 20
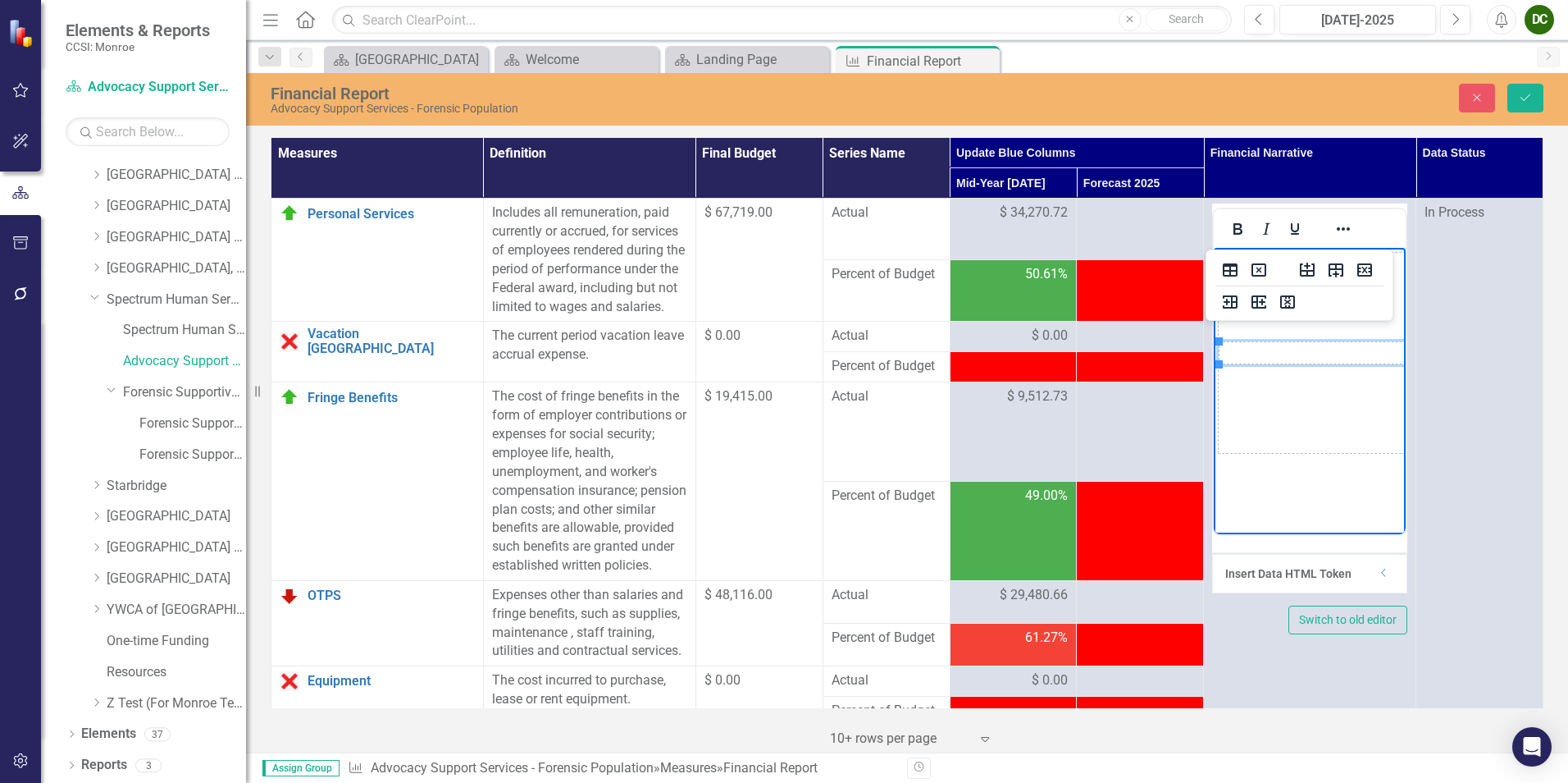
drag, startPoint x: 1235, startPoint y: 348, endPoint x: 1228, endPoint y: 455, distance: 107.2
click at [1228, 455] on body "Rich Text Area. Press ALT-0 for help." at bounding box center [1308, 371] width 192 height 246
click at [1234, 492] on body "Rich Text Area. Press ALT-0 for help." at bounding box center [1308, 371] width 192 height 246
drag, startPoint x: 1247, startPoint y: 452, endPoint x: 1243, endPoint y: 433, distance: 19.4
click at [1243, 433] on td "Rich Text Area. Press ALT-0 for help." at bounding box center [1363, 353] width 290 height 201
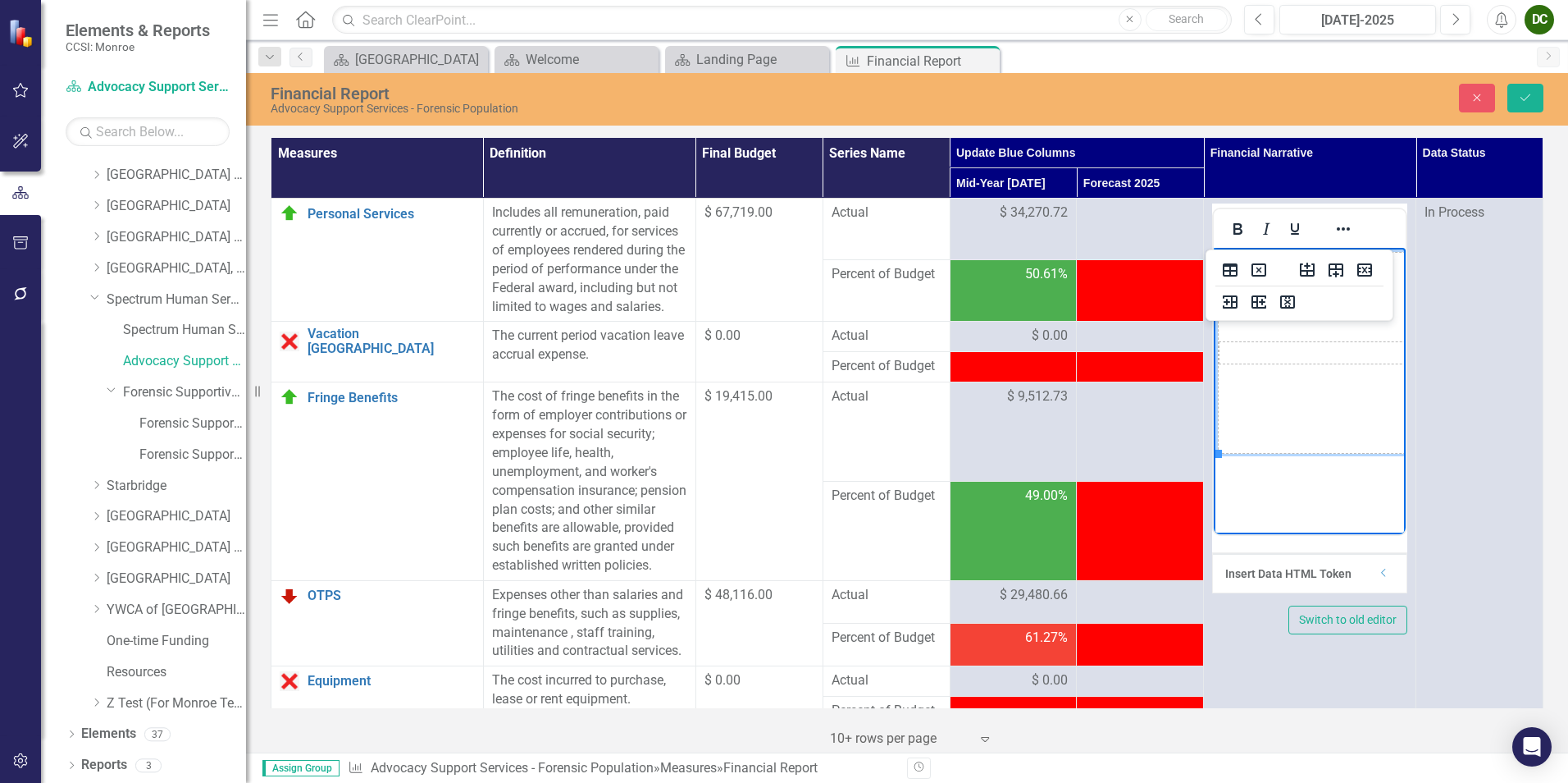
drag, startPoint x: 1243, startPoint y: 433, endPoint x: 1272, endPoint y: 373, distance: 66.6
click at [1252, 378] on td "Rich Text Area. Press ALT-0 for help." at bounding box center [1363, 353] width 290 height 201
click at [1252, 345] on td "Rich Text Area. Press ALT-0 for help." at bounding box center [1343, 353] width 249 height 23
drag, startPoint x: 1252, startPoint y: 345, endPoint x: 1248, endPoint y: 325, distance: 20.4
click at [1248, 325] on td "Rich Text Area. Press ALT-0 for help." at bounding box center [1363, 353] width 290 height 201
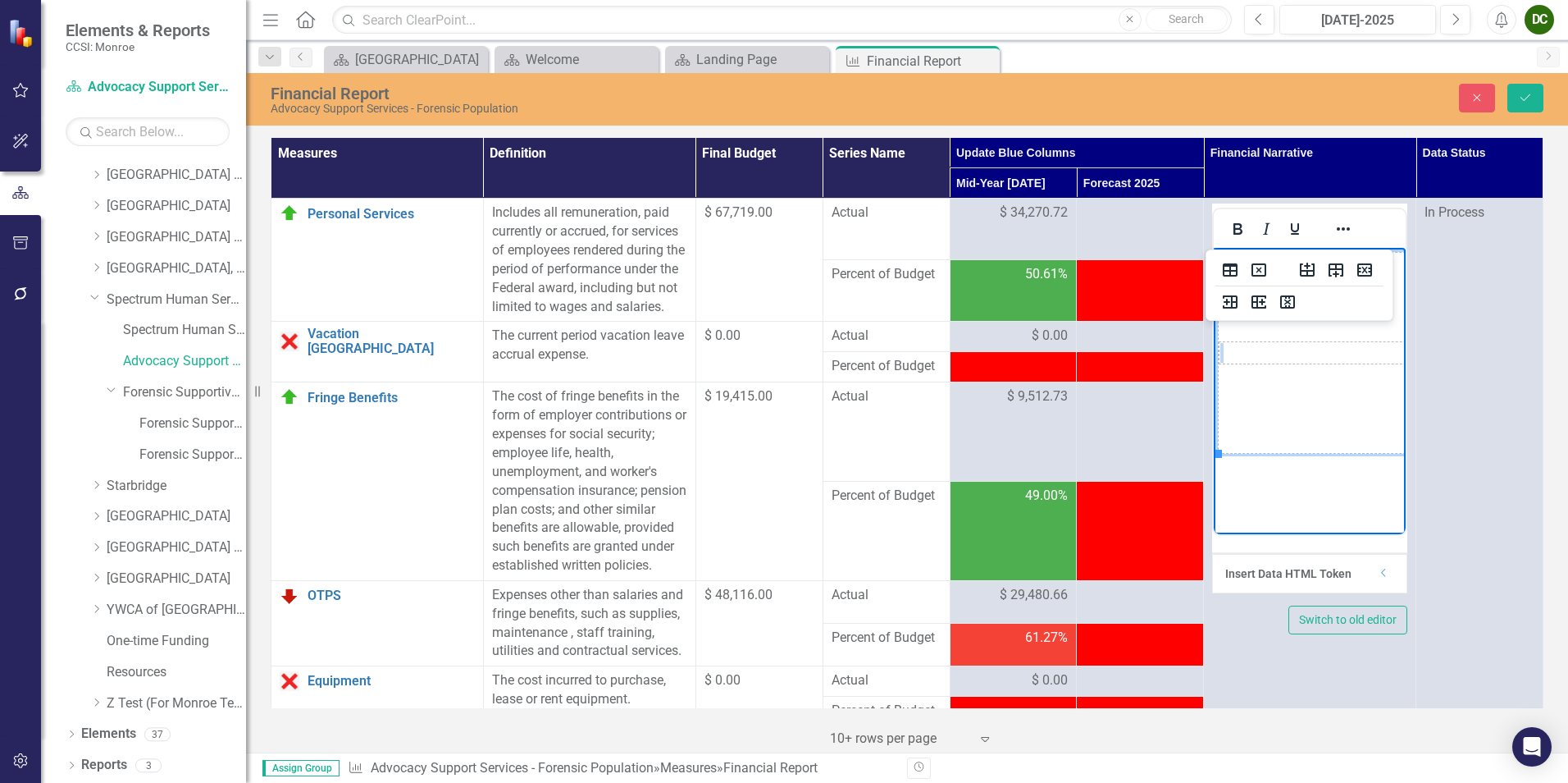
click at [1248, 325] on td "Rich Text Area. Press ALT-0 for help." at bounding box center [1363, 353] width 290 height 201
click at [1246, 330] on td "Rich Text Area. Press ALT-0 for help." at bounding box center [1363, 353] width 290 height 201
click at [1252, 302] on icon "Delete column" at bounding box center [1287, 302] width 20 height 20
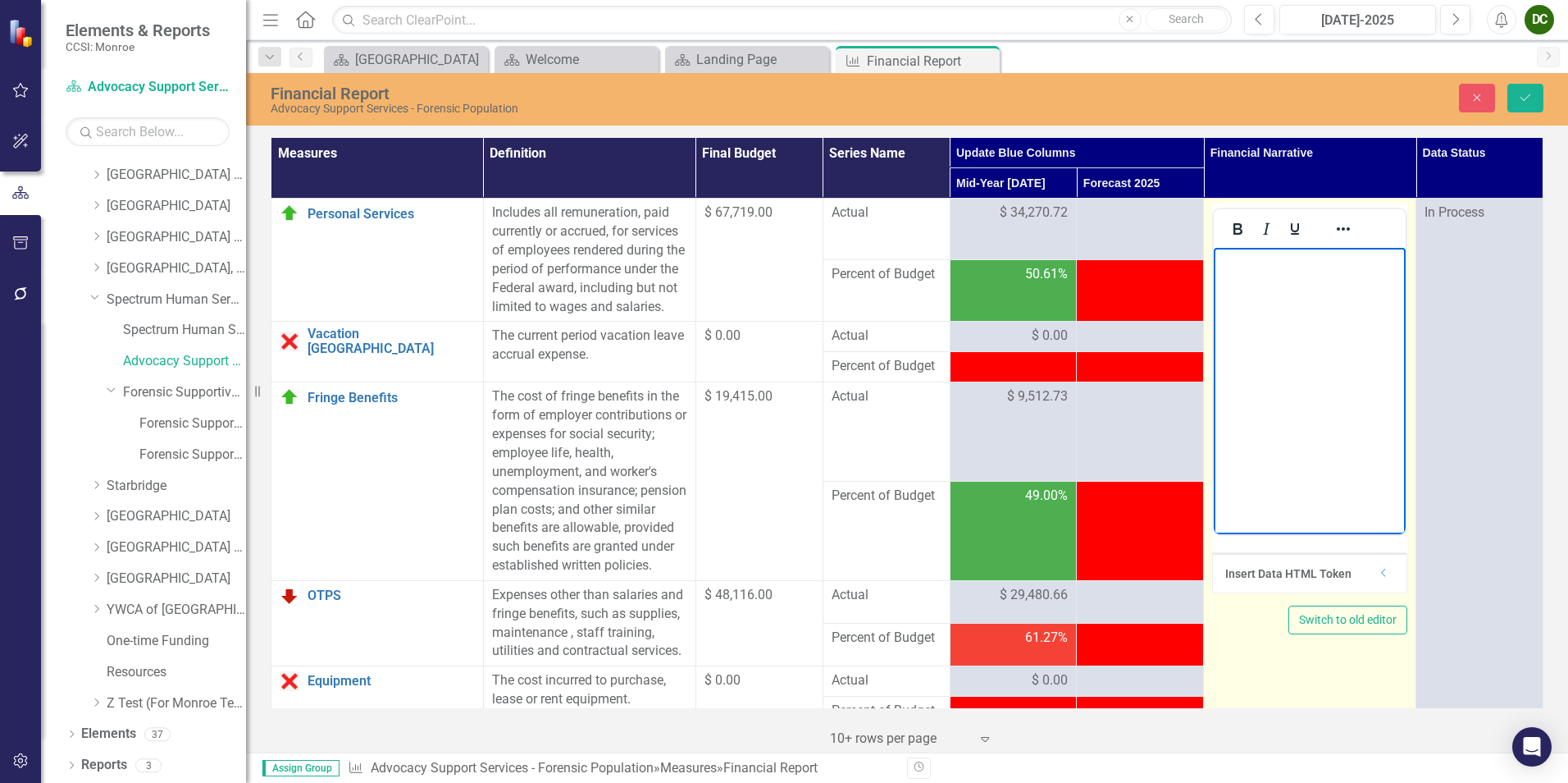
click at [1252, 335] on body "Rich Text Area. Press ALT-0 for help." at bounding box center [1308, 371] width 192 height 246
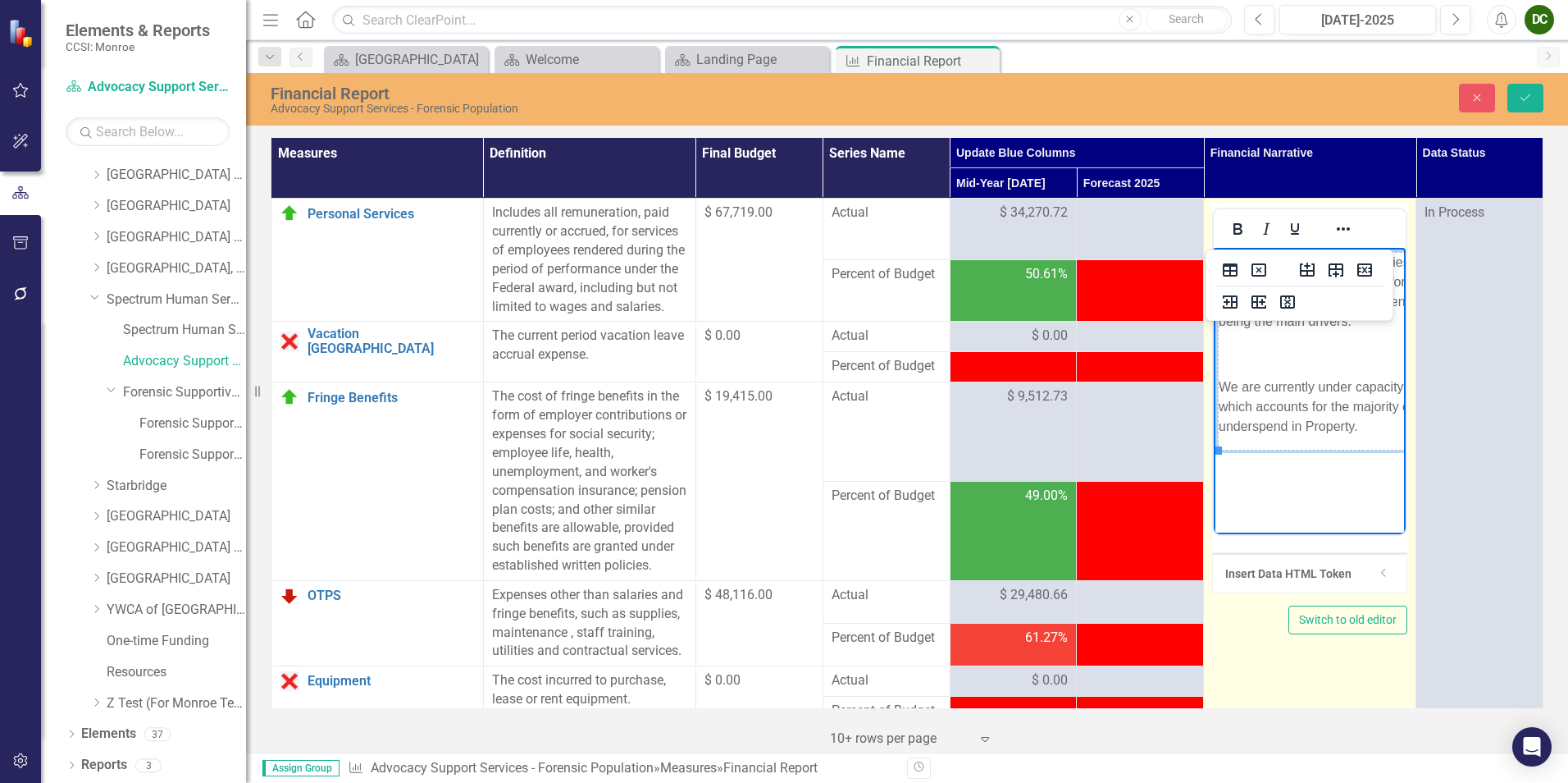
drag, startPoint x: 1252, startPoint y: 413, endPoint x: 1277, endPoint y: 330, distance: 86.7
click at [1252, 330] on p "We have some OTPS categories that are currently higher than midway for the year…" at bounding box center [1363, 292] width 289 height 79
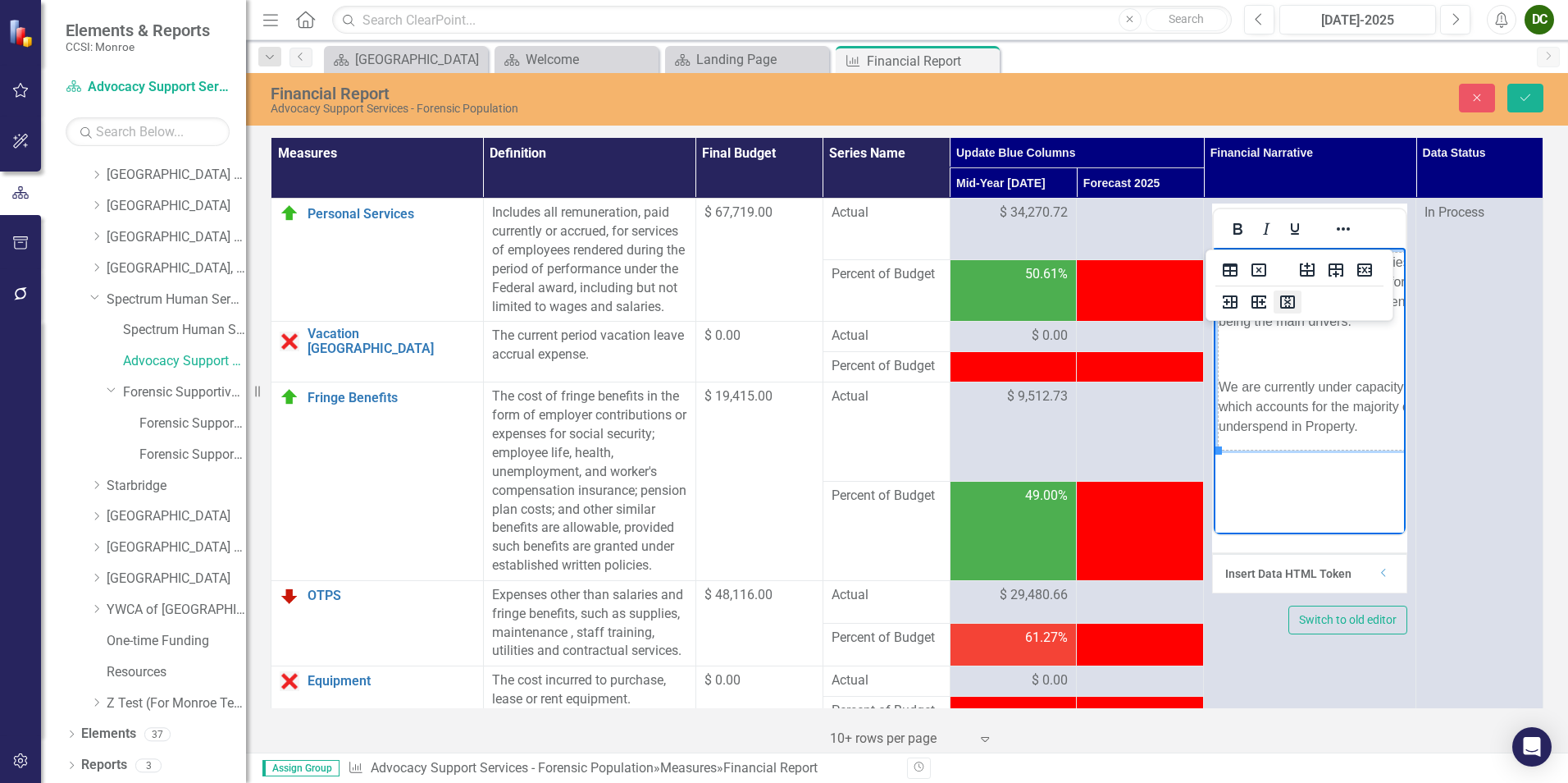
click at [1252, 296] on icon "Delete column" at bounding box center [1287, 301] width 15 height 13
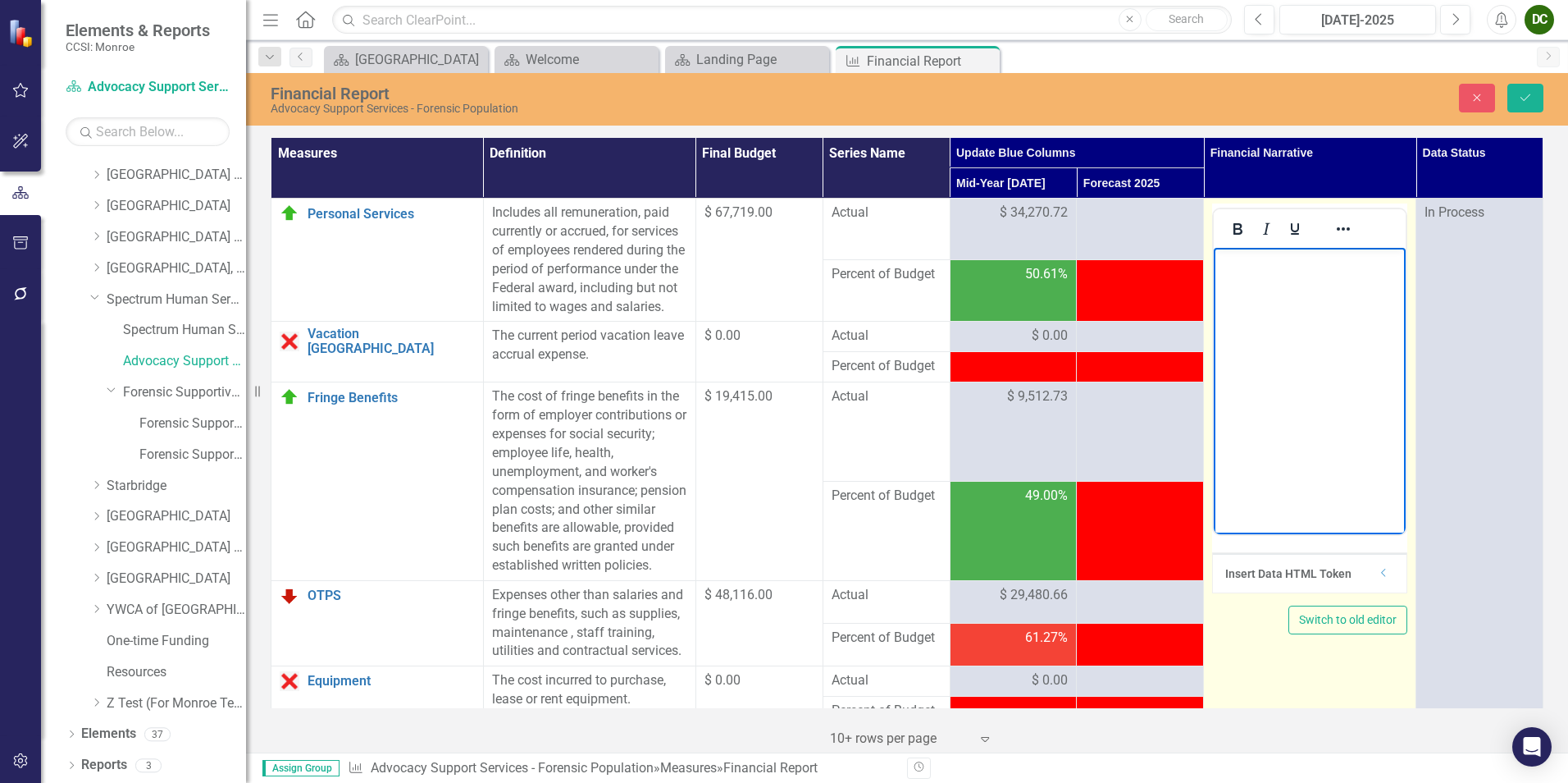
click at [1252, 421] on body "Rich Text Area. Press ALT-0 for help." at bounding box center [1308, 371] width 192 height 246
click at [1252, 228] on icon "Reveal or hide additional toolbar items" at bounding box center [1343, 229] width 20 height 20
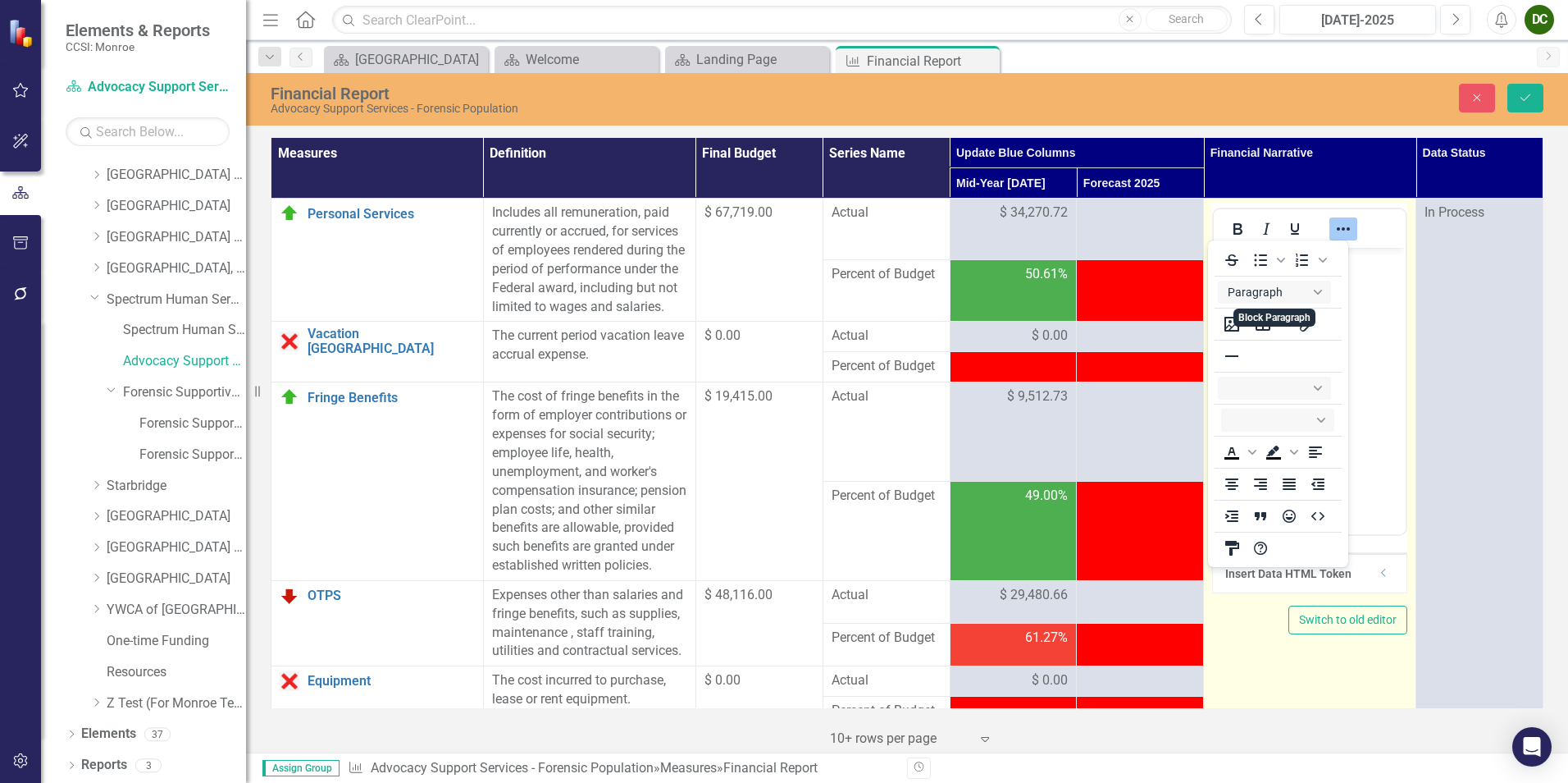
click at [1252, 223] on icon "Reveal or hide additional toolbar items" at bounding box center [1343, 229] width 20 height 20
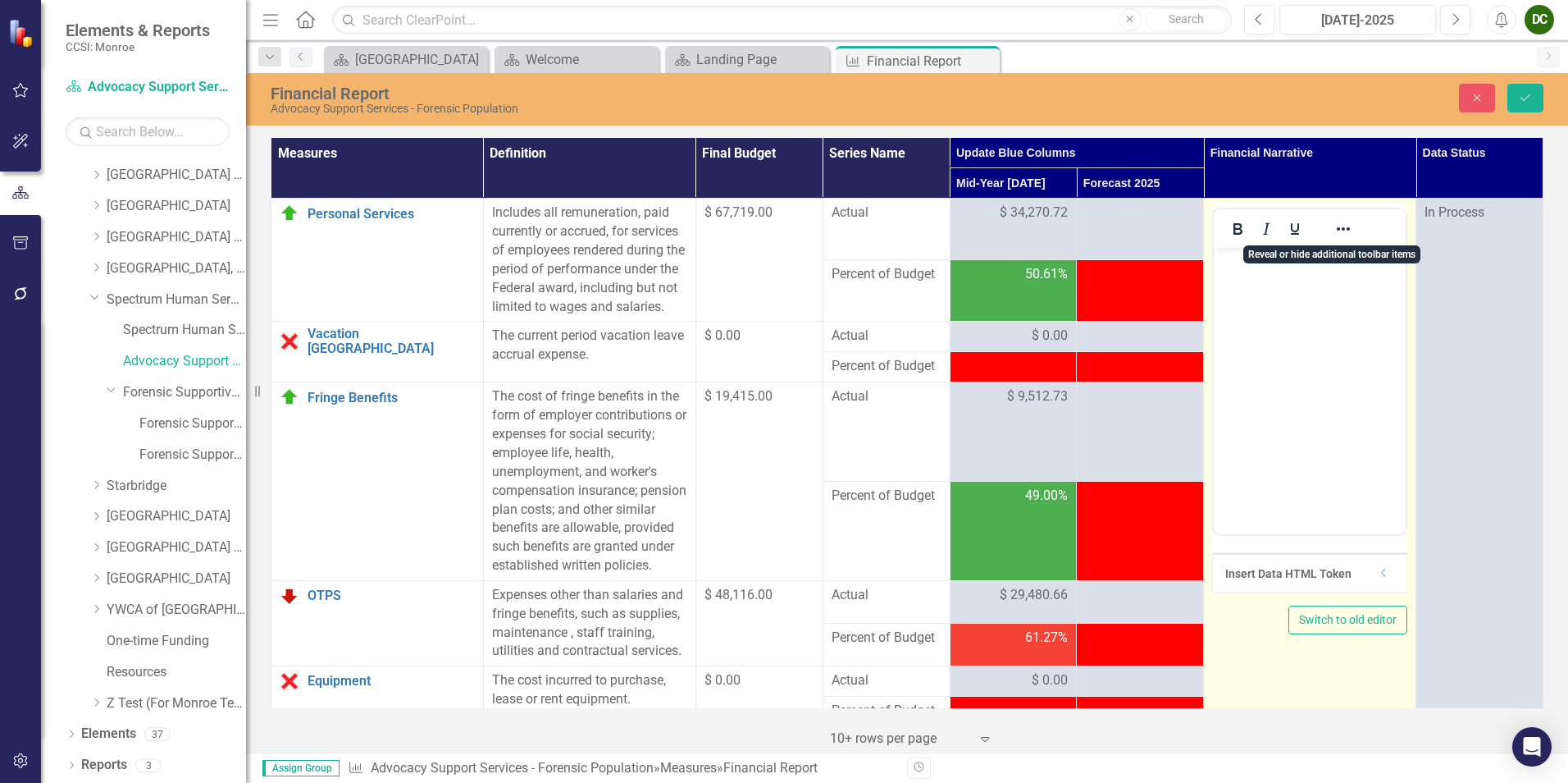
click at [1252, 457] on body "Rich Text Area. Press ALT-0 for help." at bounding box center [1308, 371] width 192 height 246
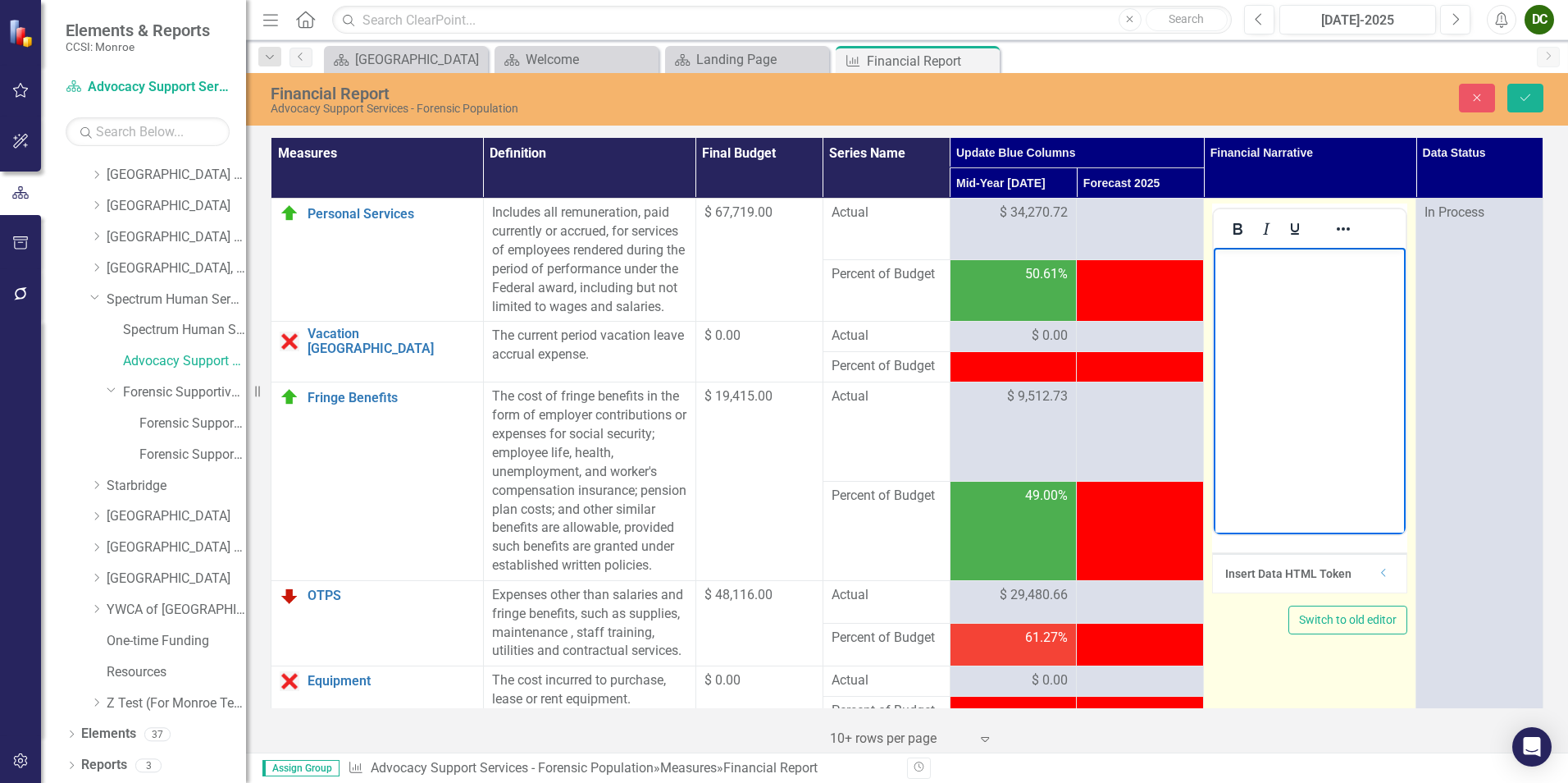
click at [1252, 294] on body "Rich Text Area. Press ALT-0 for help." at bounding box center [1308, 371] width 192 height 246
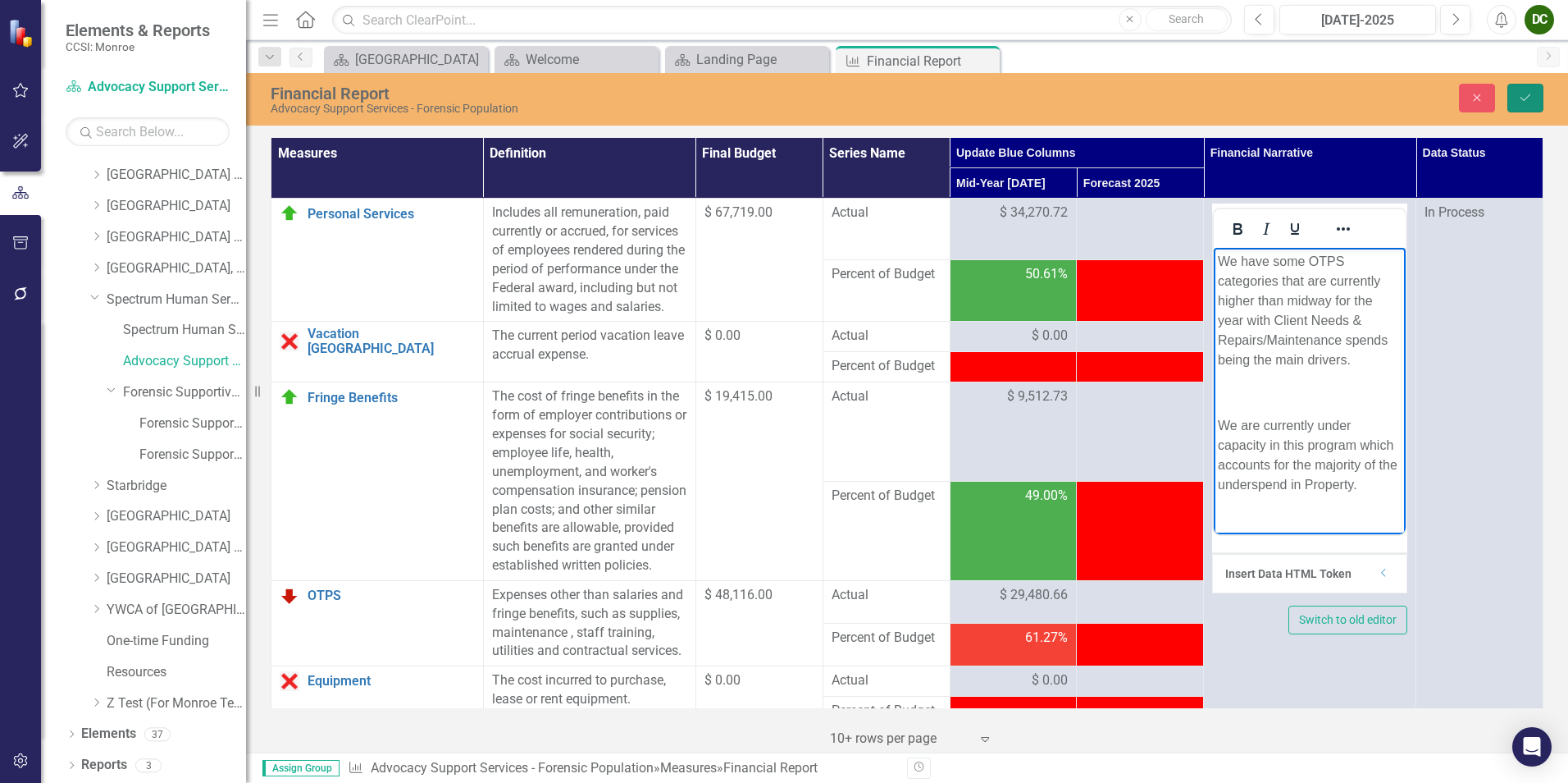
click at [1252, 97] on icon "Save" at bounding box center [1525, 97] width 15 height 12
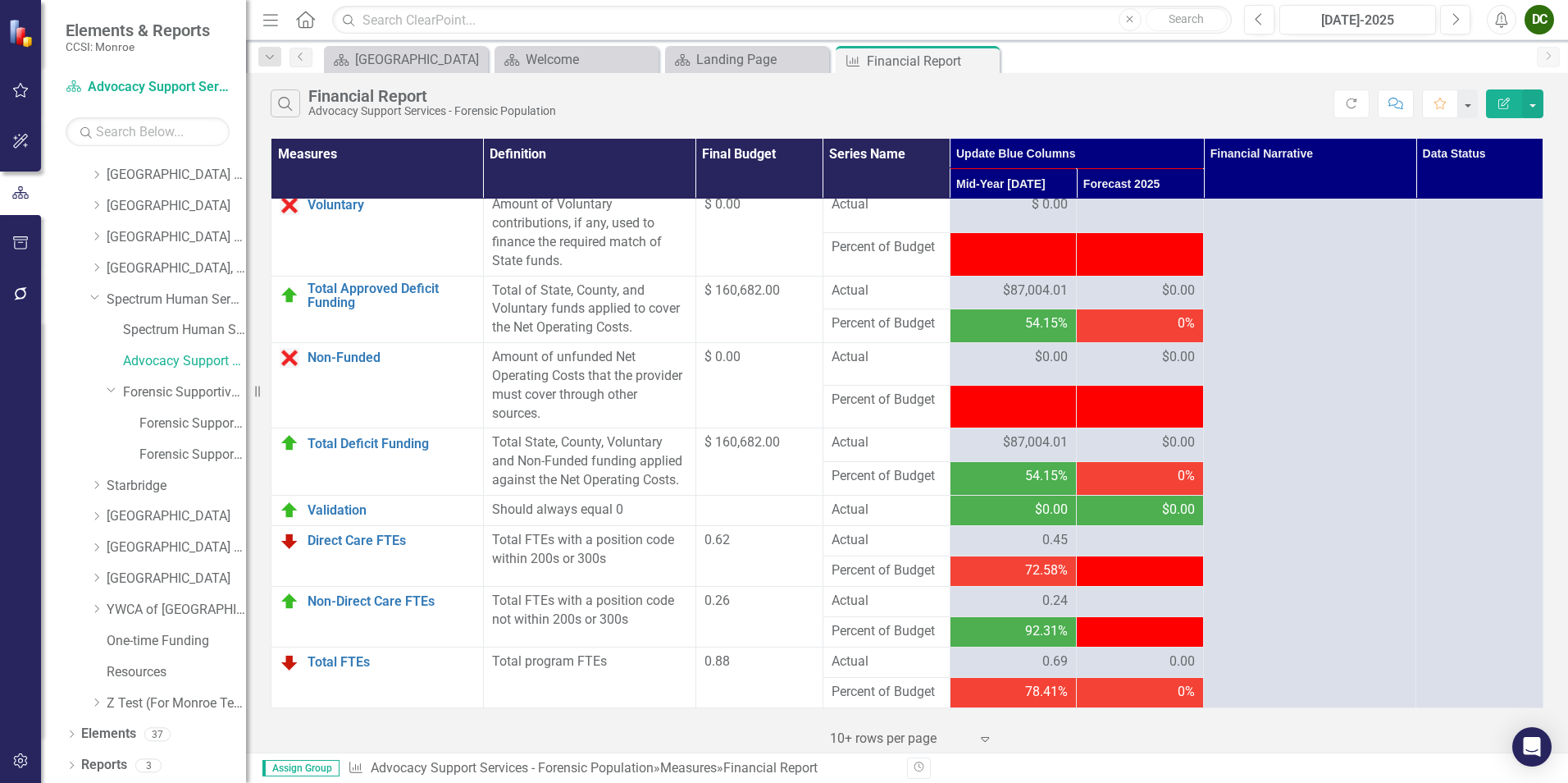
scroll to position [2033, 0]
click at [1000, 575] on div "72.58%" at bounding box center [1014, 570] width 110 height 19
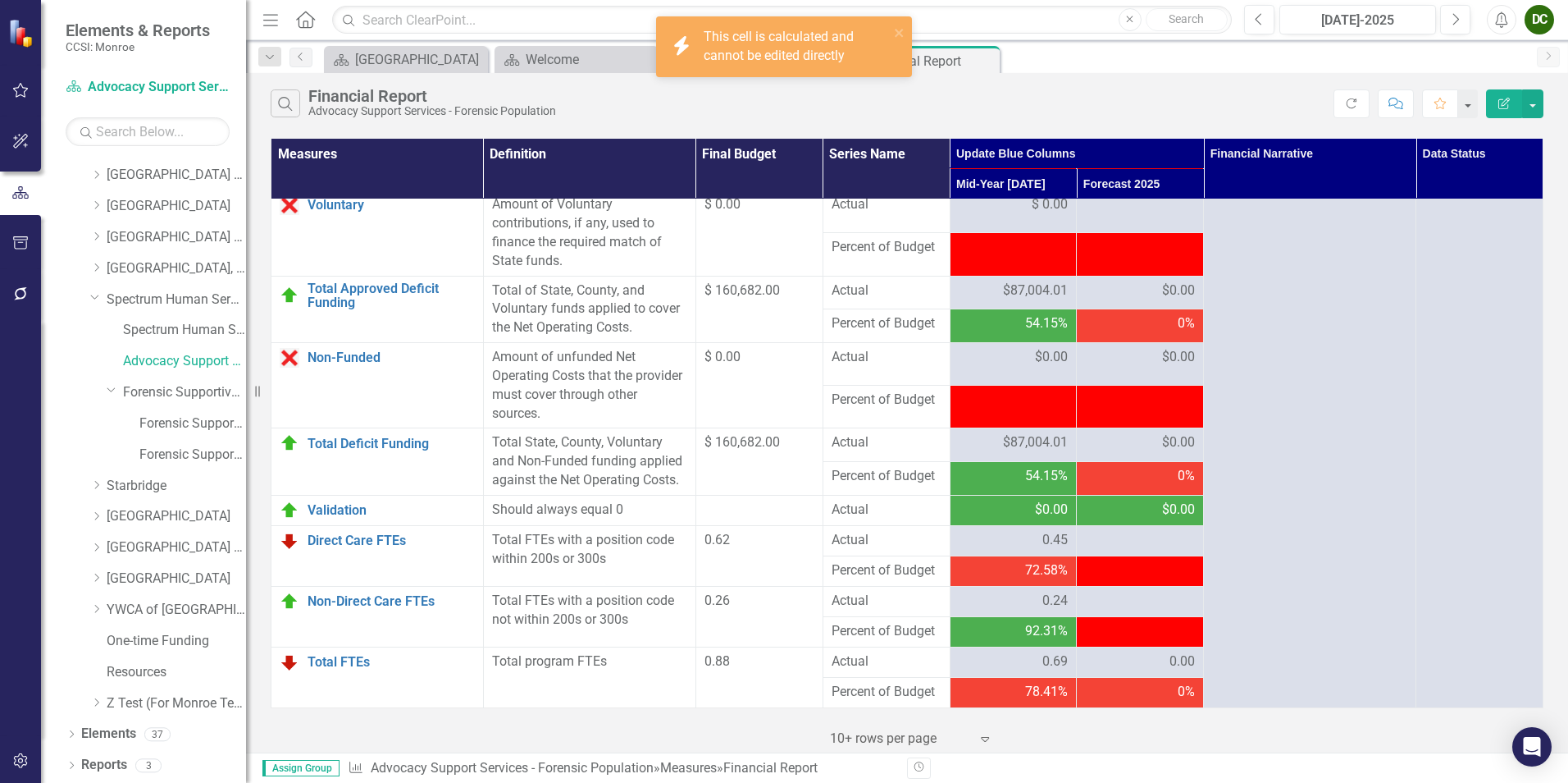
click at [907, 101] on div "Search Financial Report Advocacy Support Services - Forensic Population" at bounding box center [801, 103] width 1063 height 28
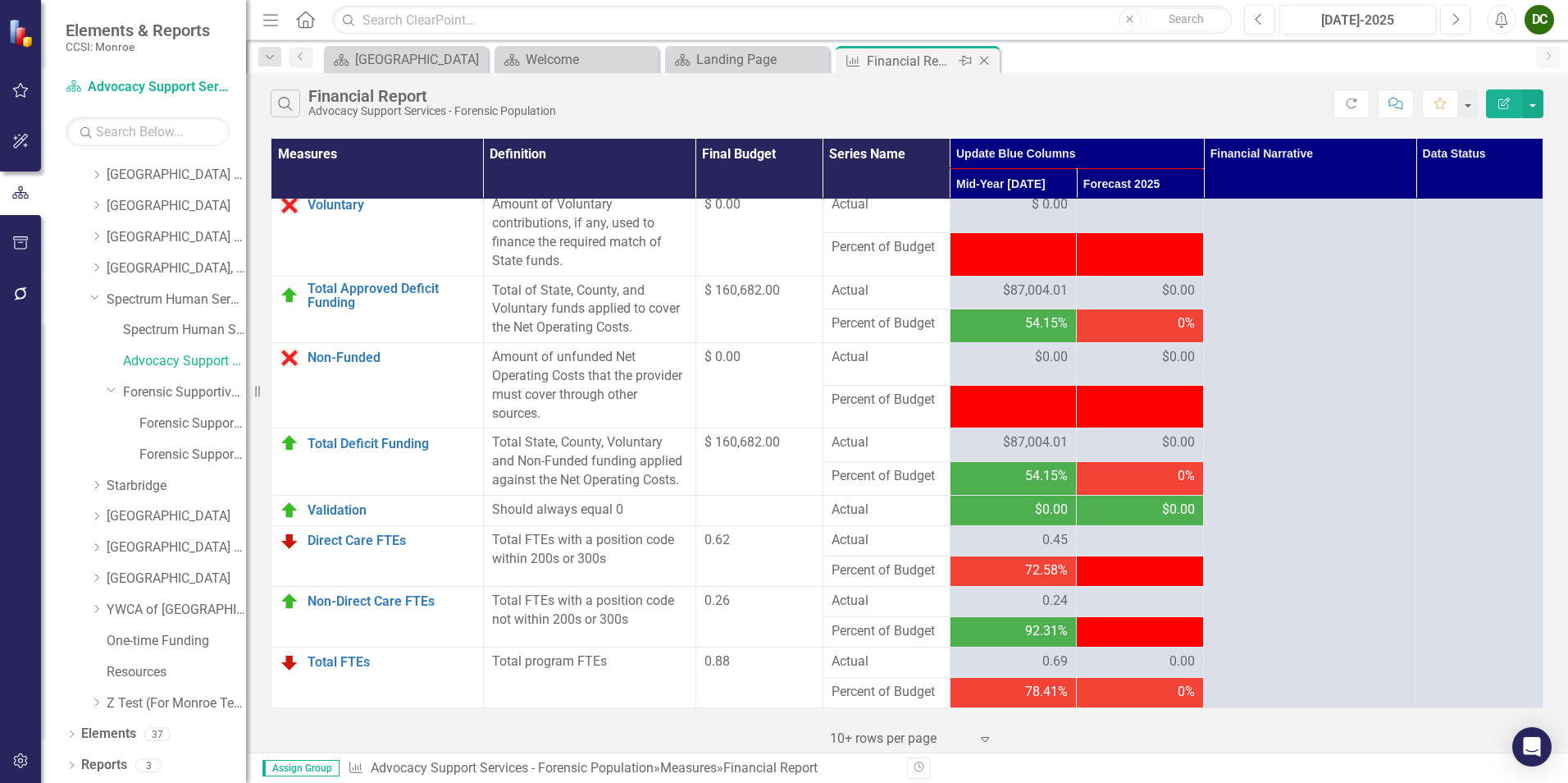
click at [983, 62] on icon at bounding box center [984, 61] width 9 height 9
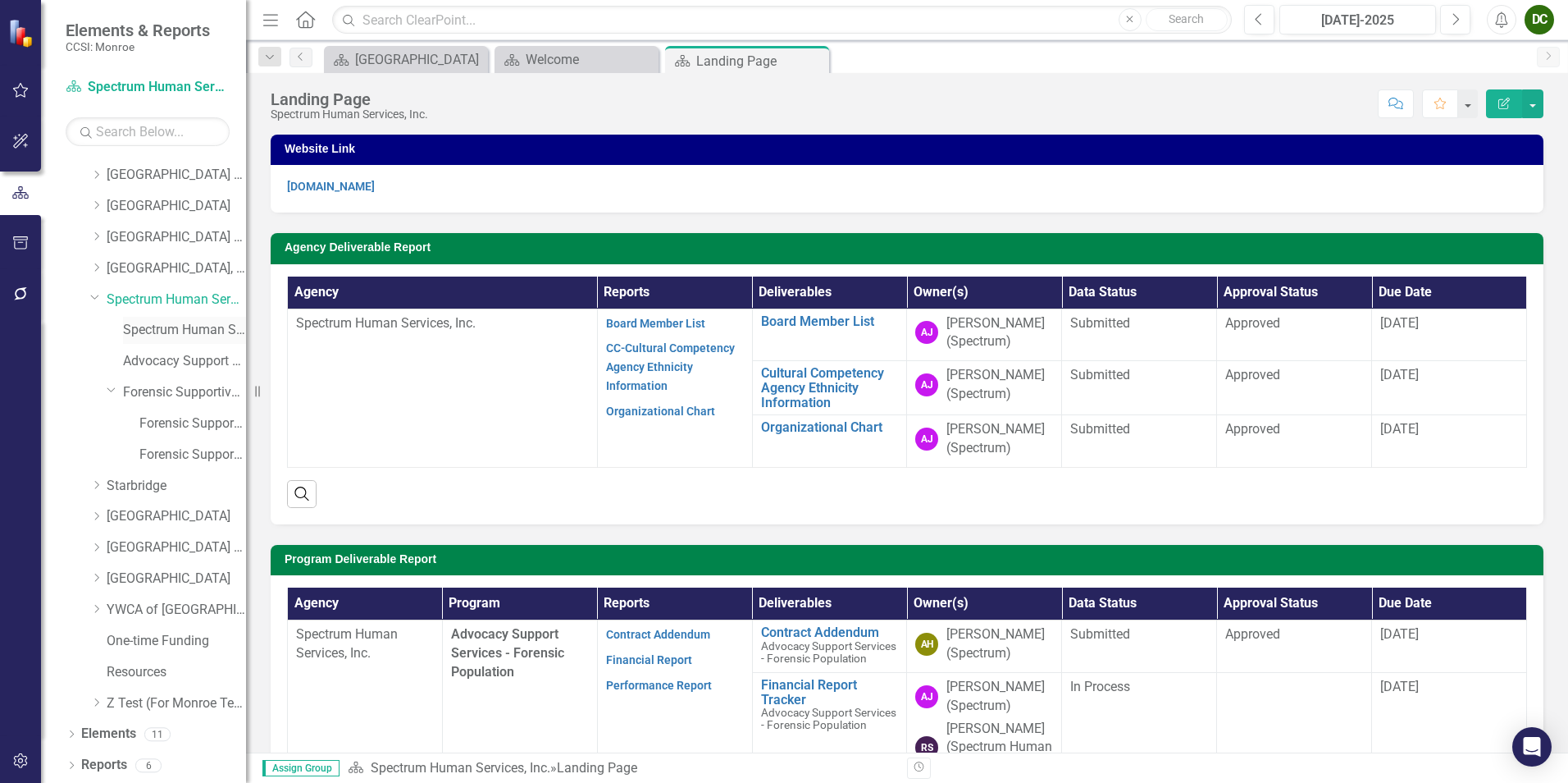
click at [175, 332] on link "Spectrum Human Services, Inc. (MCOMH Internal)" at bounding box center [184, 330] width 123 height 19
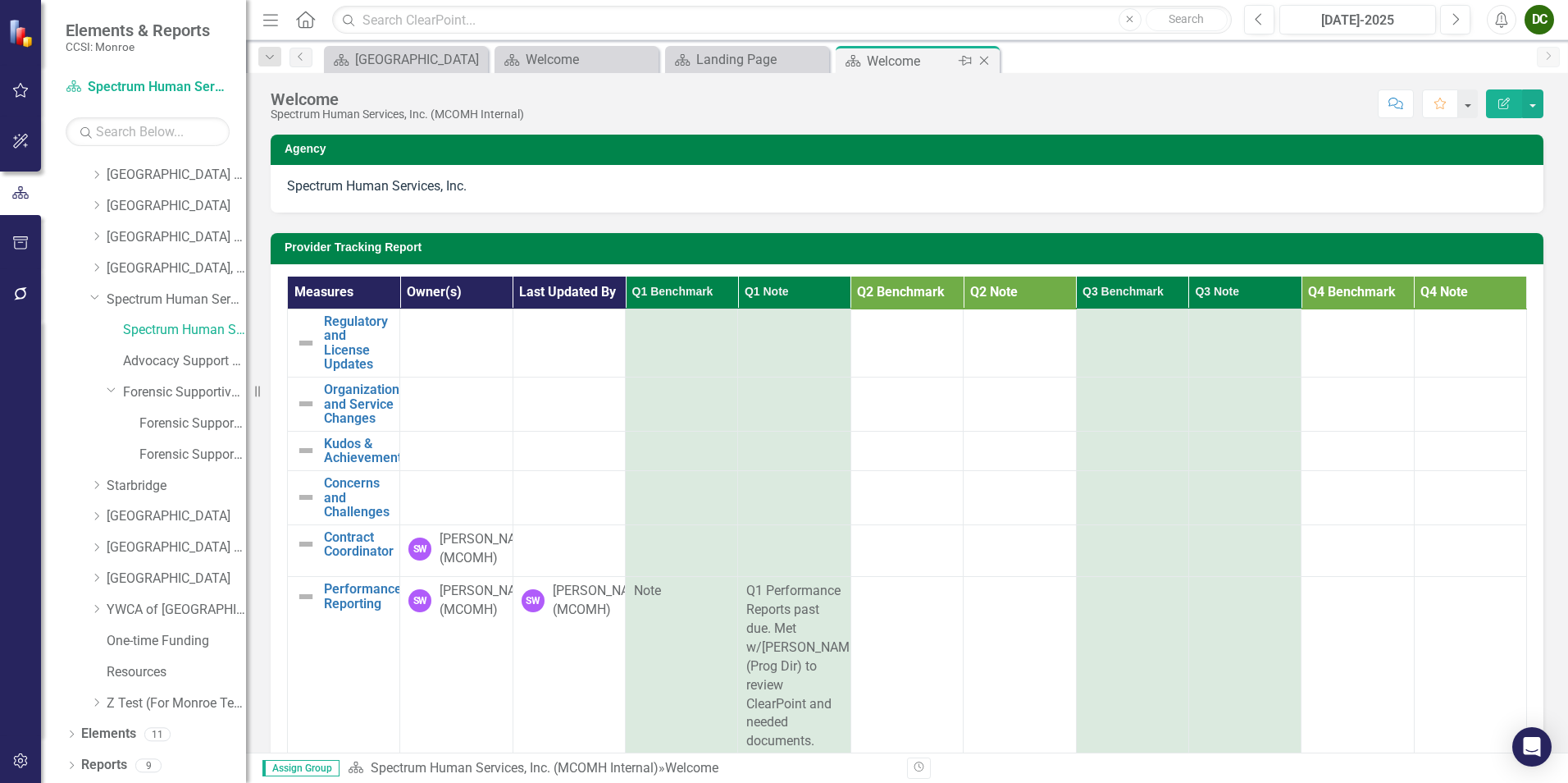
click at [987, 63] on icon "Close" at bounding box center [983, 60] width 17 height 13
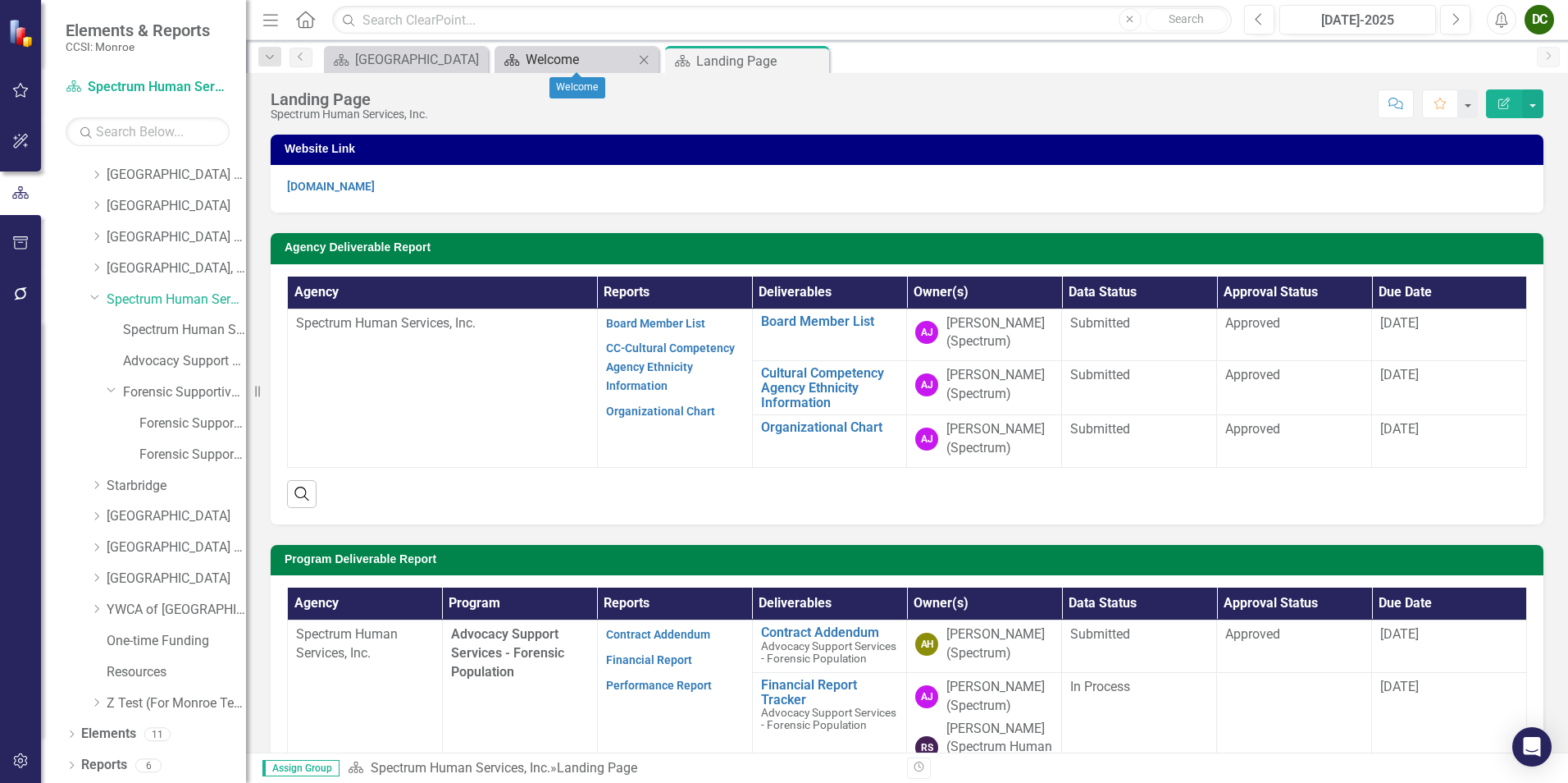
click at [605, 55] on div "Welcome" at bounding box center [580, 59] width 108 height 21
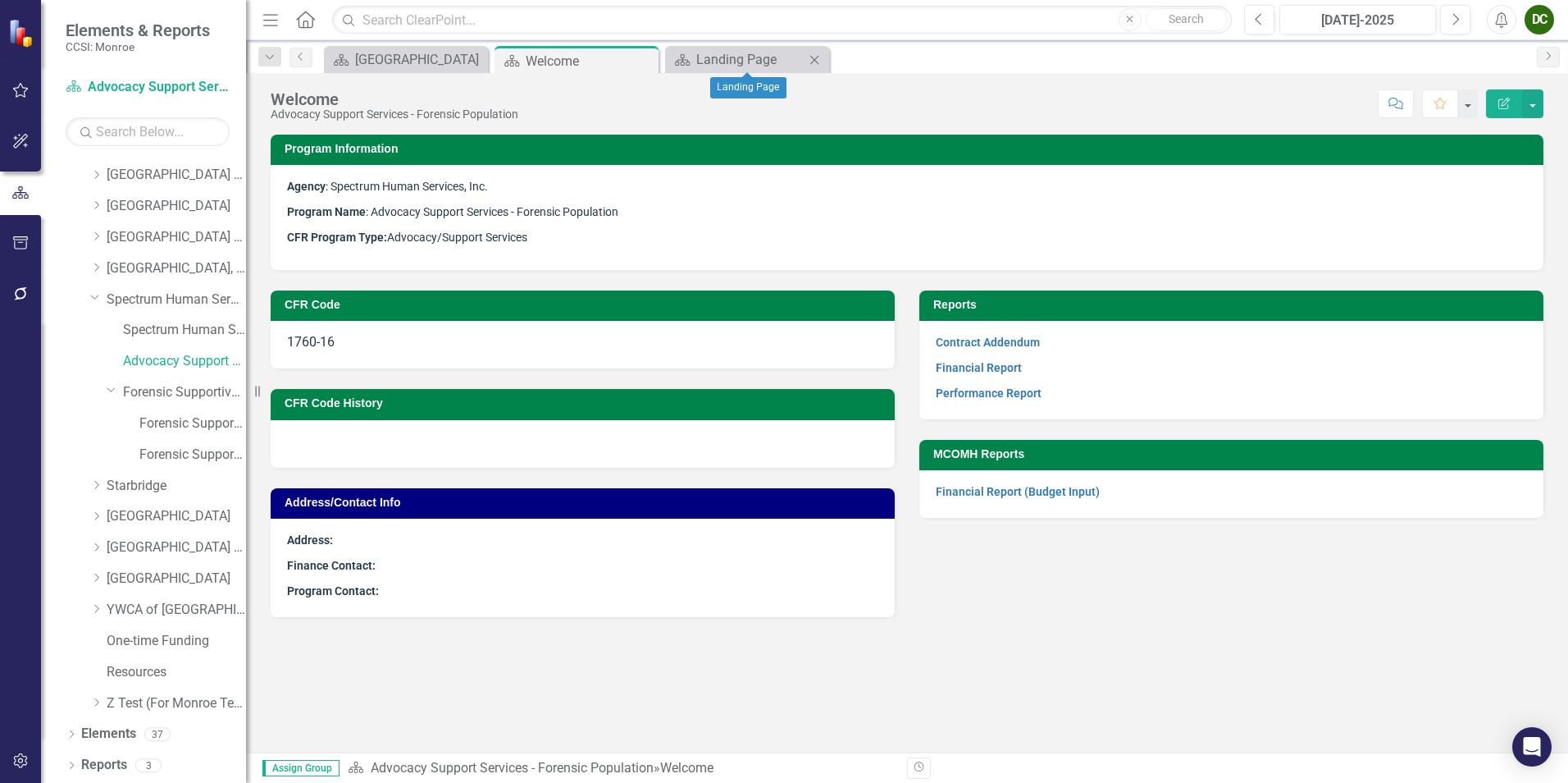
click at [814, 57] on icon "Close" at bounding box center [814, 59] width 17 height 13
click at [1046, 496] on link "Financial Report (Budget Input)" at bounding box center [1017, 491] width 164 height 13
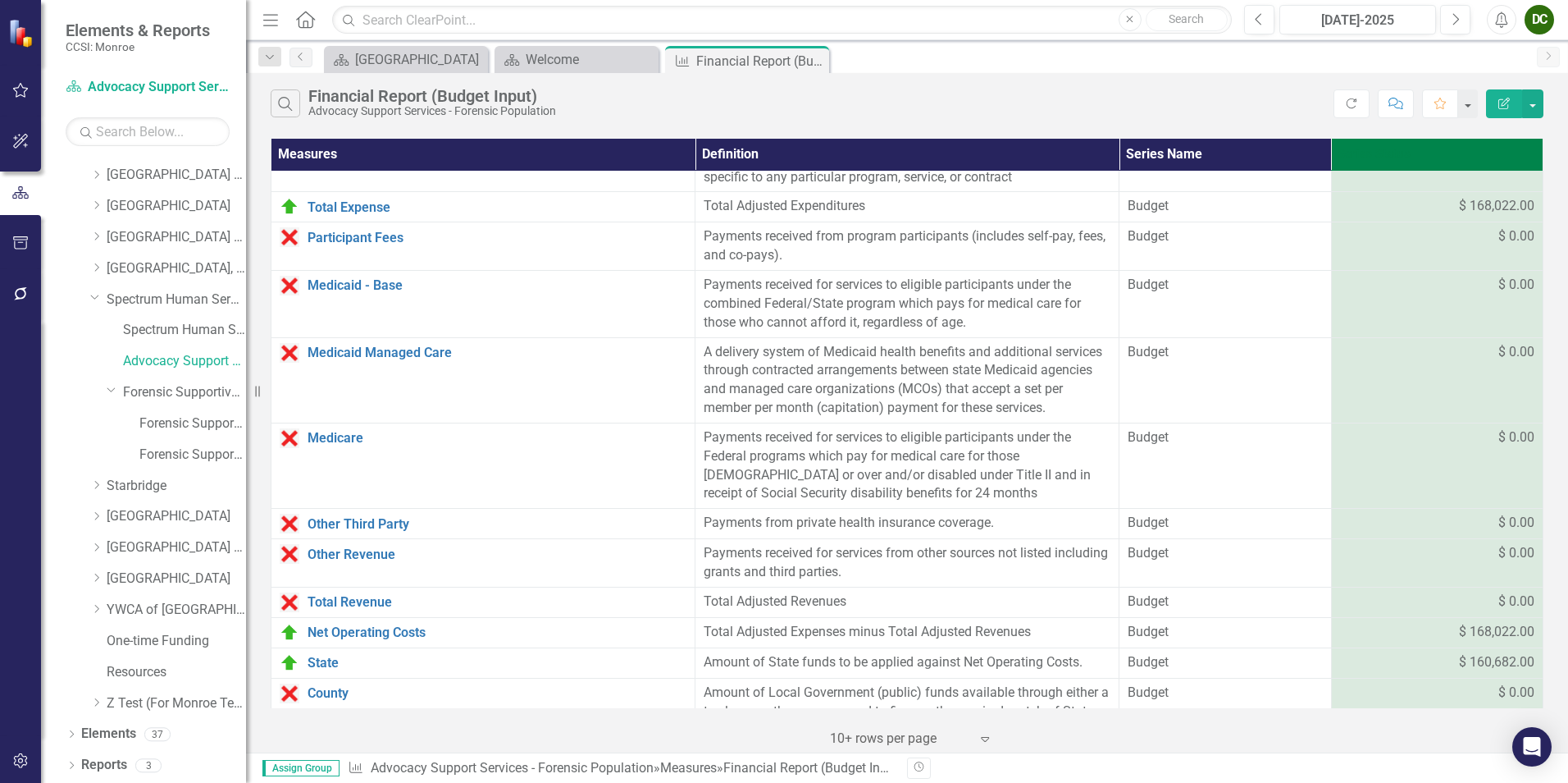
scroll to position [714, 0]
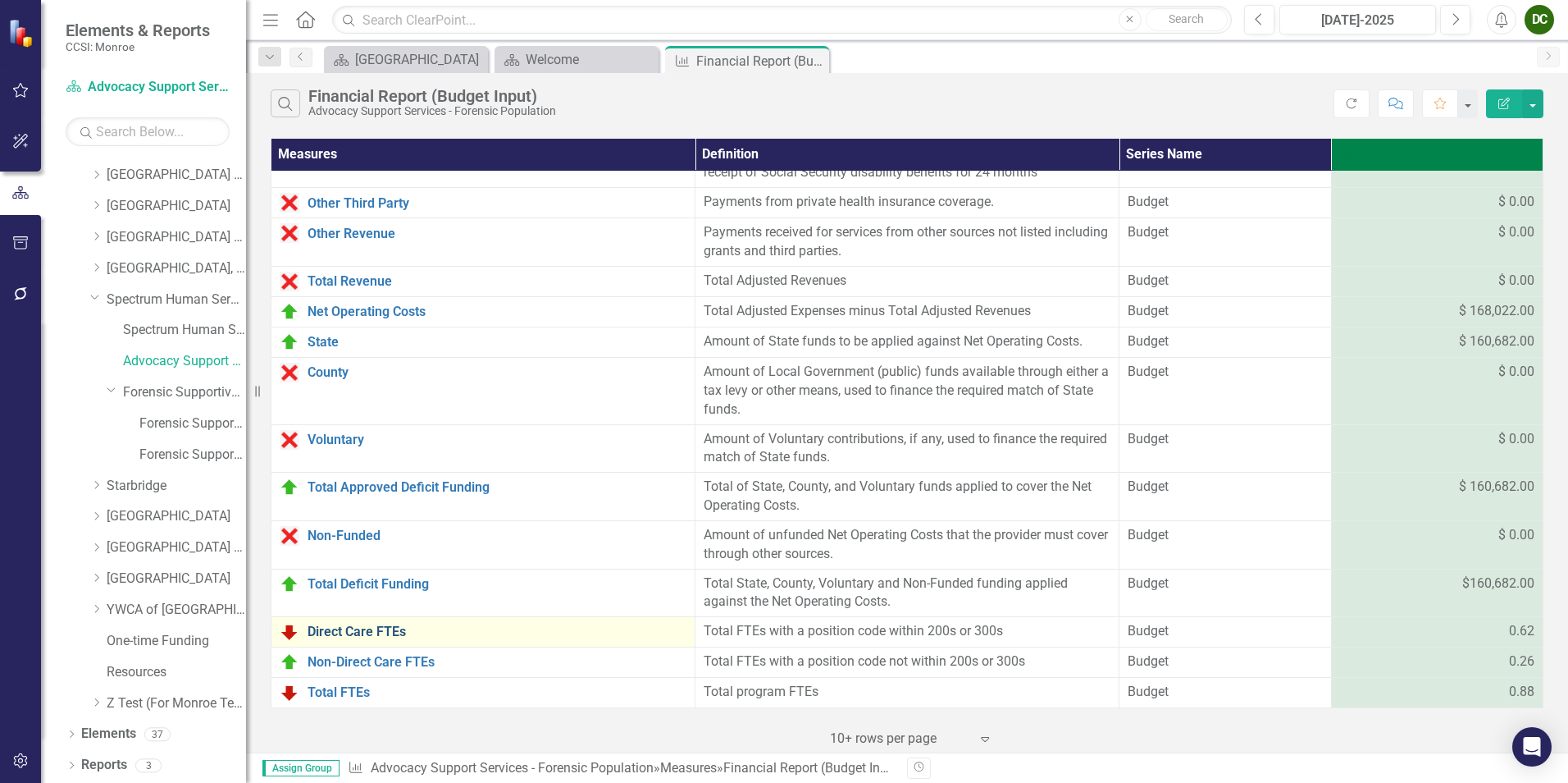
click at [459, 605] on link "Direct Care FTEs" at bounding box center [496, 632] width 378 height 15
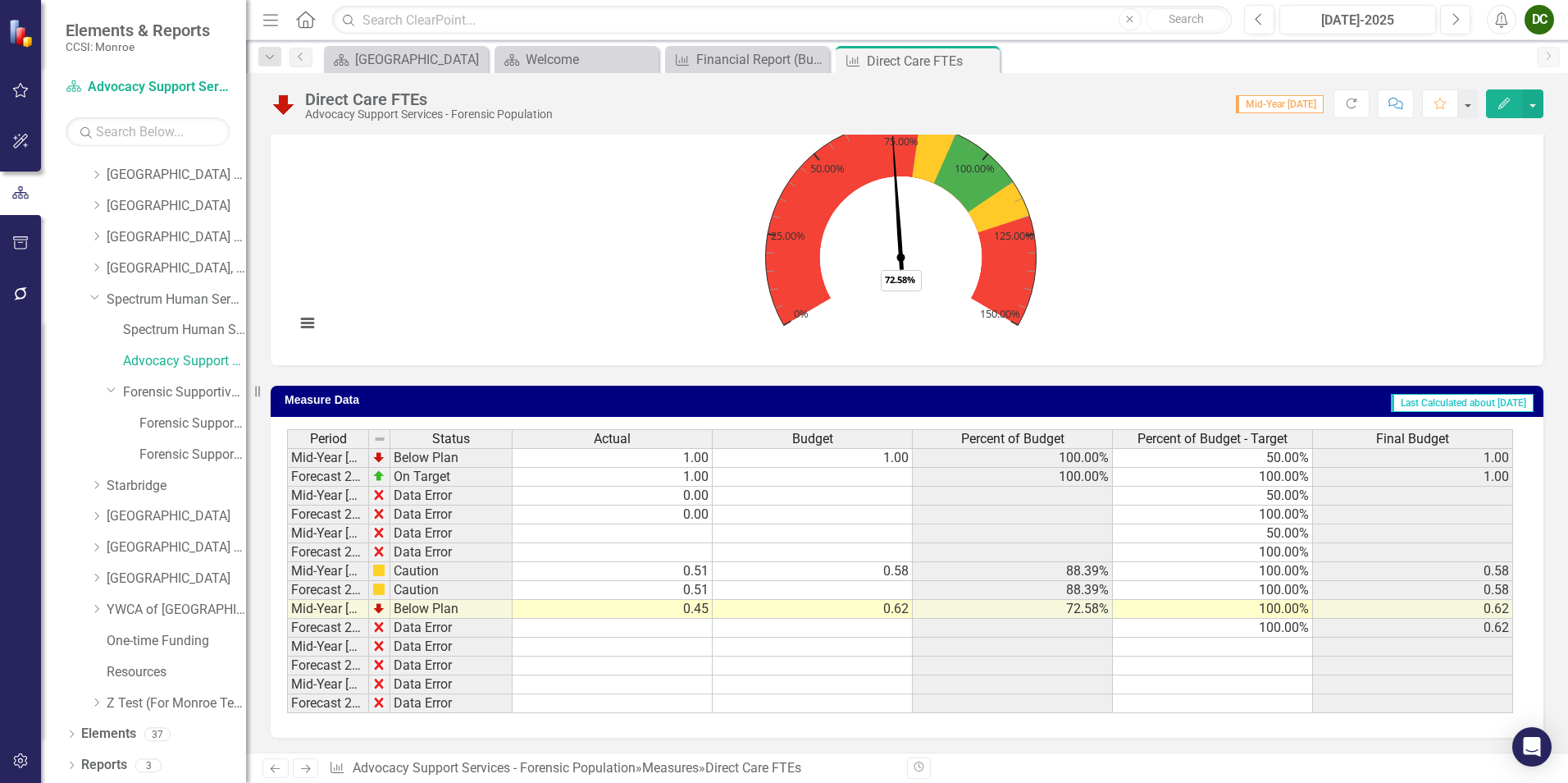
scroll to position [502, 0]
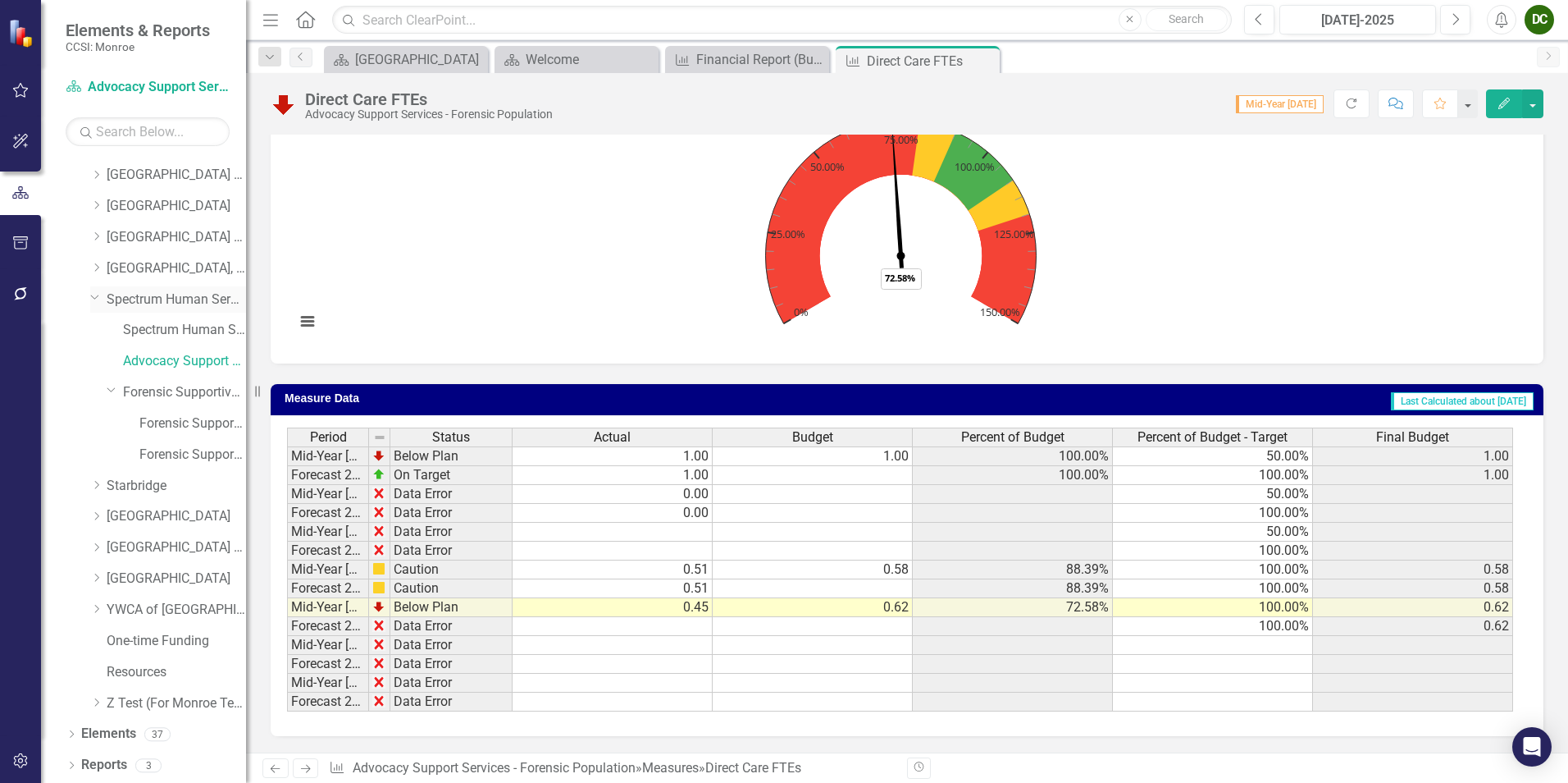
click at [93, 298] on icon at bounding box center [95, 297] width 8 height 4
click at [984, 58] on icon "Close" at bounding box center [983, 60] width 17 height 13
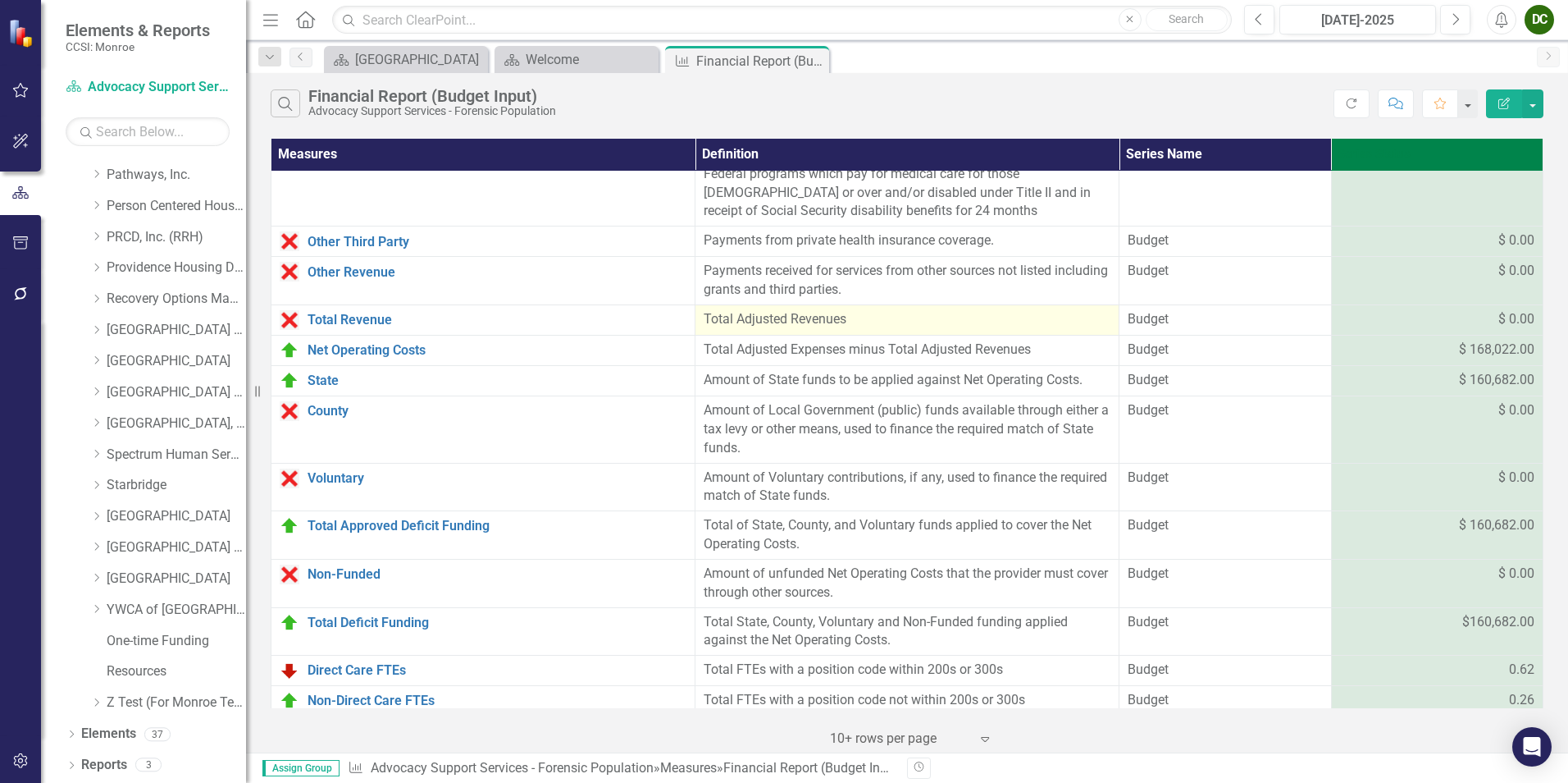
scroll to position [714, 0]
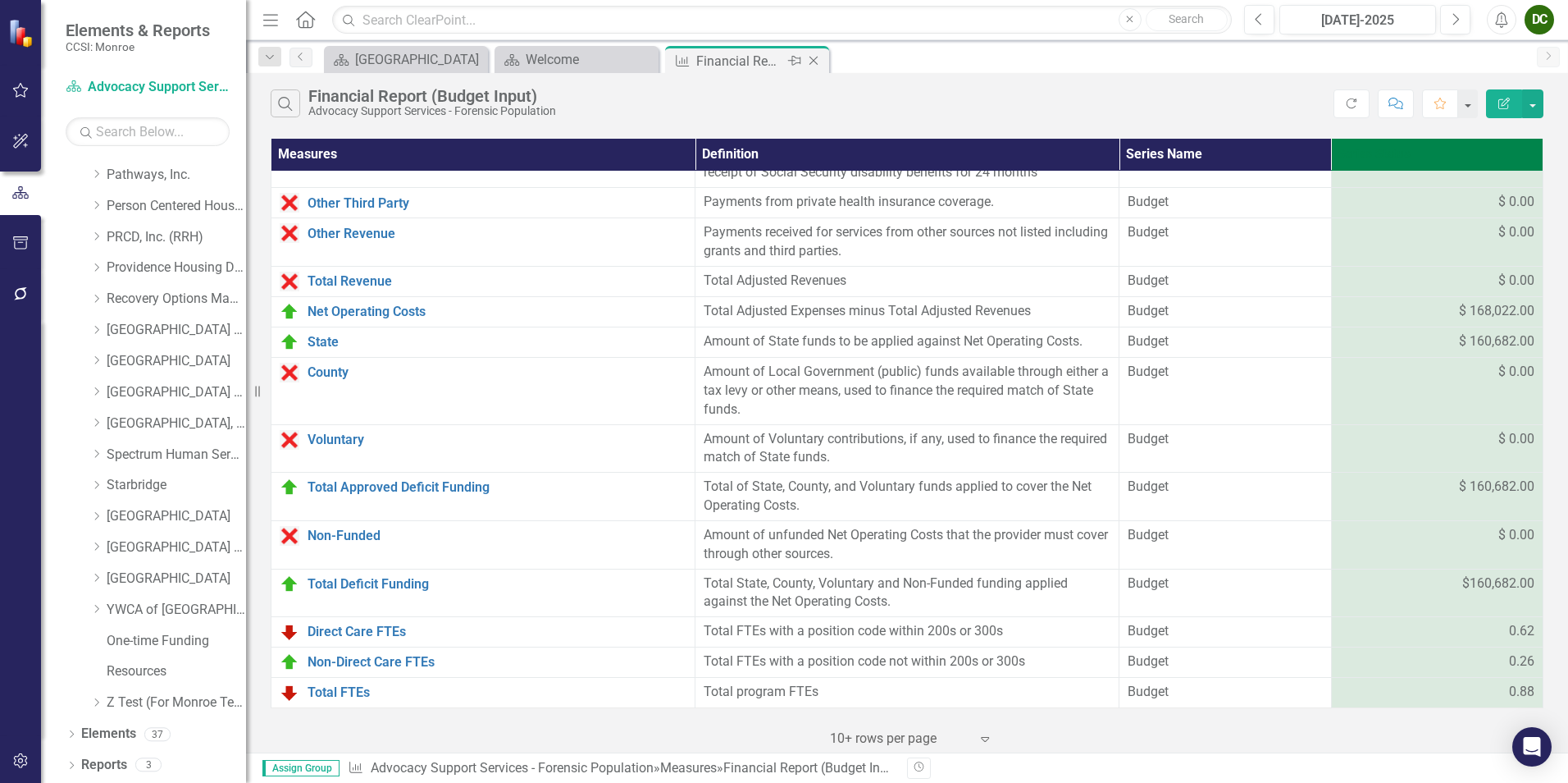
click at [814, 62] on icon at bounding box center [813, 61] width 9 height 9
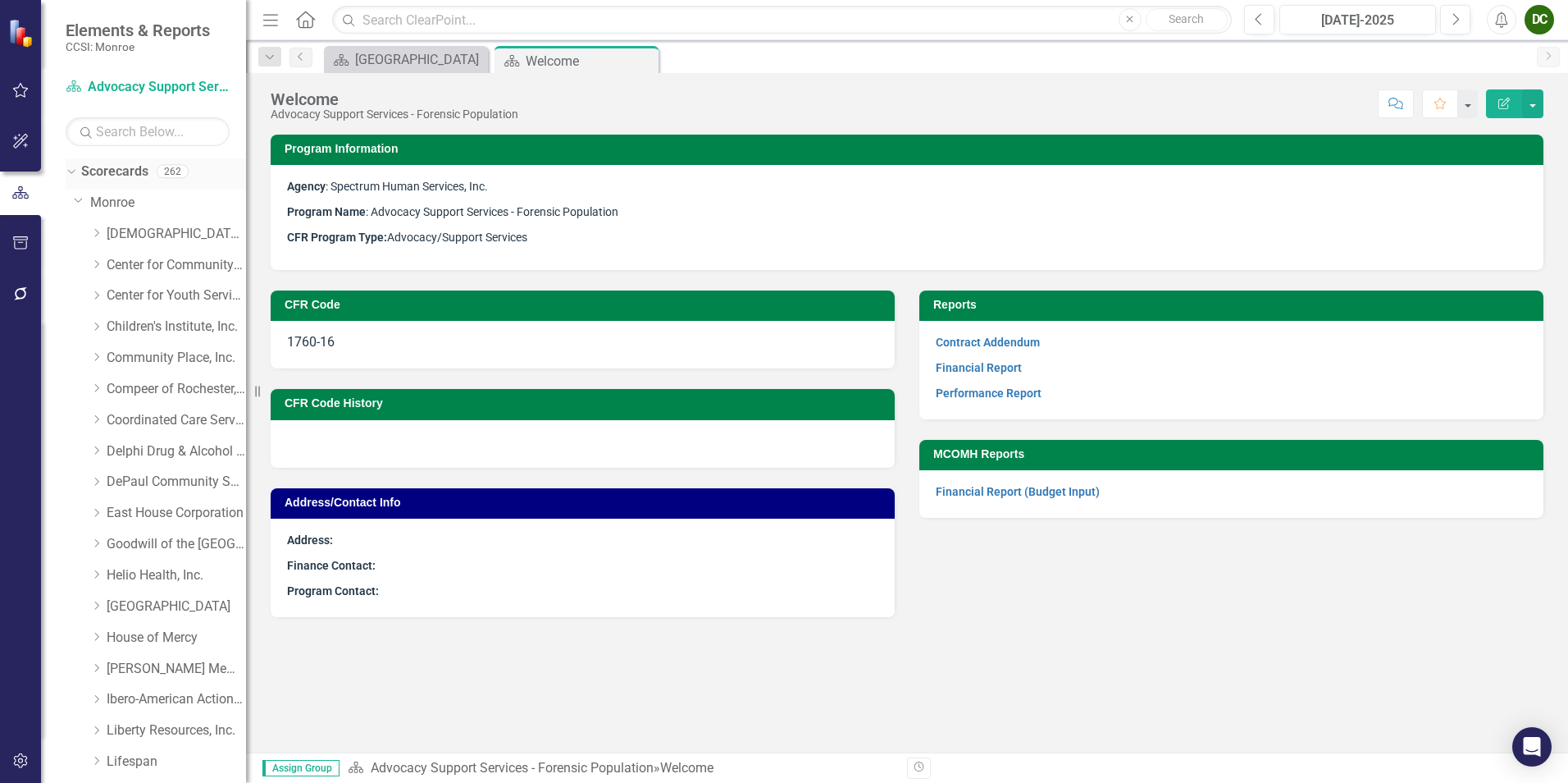
click at [66, 175] on icon "Dropdown" at bounding box center [69, 171] width 9 height 12
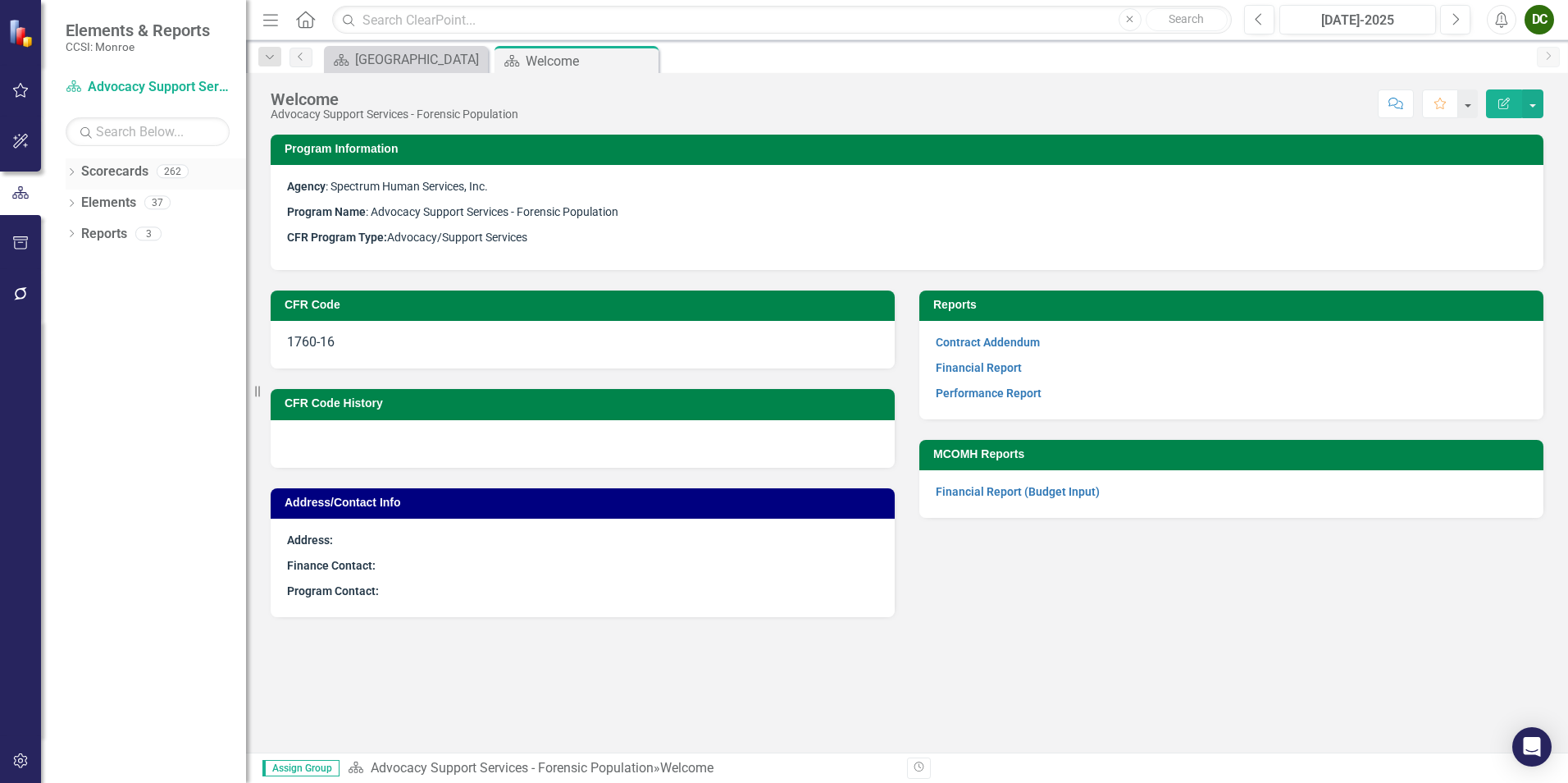
click at [66, 176] on icon "Dropdown" at bounding box center [72, 173] width 12 height 9
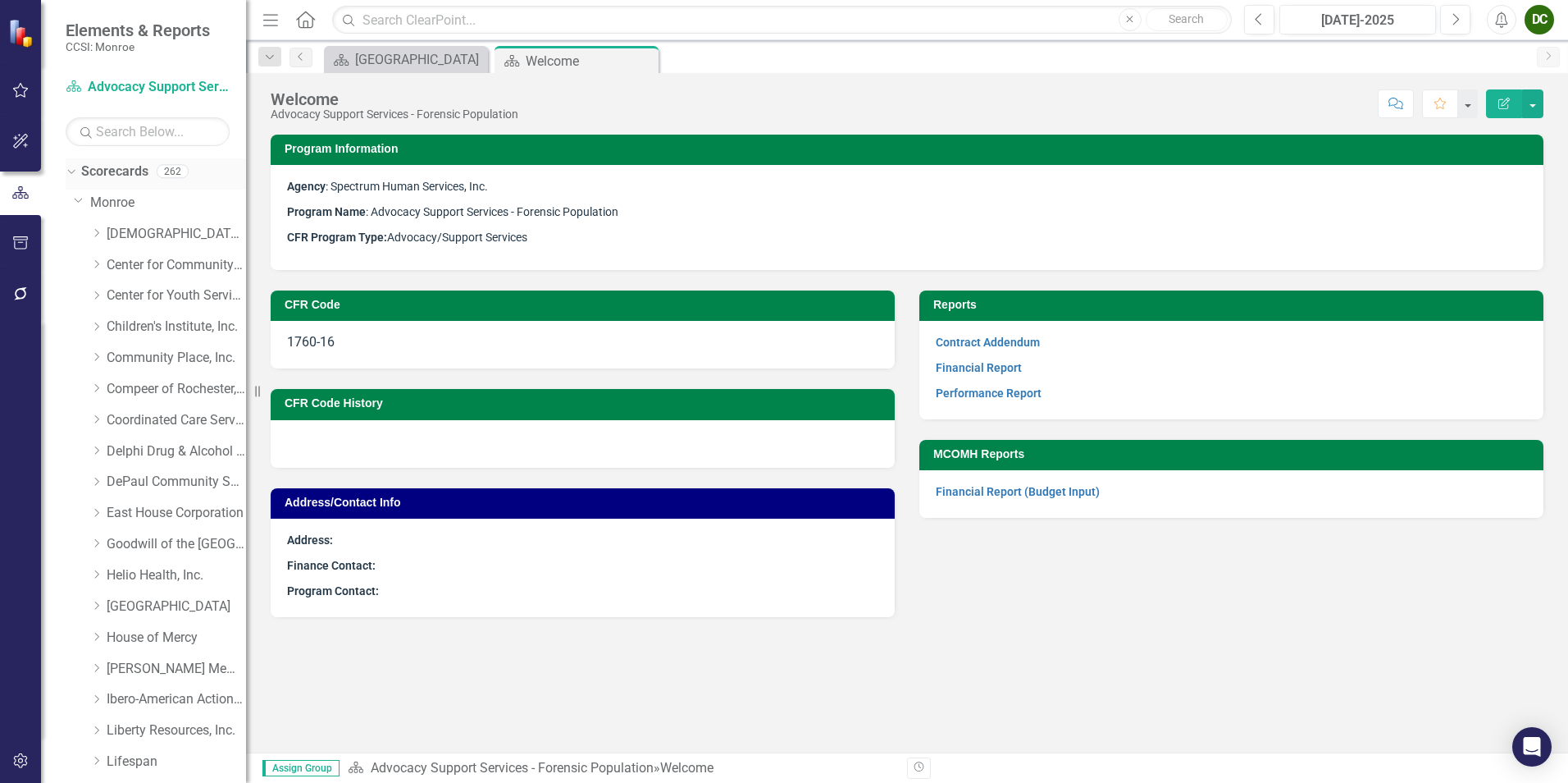
click at [72, 171] on icon "Dropdown" at bounding box center [69, 171] width 9 height 12
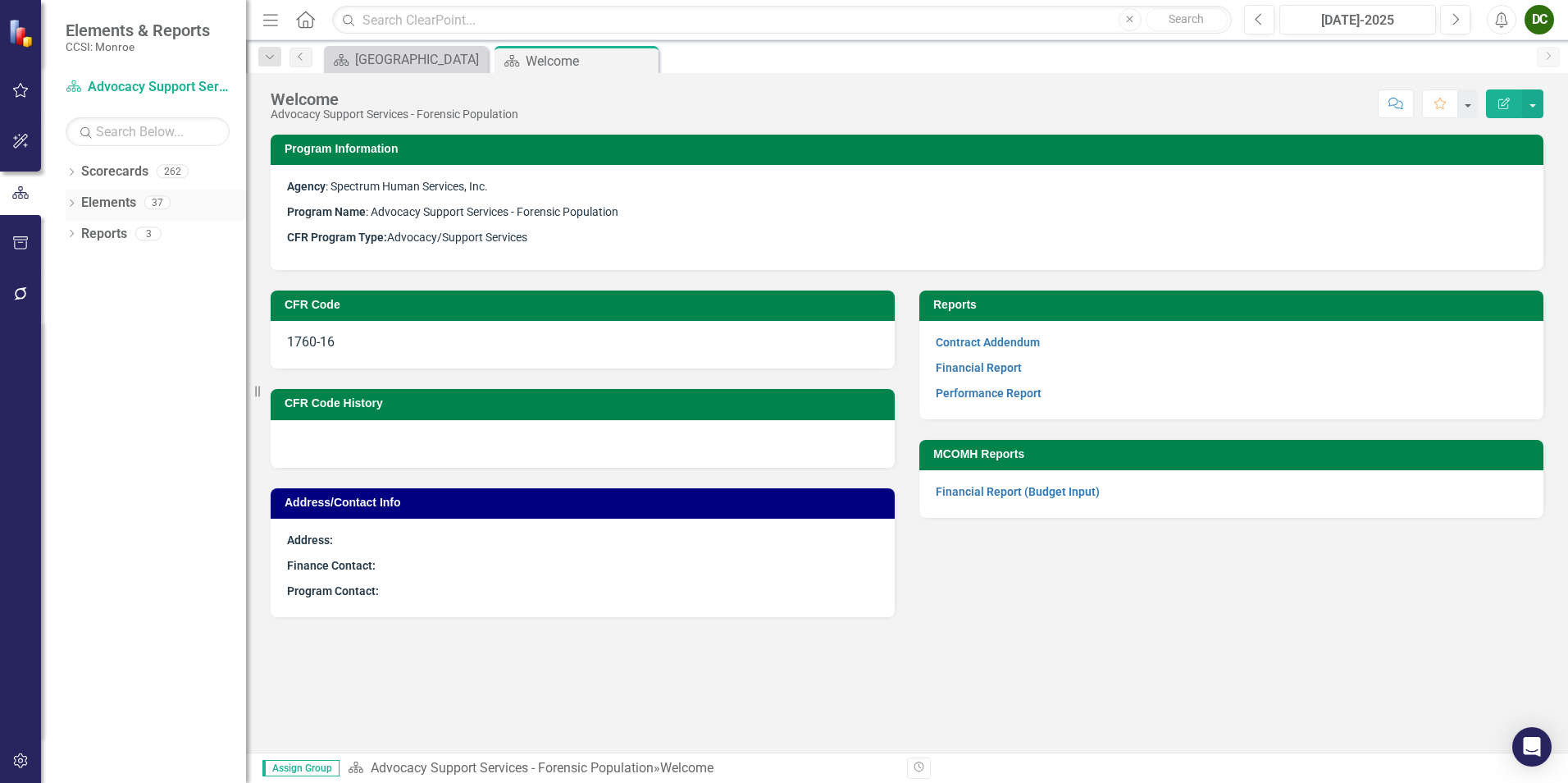
click at [75, 201] on icon "Dropdown" at bounding box center [72, 205] width 12 height 9
click at [84, 265] on icon "Dropdown" at bounding box center [80, 266] width 12 height 9
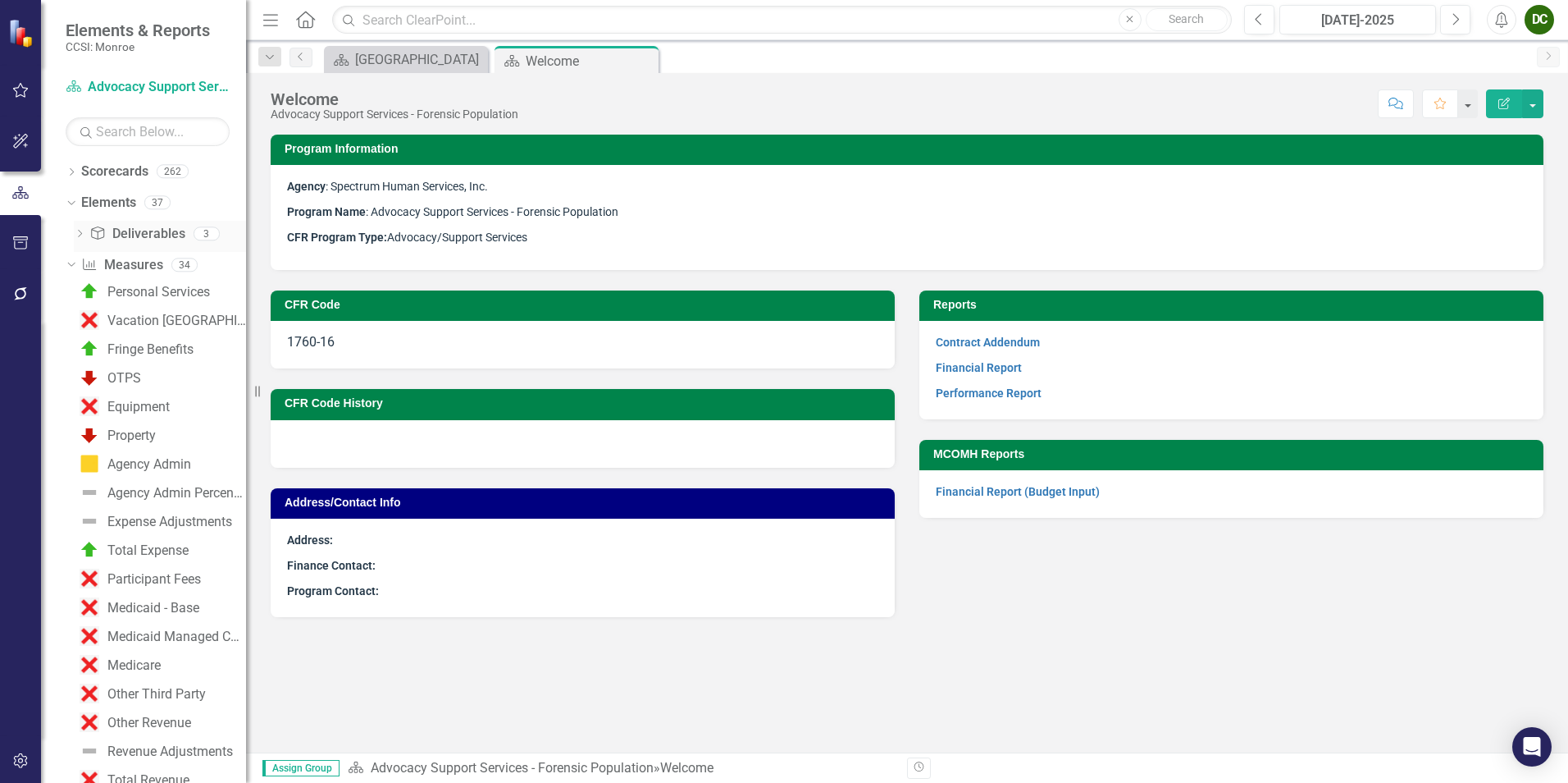
click at [75, 236] on icon "Dropdown" at bounding box center [80, 234] width 12 height 9
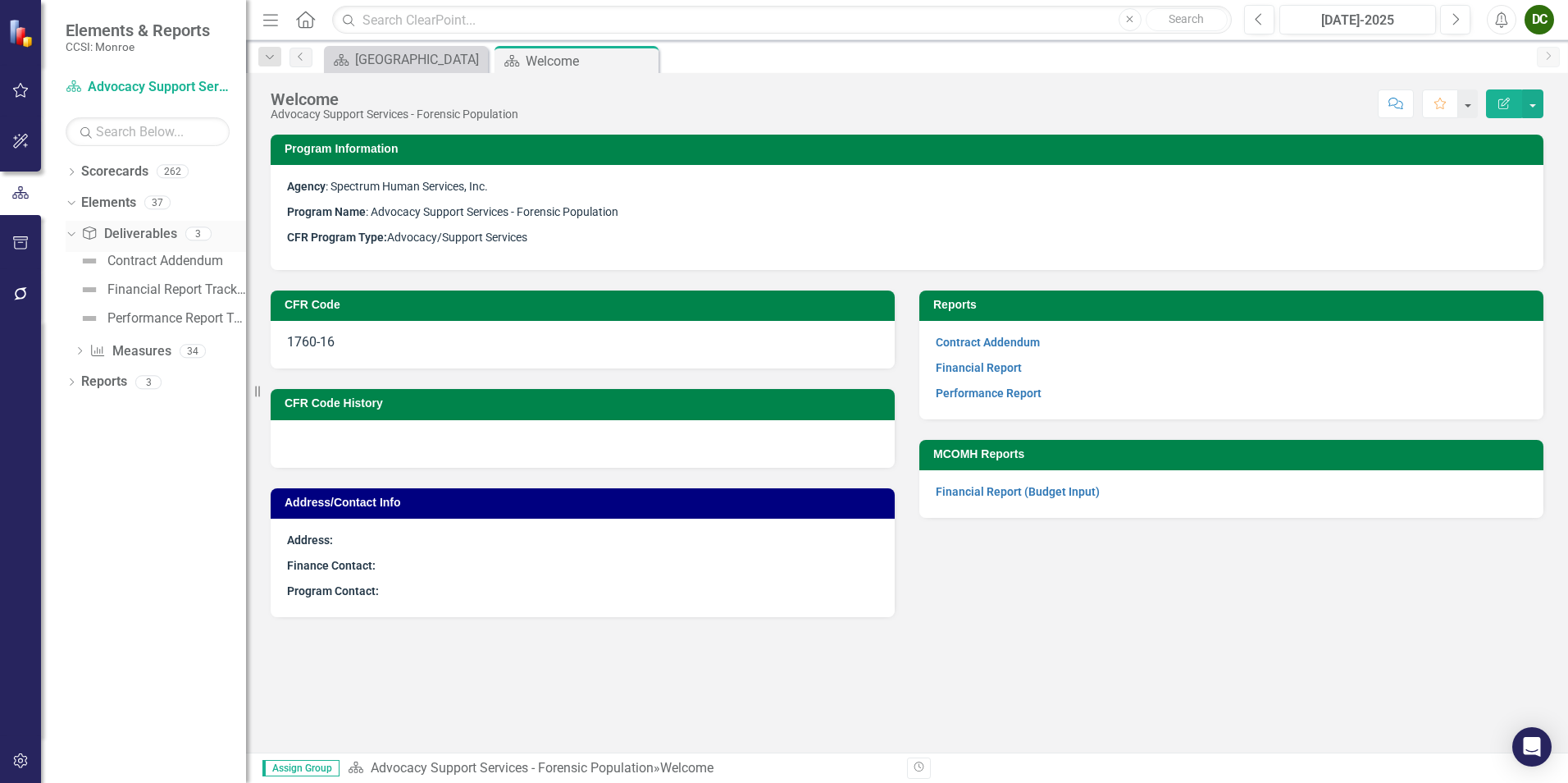
click at [74, 232] on icon "Dropdown" at bounding box center [69, 233] width 9 height 12
click at [76, 295] on icon "Dropdown" at bounding box center [72, 297] width 12 height 9
click at [71, 206] on icon "Dropdown" at bounding box center [69, 202] width 9 height 12
click at [72, 237] on icon "Dropdown" at bounding box center [69, 233] width 9 height 12
click at [435, 61] on div "[GEOGRAPHIC_DATA]" at bounding box center [409, 59] width 108 height 21
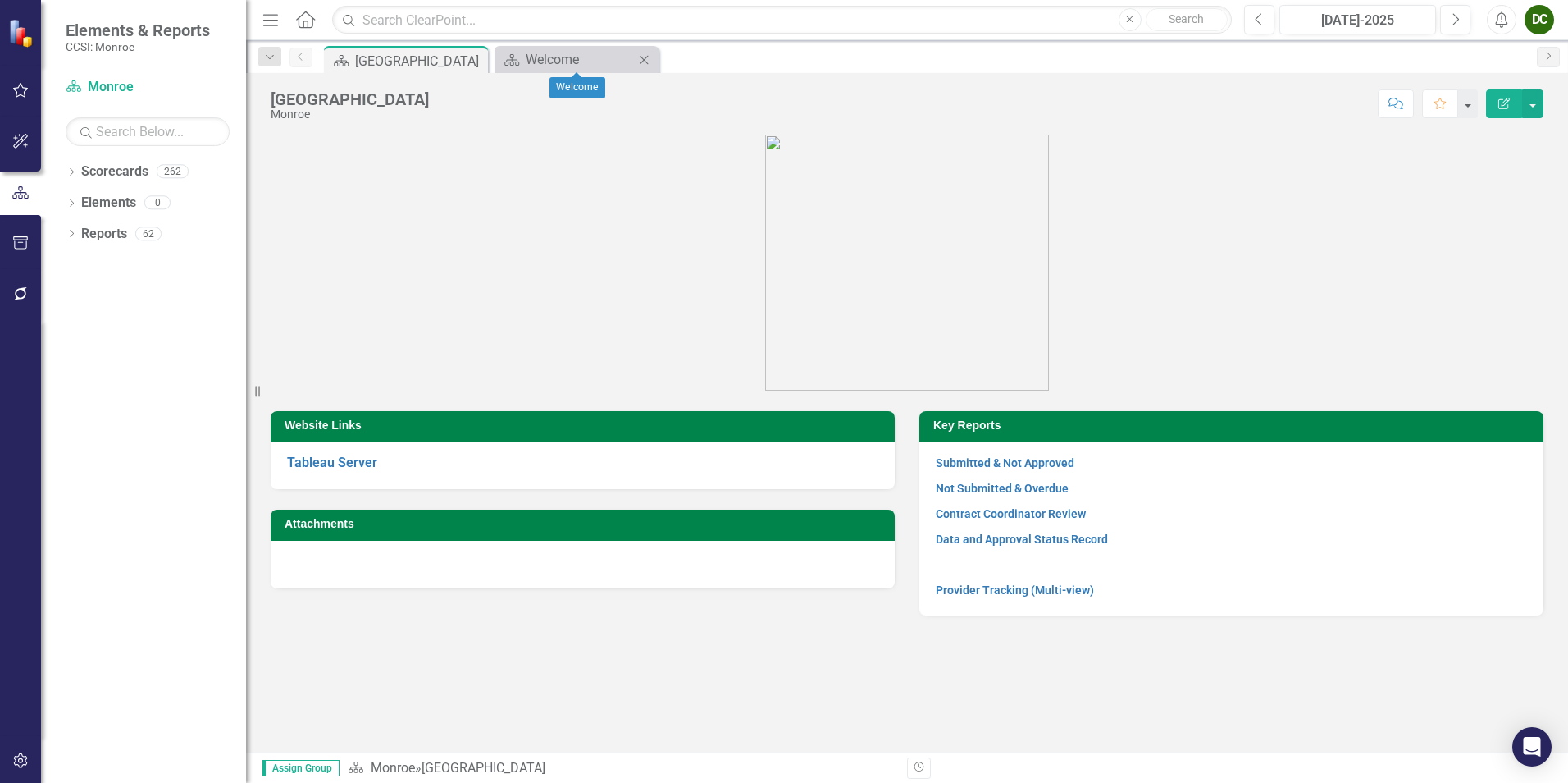
click at [642, 57] on icon at bounding box center [644, 59] width 9 height 9
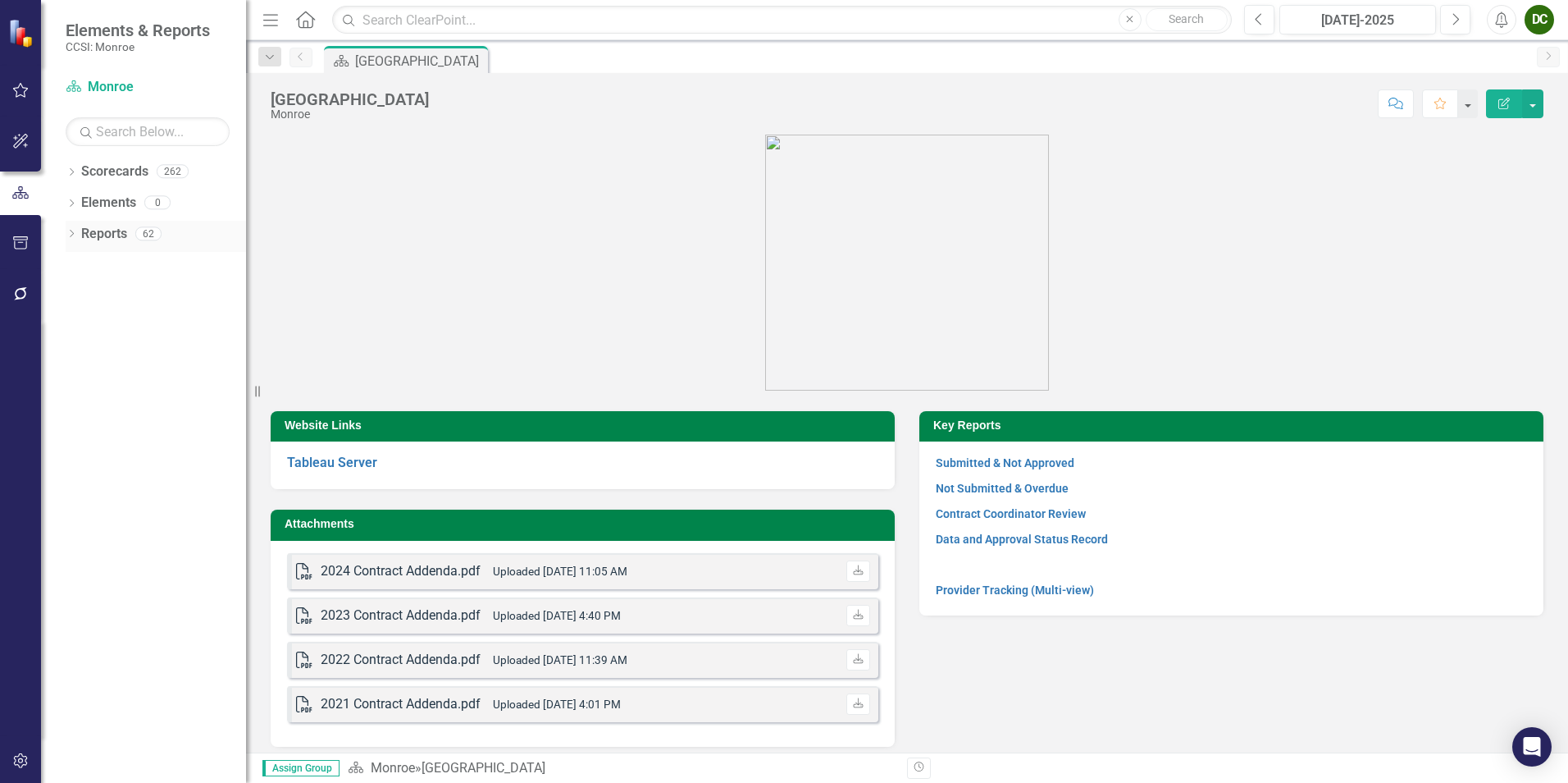
click at [66, 237] on icon "Dropdown" at bounding box center [72, 234] width 12 height 9
click at [78, 387] on icon "Dropdown" at bounding box center [79, 384] width 12 height 9
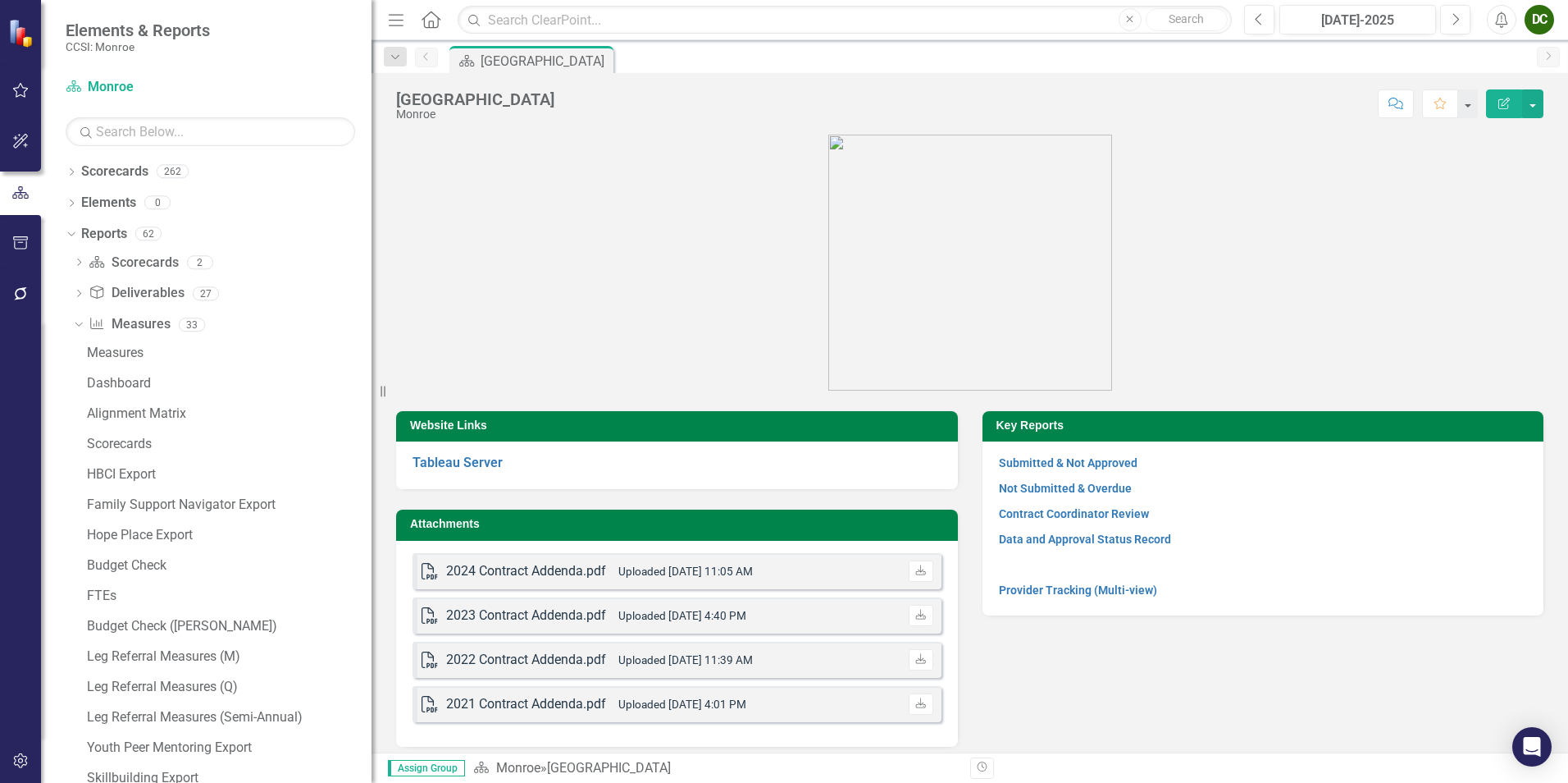
drag, startPoint x: 262, startPoint y: 392, endPoint x: 495, endPoint y: 388, distance: 233.0
click at [384, 388] on div "Resize" at bounding box center [377, 392] width 13 height 783
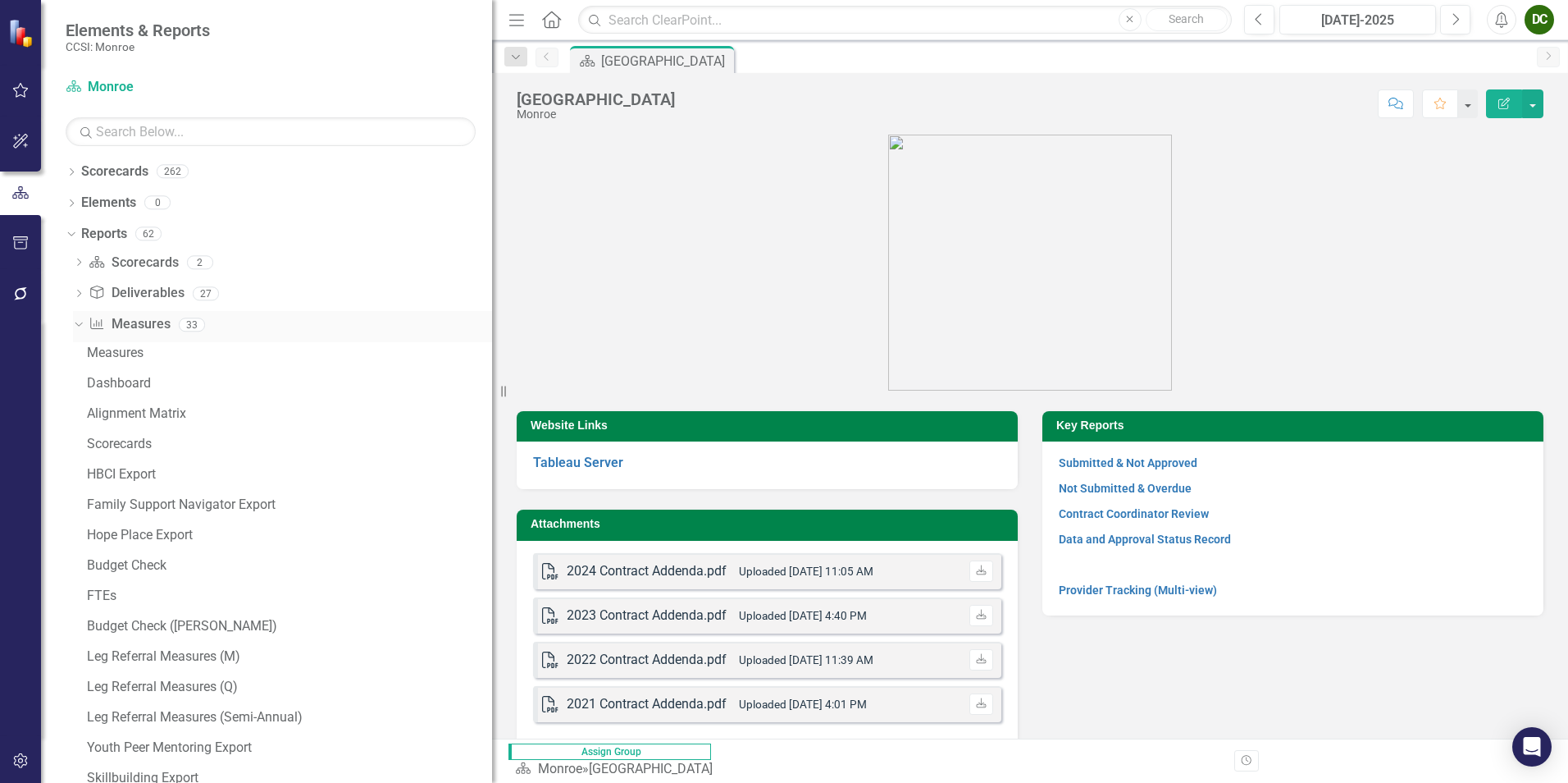
click at [78, 321] on icon "Dropdown" at bounding box center [76, 325] width 9 height 12
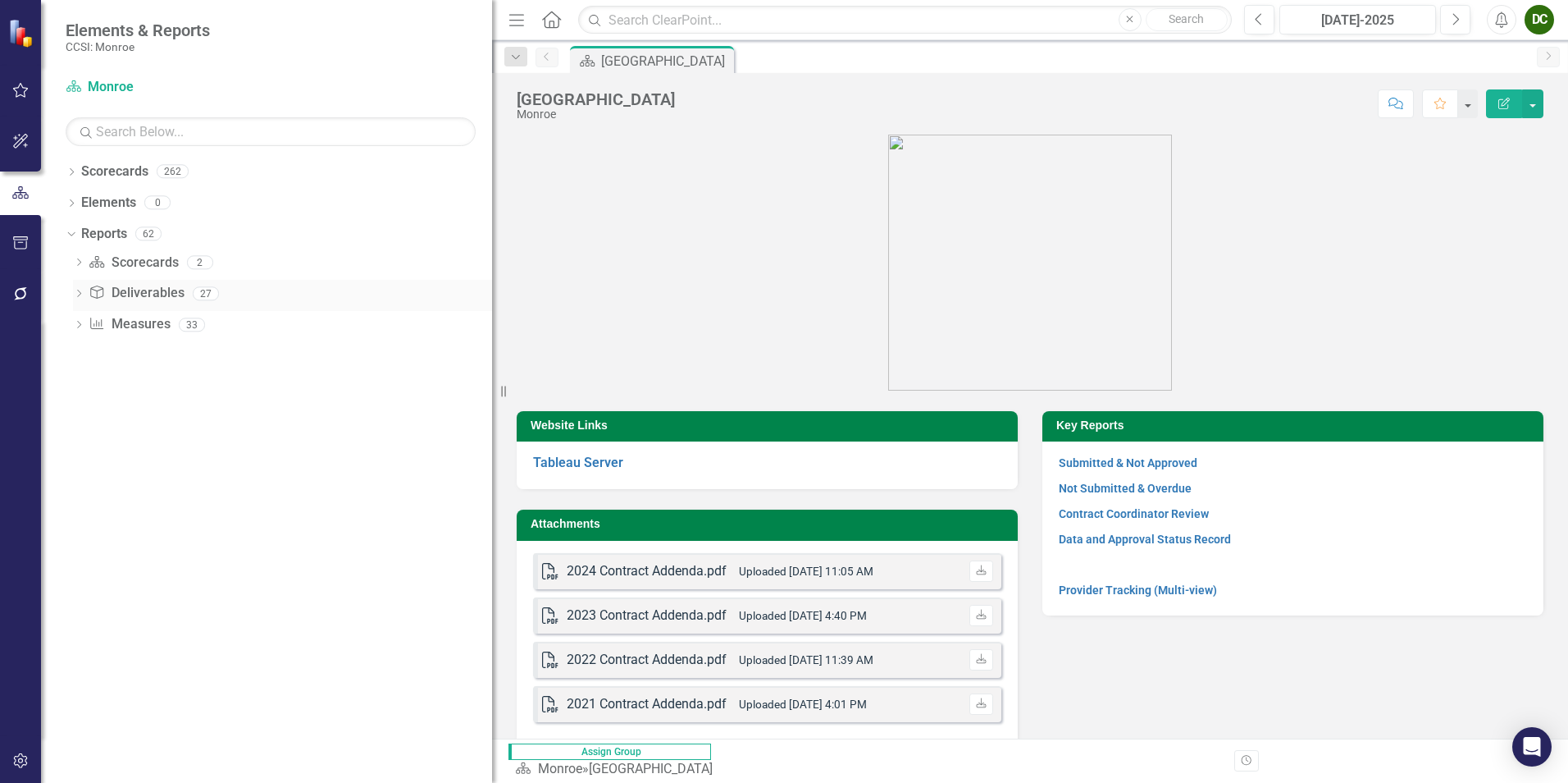
click at [80, 301] on div "Dropdown" at bounding box center [79, 296] width 12 height 14
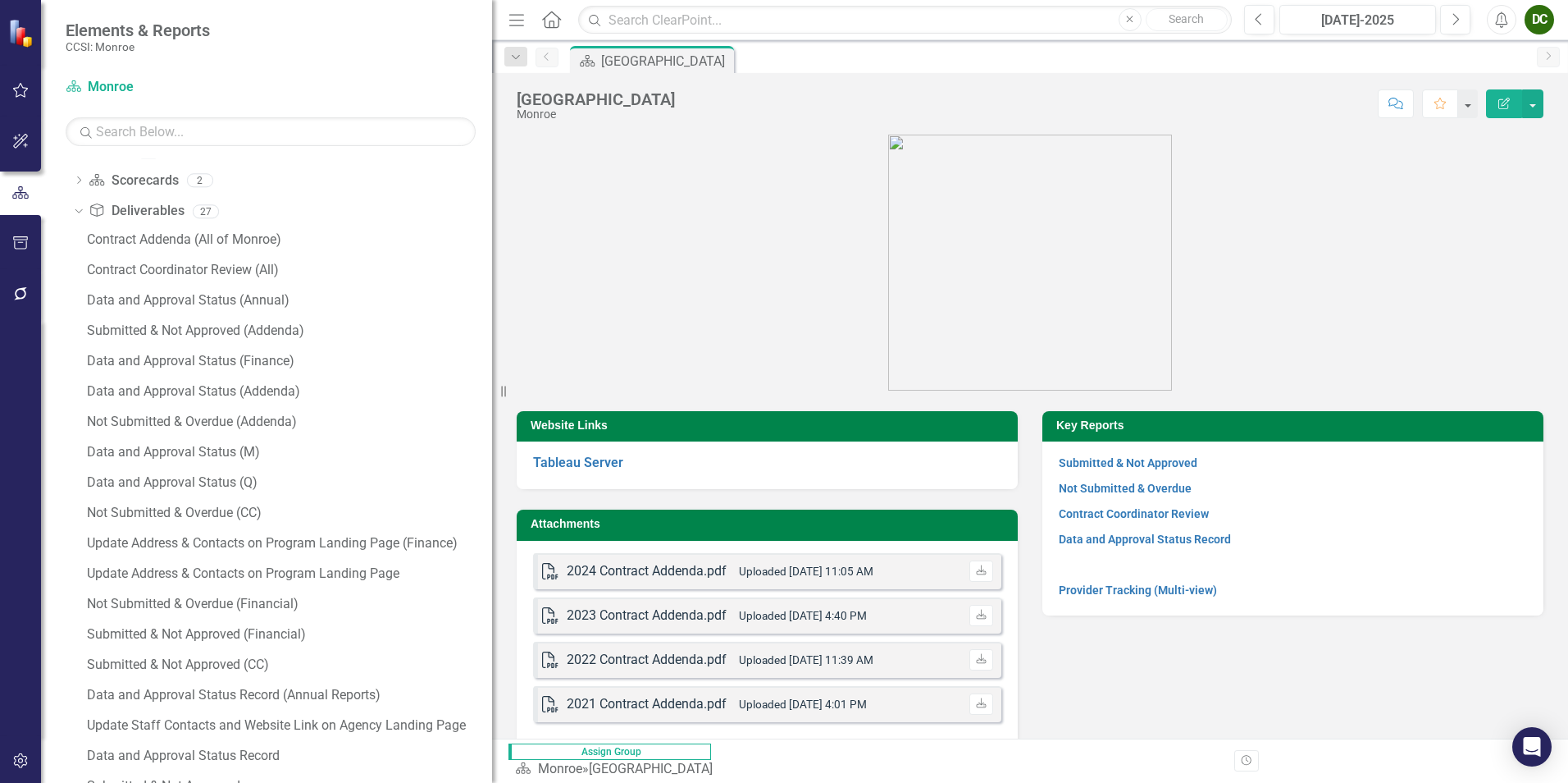
scroll to position [164, 0]
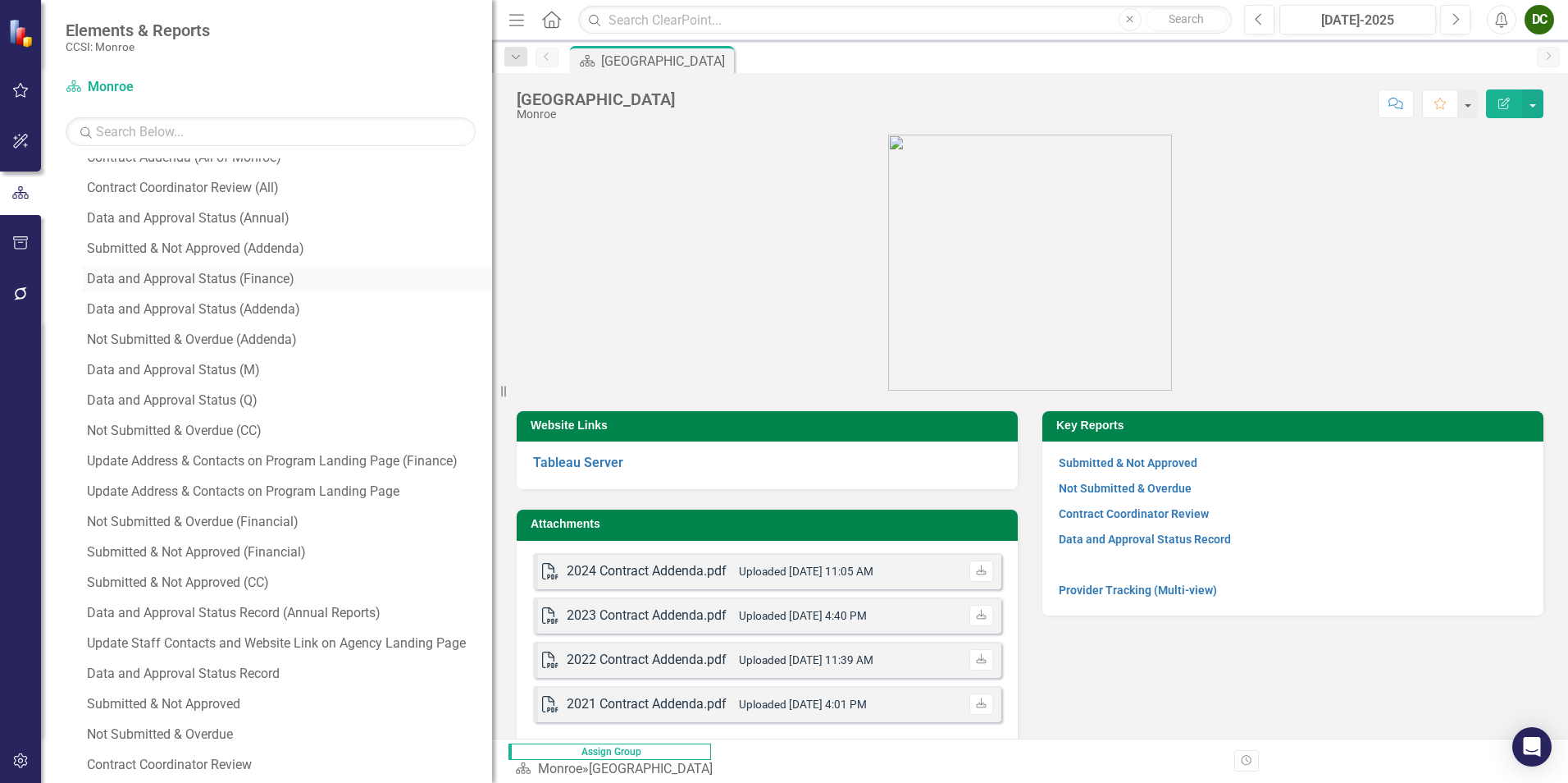
click at [175, 279] on div "Data and Approval Status (Finance)" at bounding box center [289, 278] width 405 height 15
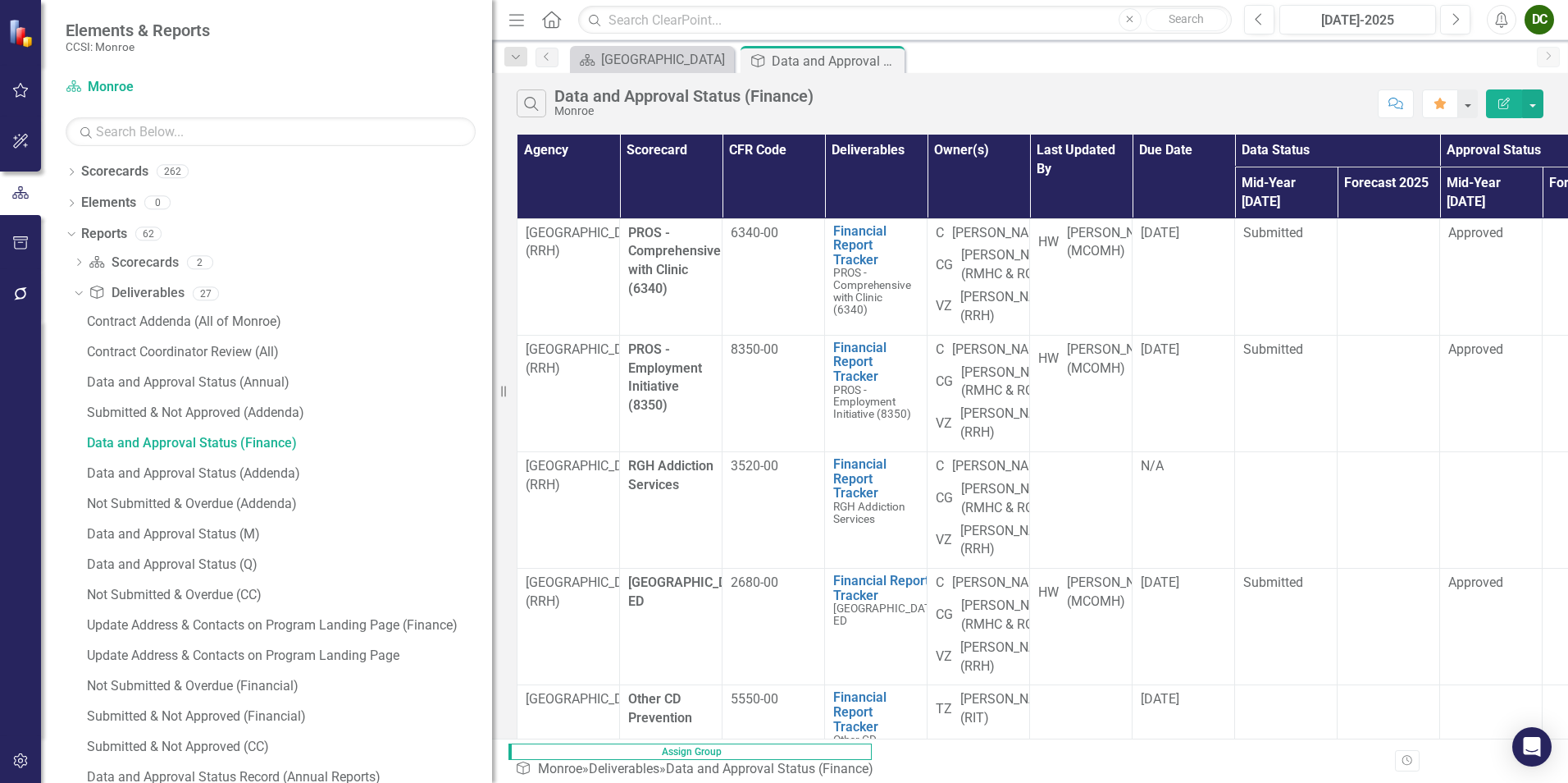
scroll to position [1104, 0]
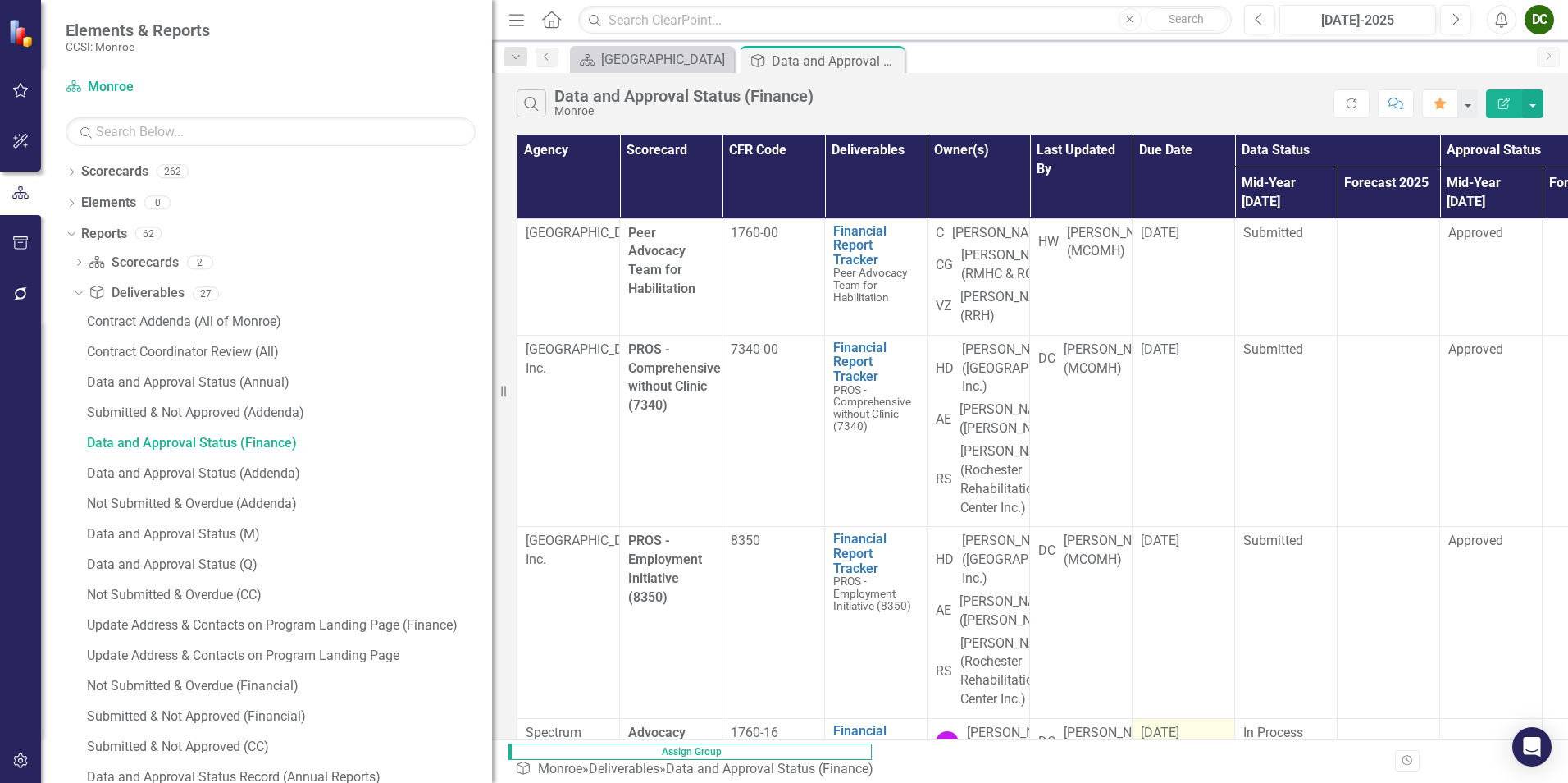
scroll to position [635, 0]
click at [1179, 605] on span "[DATE]" at bounding box center [1159, 732] width 38 height 16
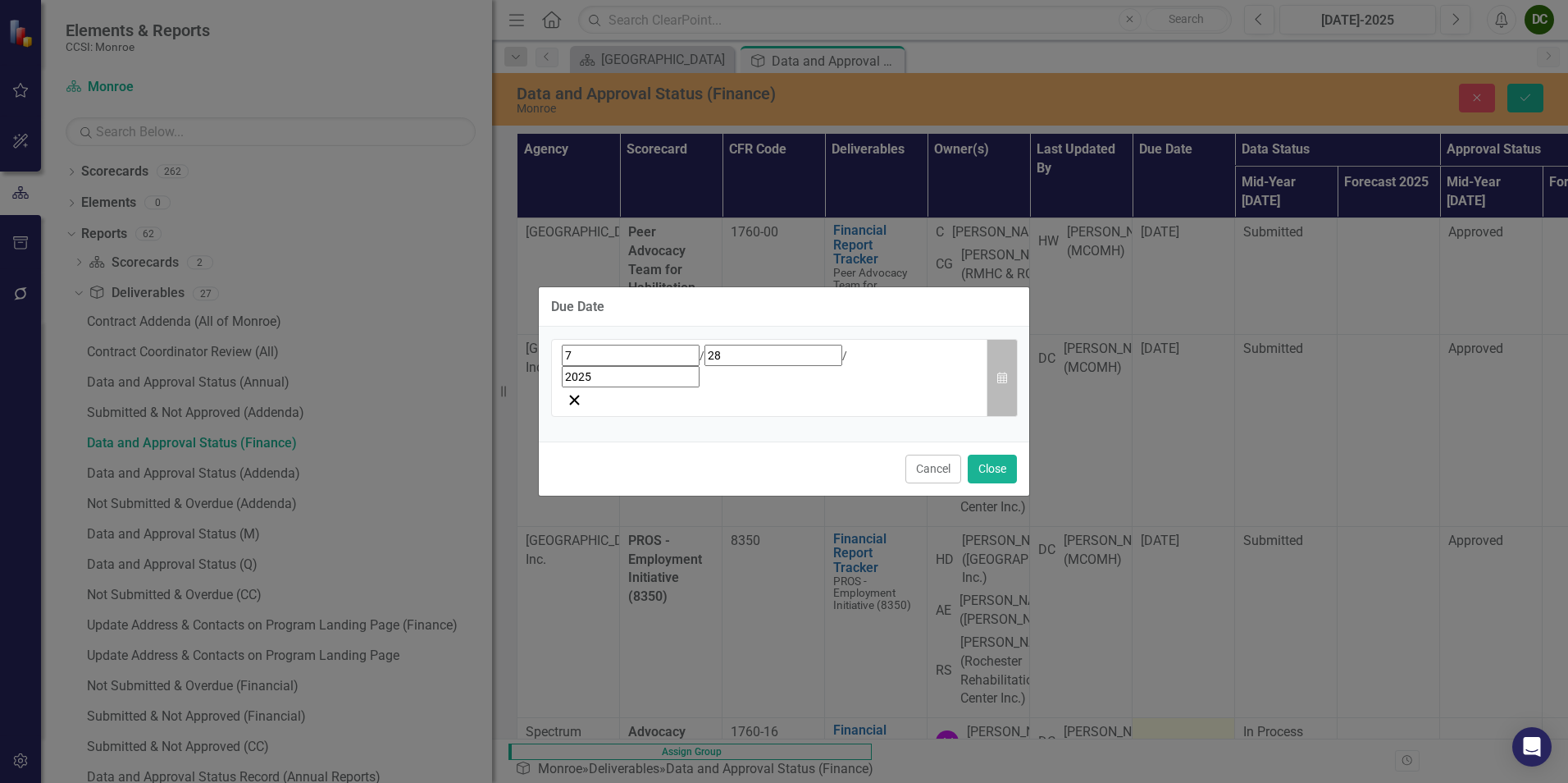
click at [1004, 380] on icon "button" at bounding box center [1002, 378] width 10 height 12
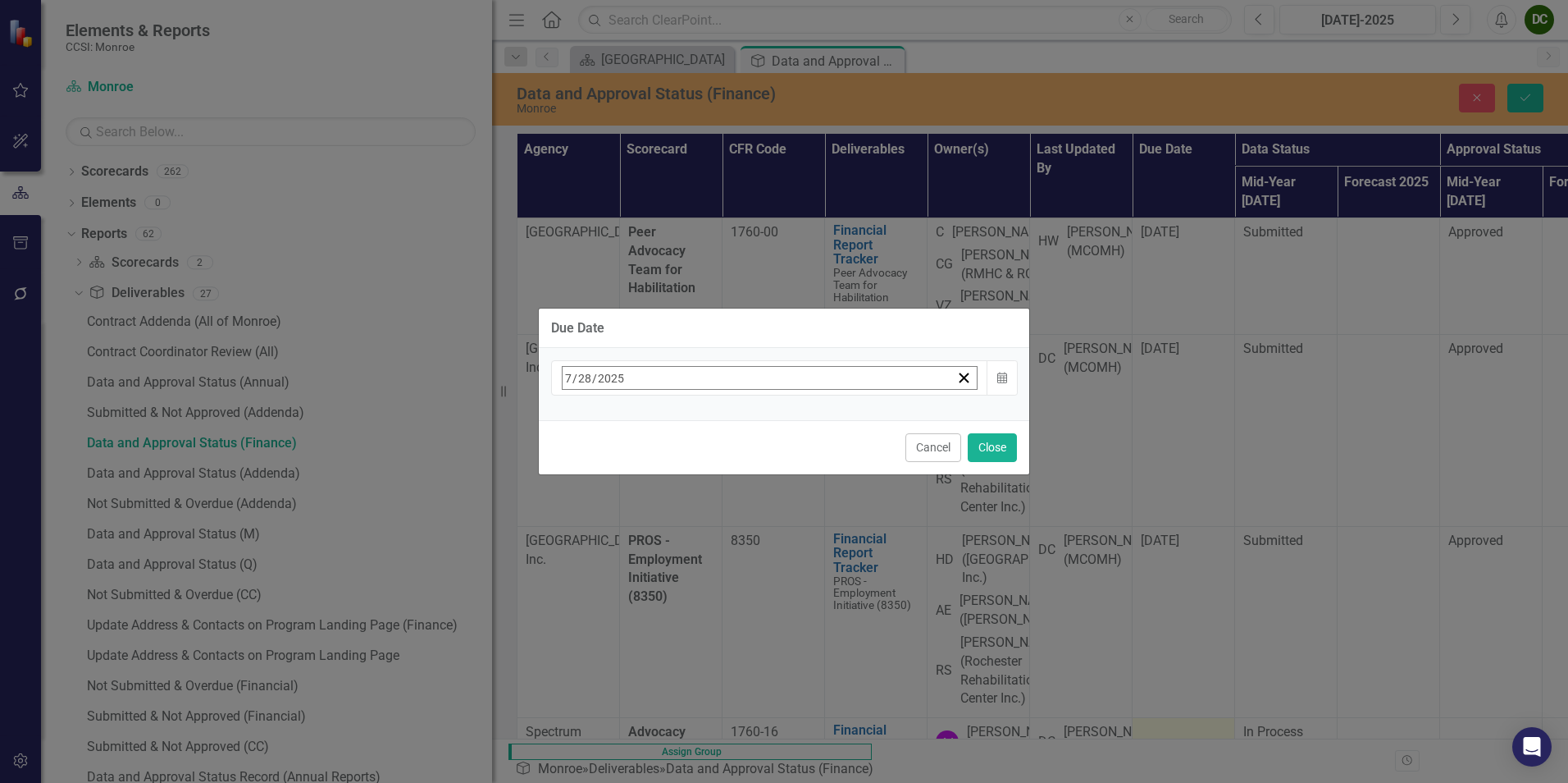
click at [802, 416] on button "›" at bounding box center [784, 413] width 36 height 36
click at [802, 419] on button "›" at bounding box center [784, 413] width 36 height 36
click at [635, 504] on button "6" at bounding box center [614, 510] width 41 height 30
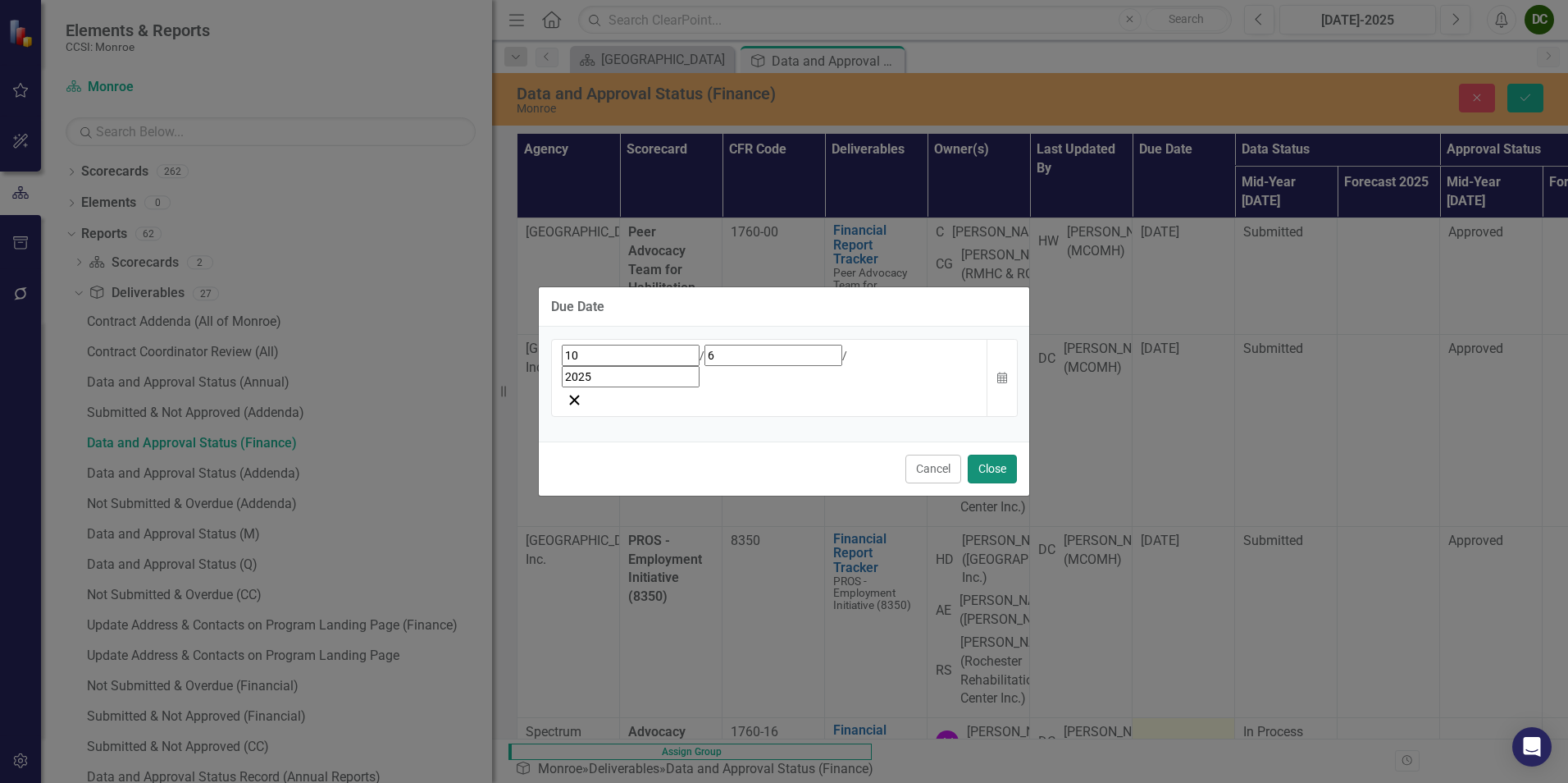
click at [998, 454] on button "Close" at bounding box center [992, 468] width 49 height 29
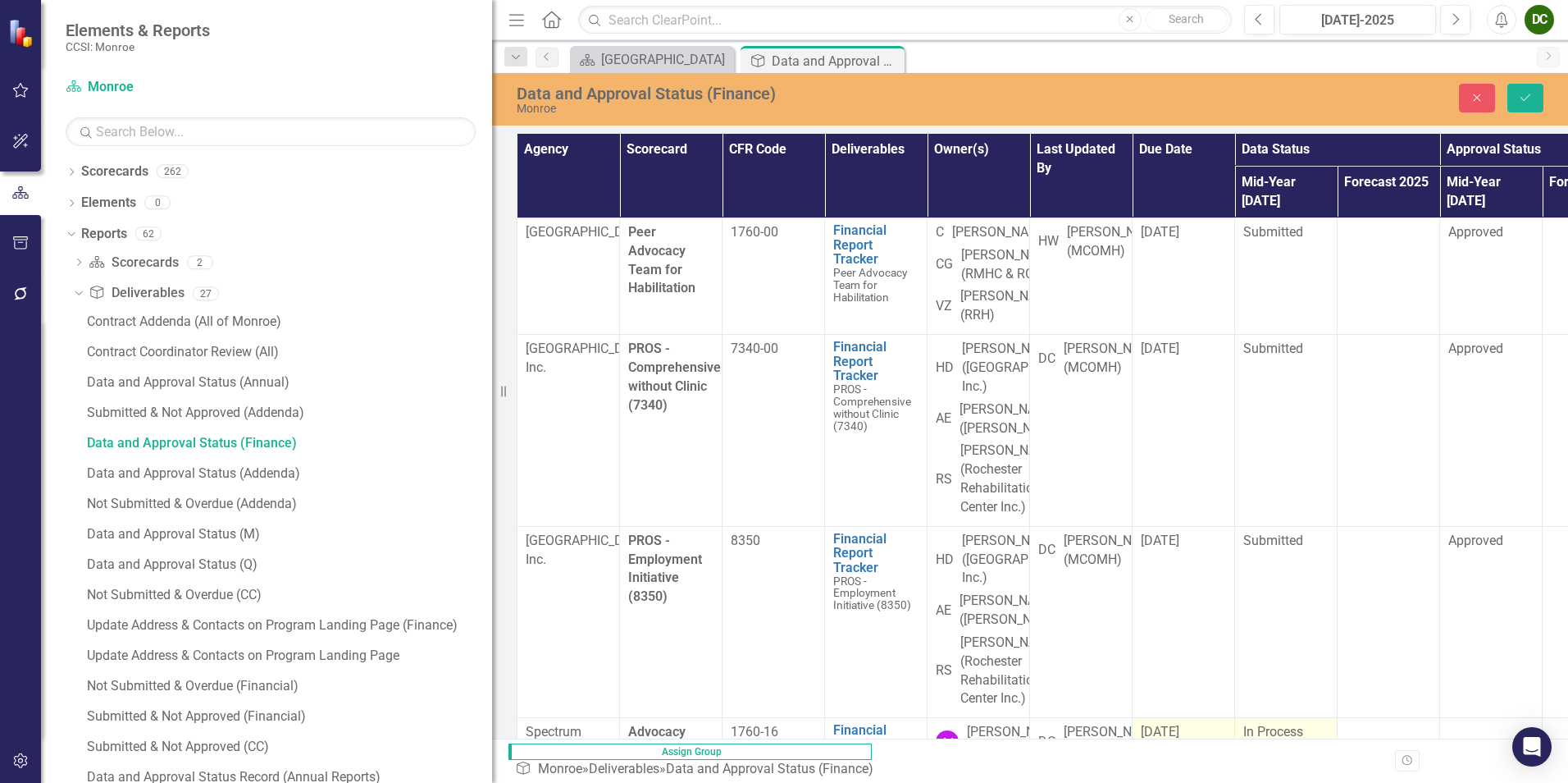
click at [1252, 605] on span "In Process" at bounding box center [1272, 732] width 60 height 16
drag, startPoint x: 1281, startPoint y: 301, endPoint x: 1286, endPoint y: 309, distance: 9.4
click at [1252, 605] on div "Not Defined" at bounding box center [1277, 738] width 45 height 19
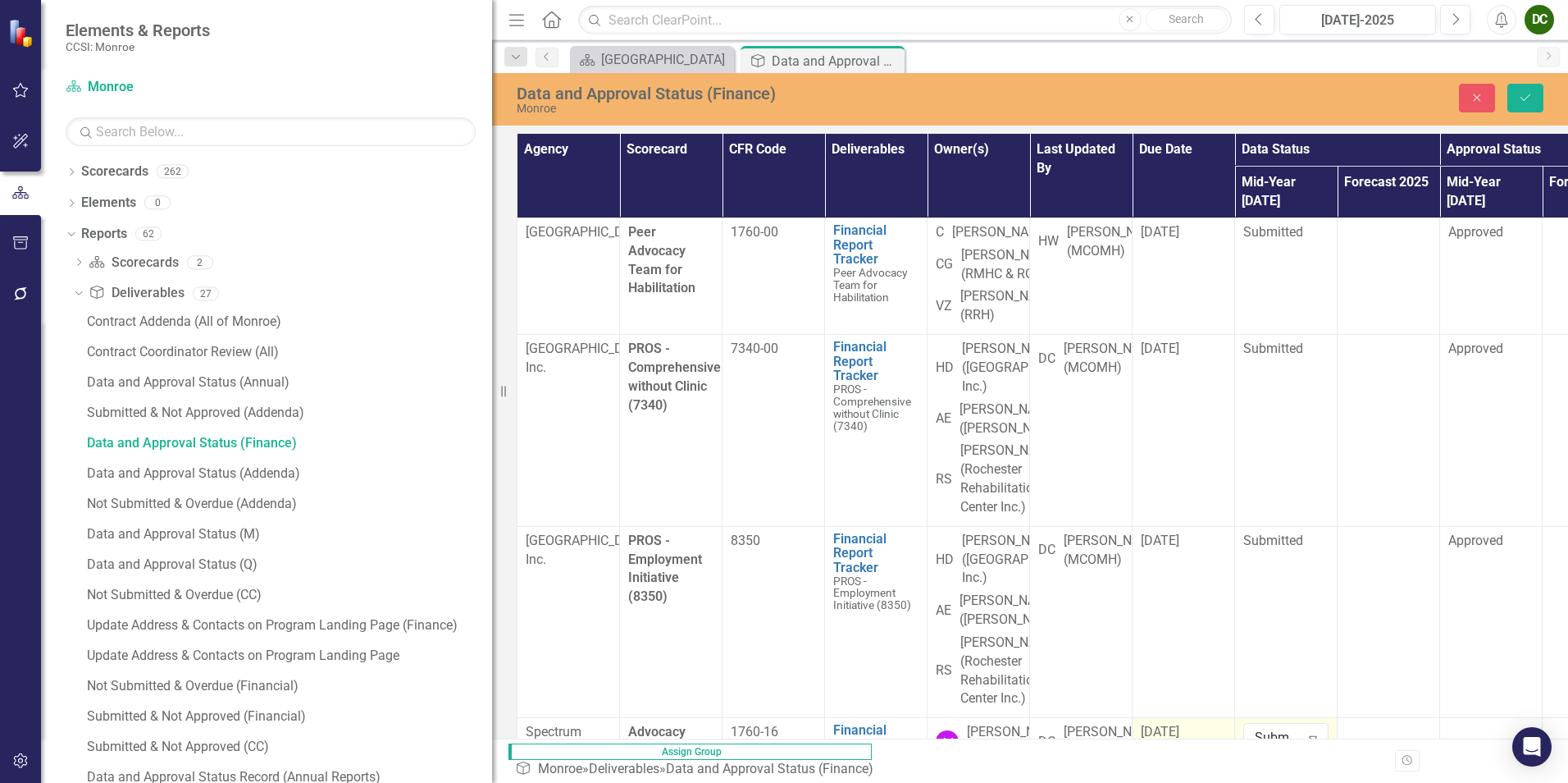
scroll to position [635, 114]
click at [1252, 605] on div "Not Defined Expand" at bounding box center [1490, 738] width 86 height 30
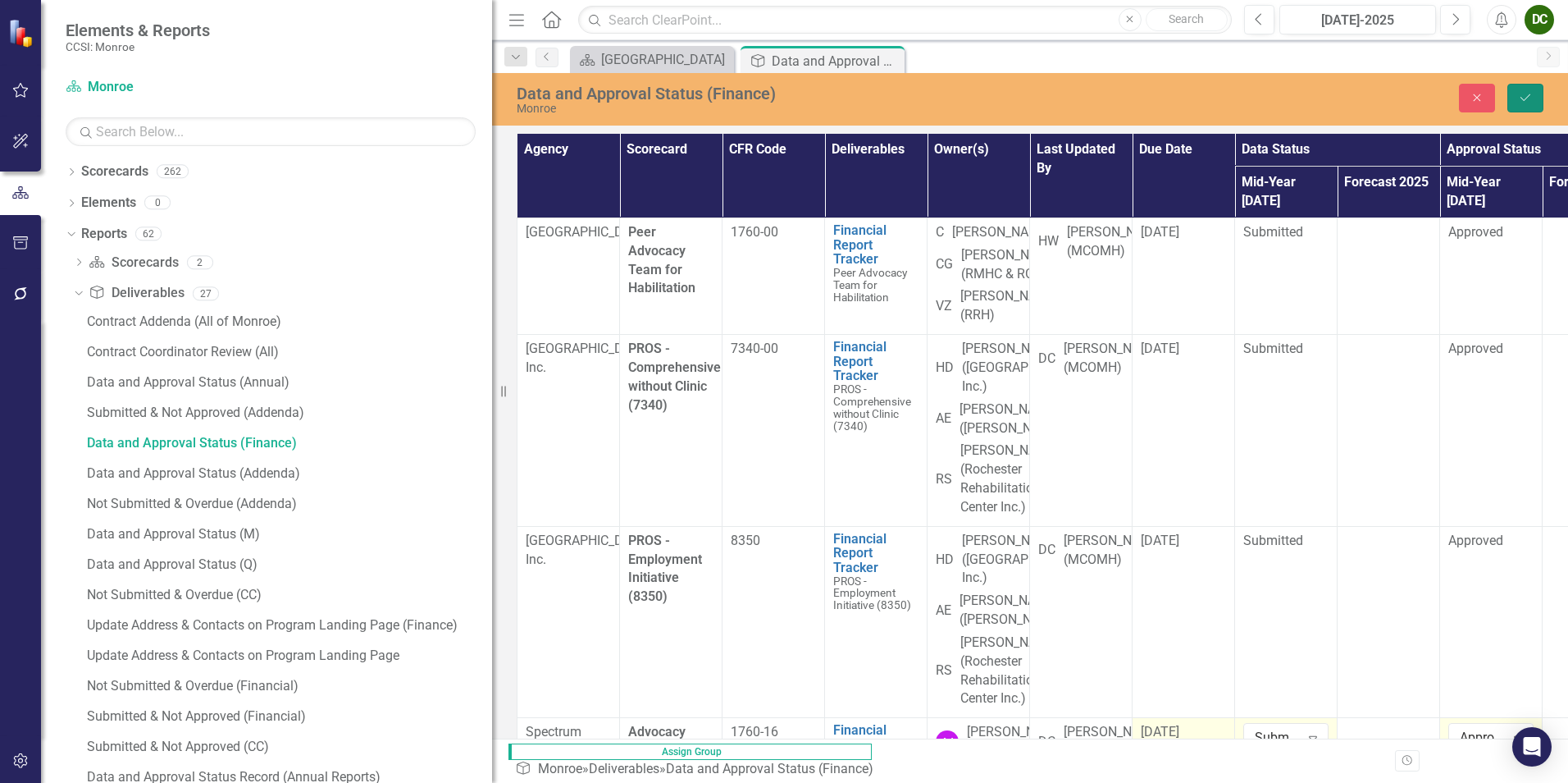
click at [1252, 94] on icon "Save" at bounding box center [1525, 97] width 15 height 12
